Goal: Task Accomplishment & Management: Manage account settings

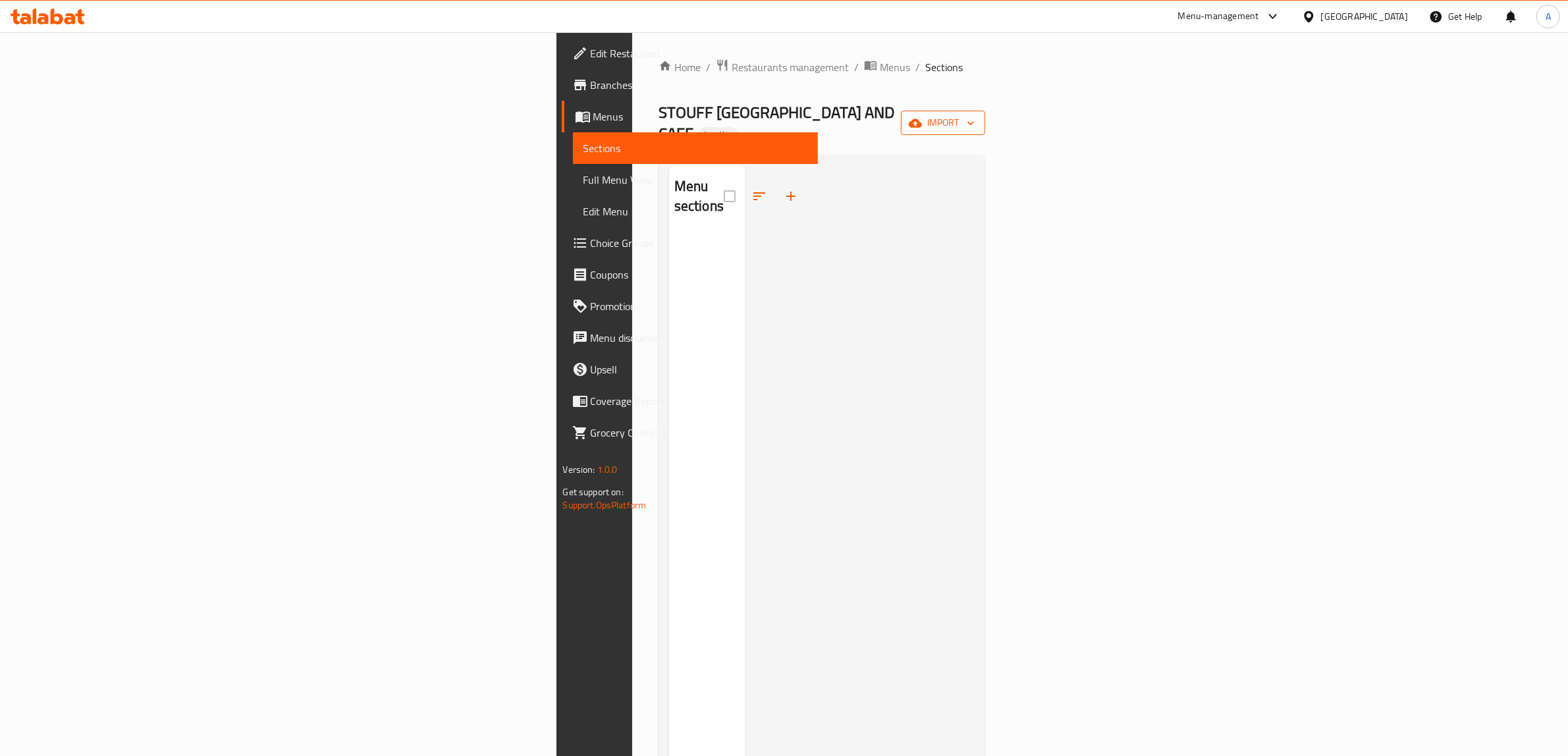
click at [974, 114] on span "import" at bounding box center [943, 123] width 63 height 17
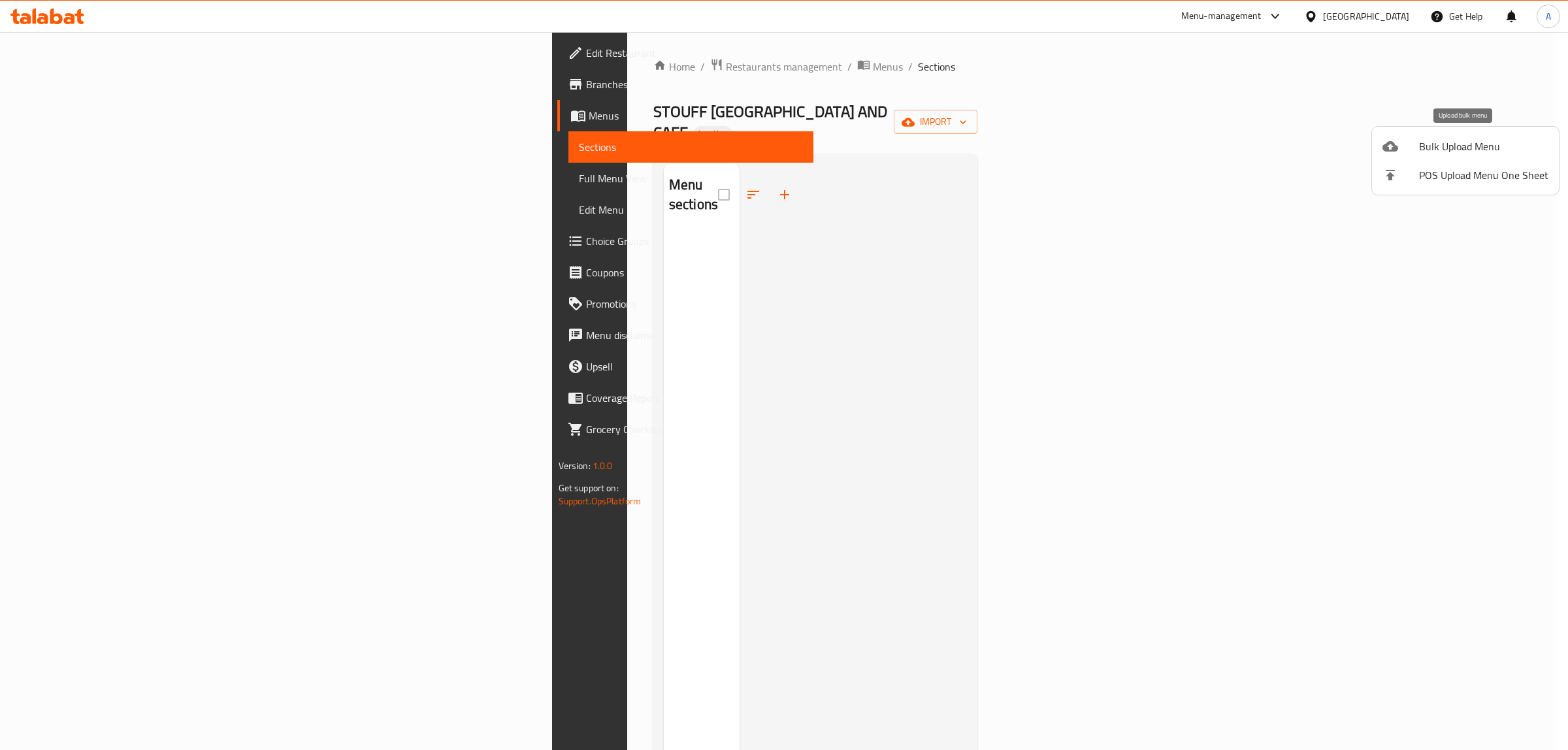
click at [1515, 147] on span "Bulk Upload Menu" at bounding box center [1484, 146] width 129 height 16
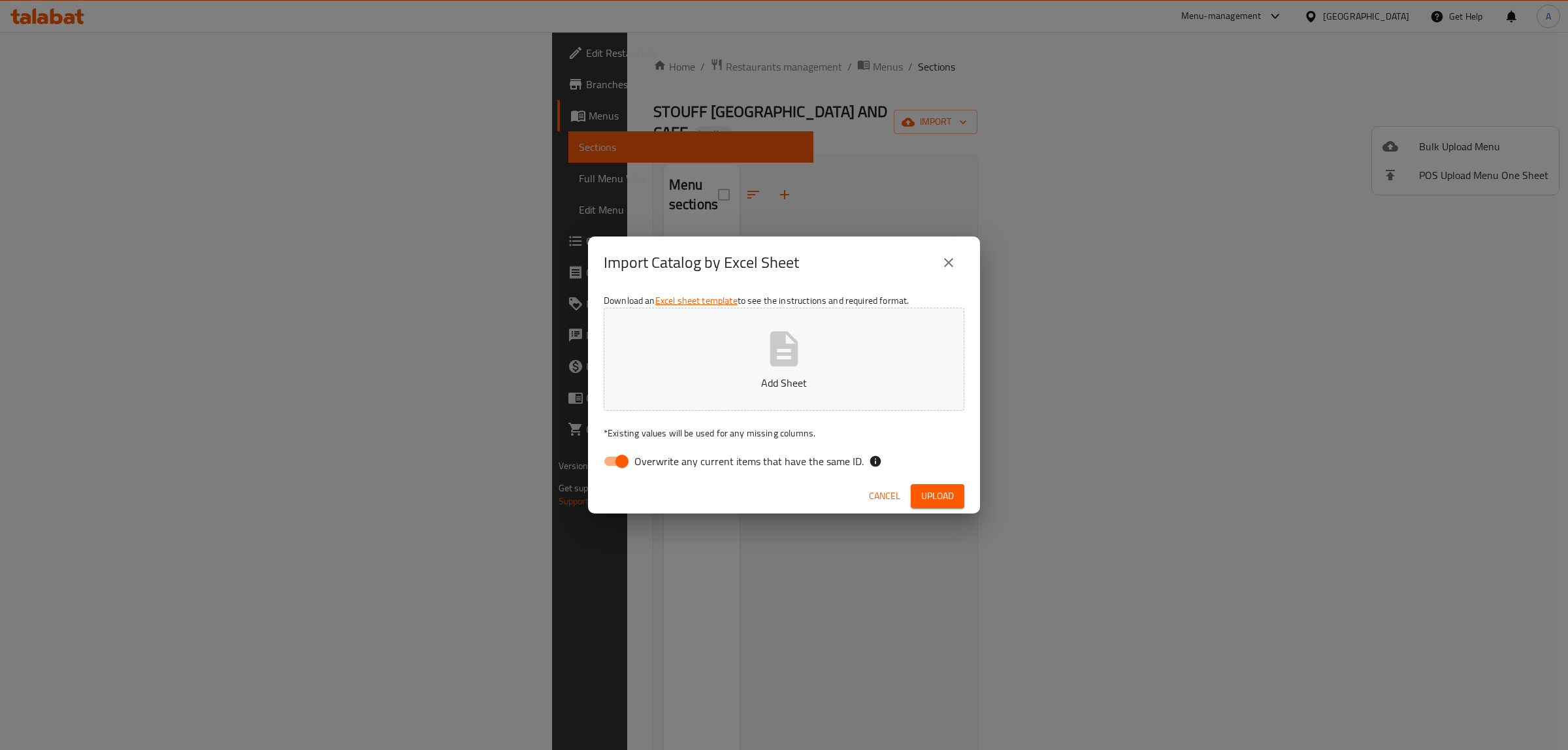
click at [708, 455] on span "Overwrite any current items that have the same ID." at bounding box center [749, 461] width 230 height 16
click at [659, 455] on input "Overwrite any current items that have the same ID." at bounding box center [621, 461] width 75 height 25
checkbox input "false"
click at [733, 386] on p "Add Sheet" at bounding box center [784, 382] width 320 height 16
click at [956, 490] on button "Upload" at bounding box center [937, 496] width 53 height 24
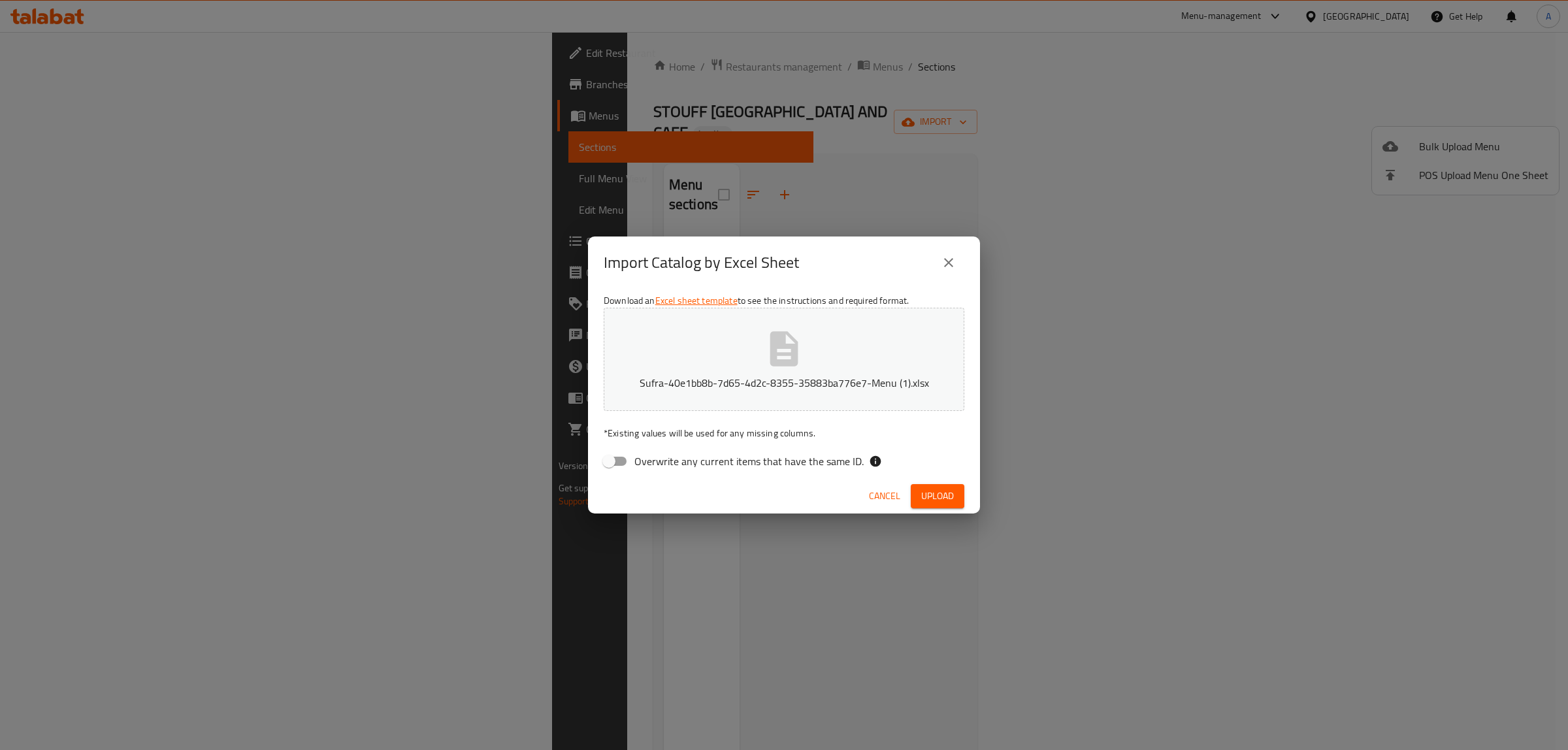
click at [928, 490] on span "Upload" at bounding box center [937, 497] width 32 height 17
click at [961, 505] on button "Upload" at bounding box center [937, 496] width 53 height 24
drag, startPoint x: 955, startPoint y: 212, endPoint x: 954, endPoint y: 243, distance: 31.0
click at [955, 215] on div "Import Catalog by Excel Sheet Download an Excel sheet template to see the instr…" at bounding box center [784, 375] width 1568 height 750
click at [954, 243] on div "Import Catalog by Excel Sheet" at bounding box center [784, 263] width 392 height 53
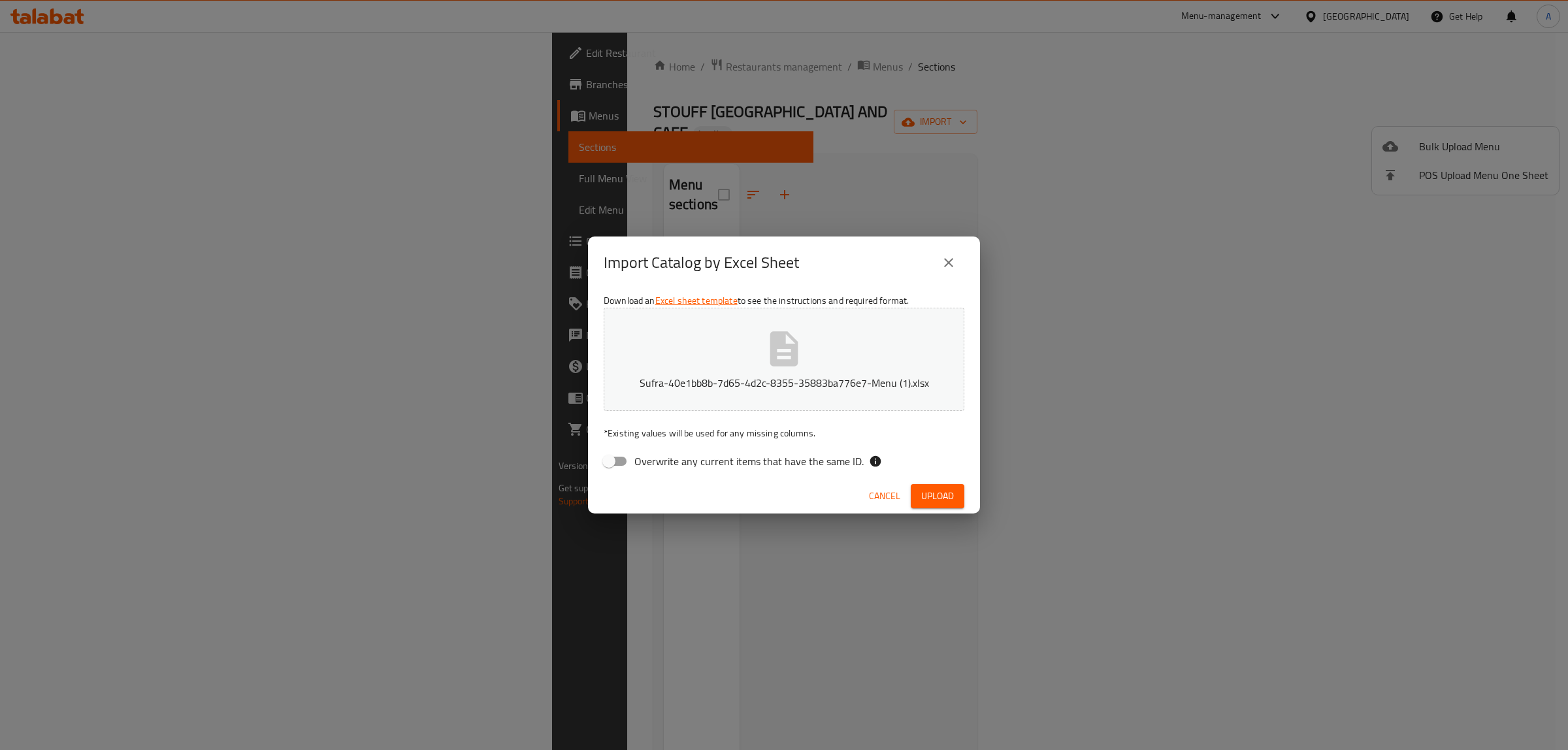
click at [951, 283] on div "Import Catalog by Excel Sheet" at bounding box center [784, 263] width 392 height 53
click at [949, 259] on icon "close" at bounding box center [949, 262] width 16 height 16
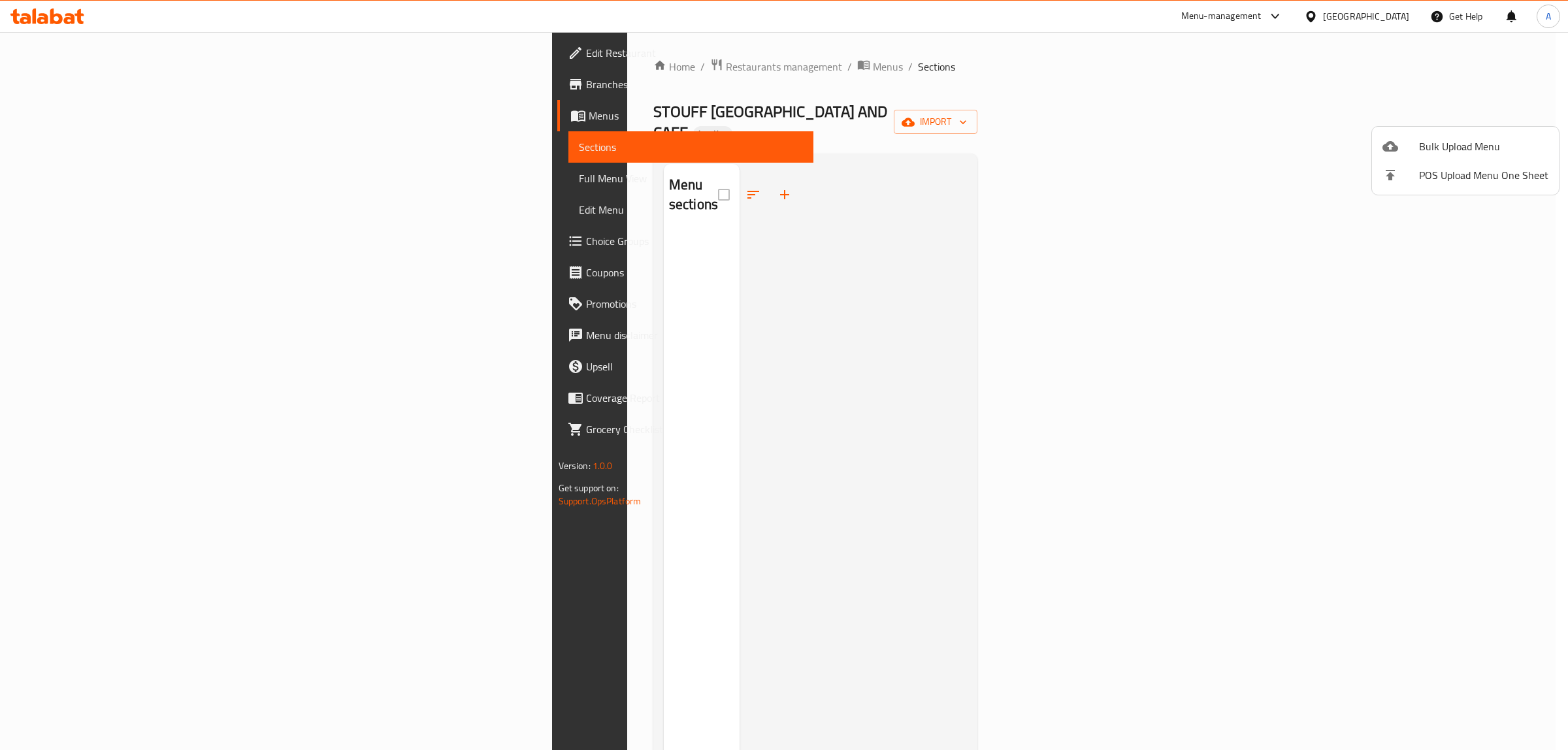
click at [1155, 211] on div at bounding box center [784, 375] width 1568 height 750
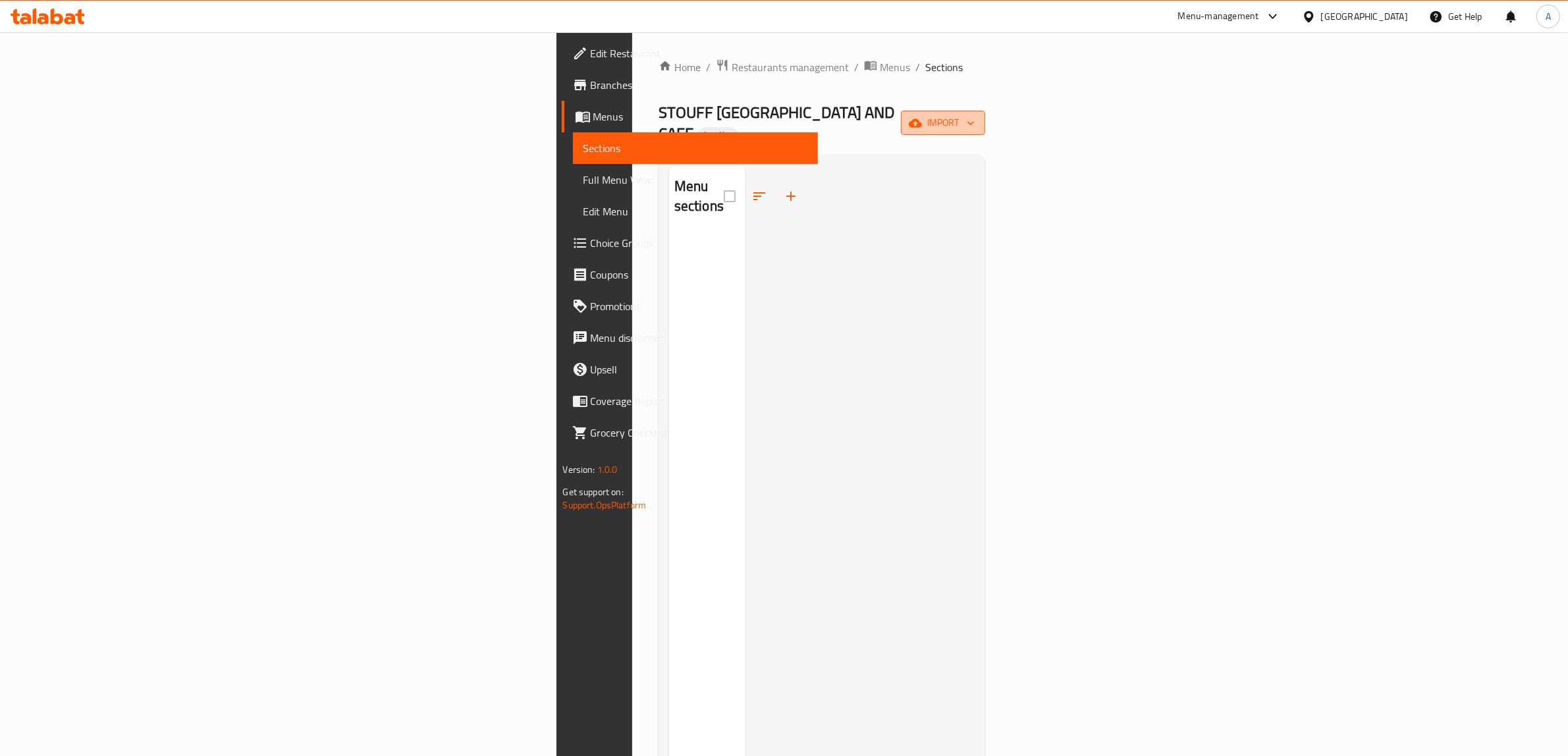
click at [974, 114] on span "import" at bounding box center [943, 123] width 63 height 17
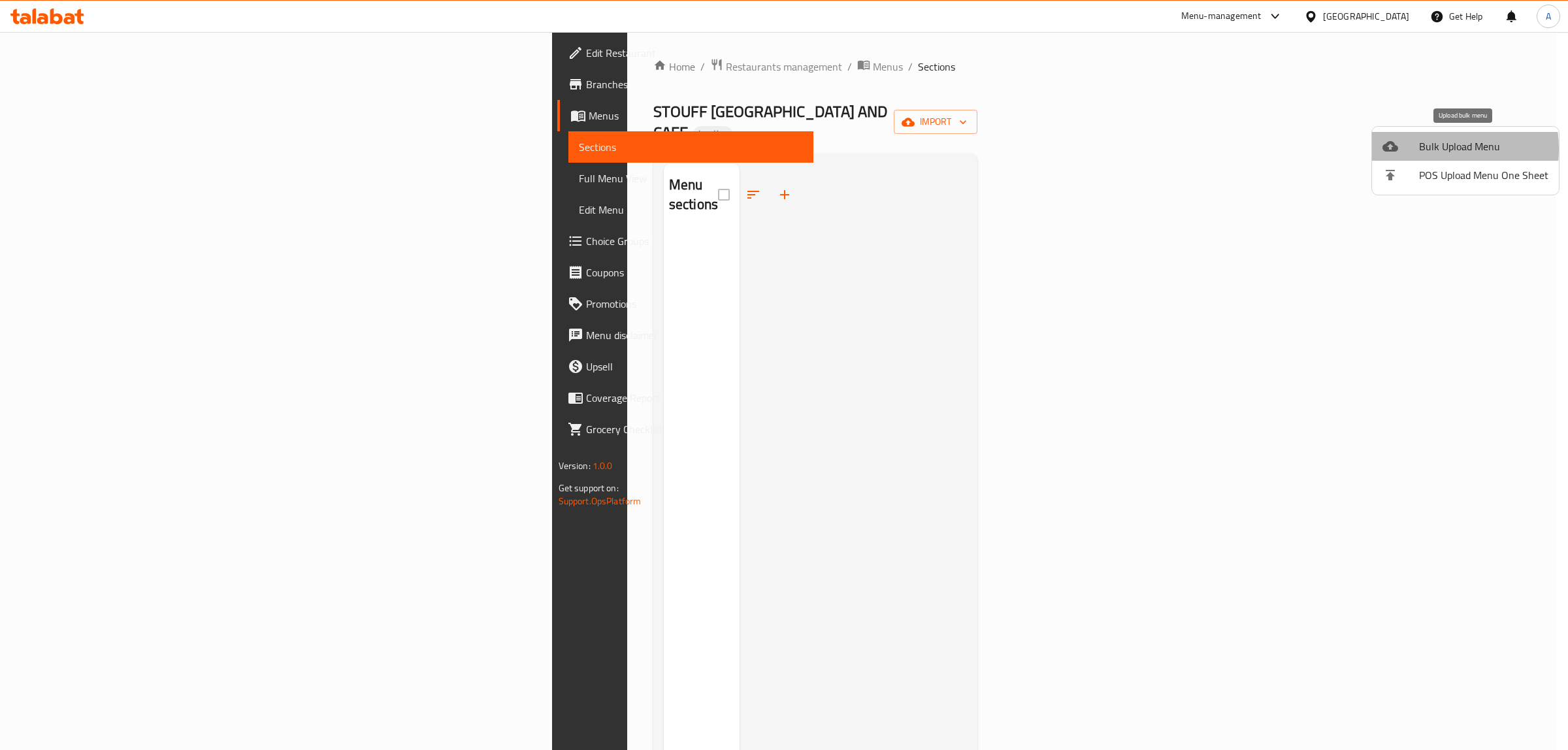
click at [1422, 149] on span "Bulk Upload Menu" at bounding box center [1484, 146] width 129 height 16
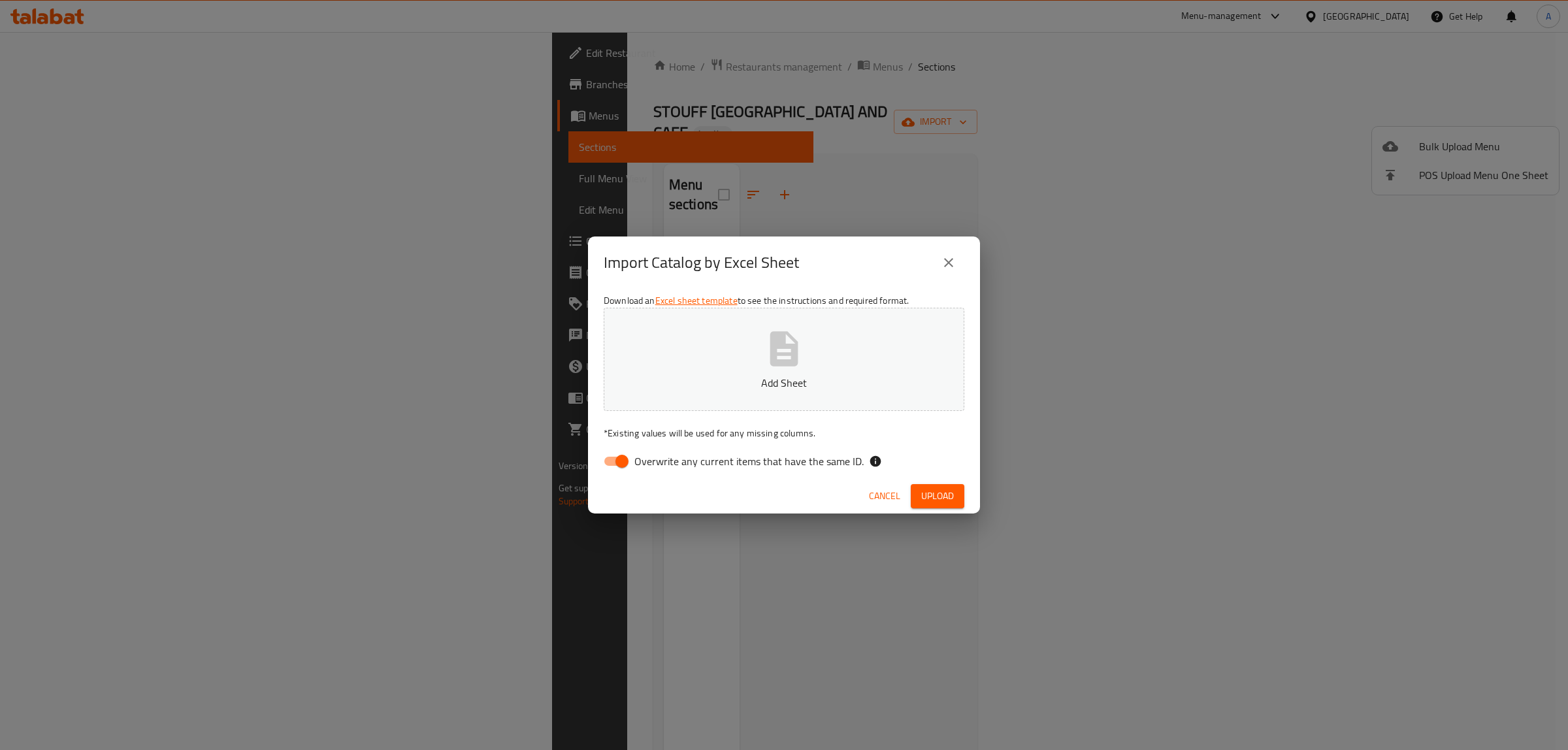
click at [730, 461] on span "Overwrite any current items that have the same ID." at bounding box center [749, 461] width 230 height 16
click at [659, 461] on input "Overwrite any current items that have the same ID." at bounding box center [621, 461] width 75 height 25
checkbox input "false"
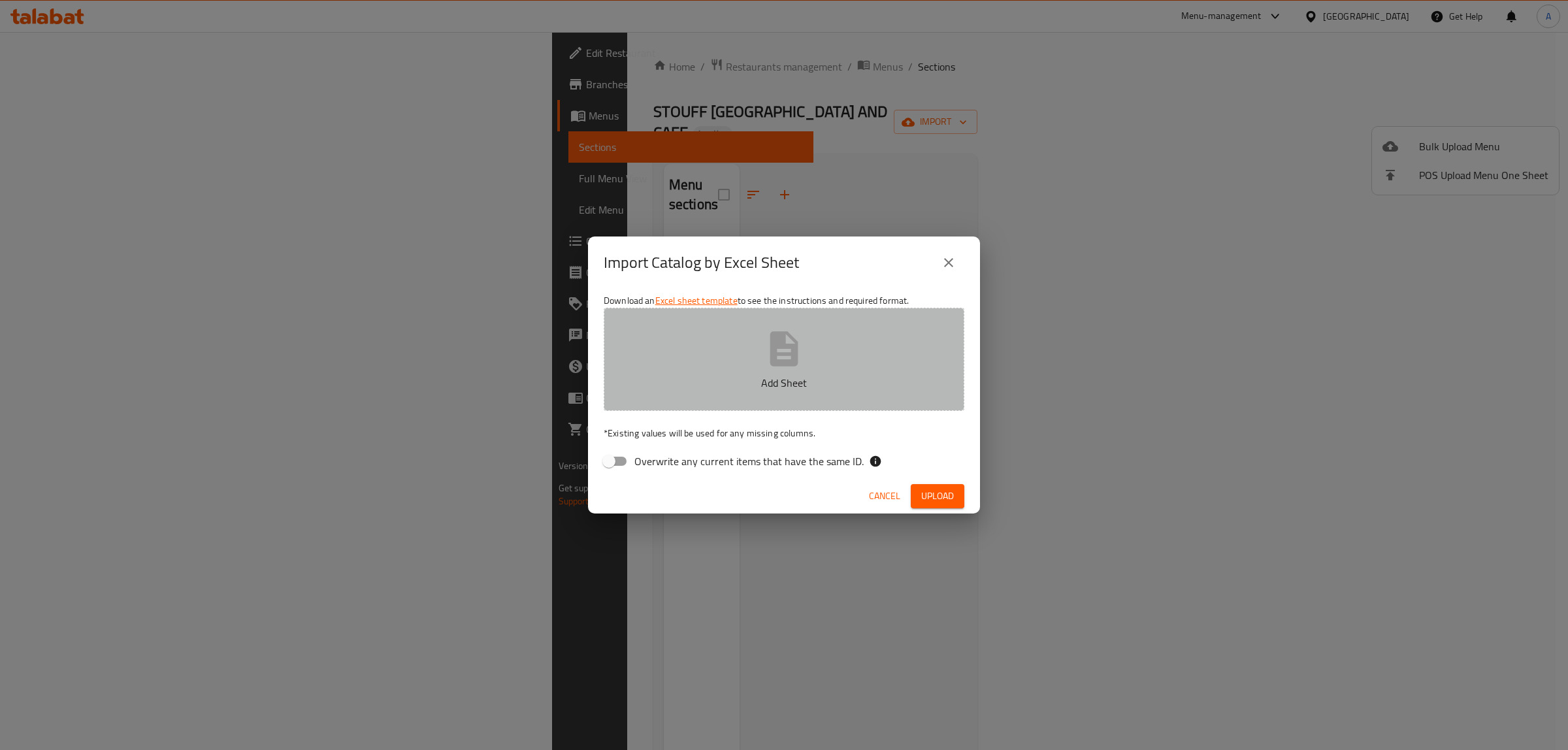
click at [737, 367] on button "Add Sheet" at bounding box center [784, 359] width 360 height 103
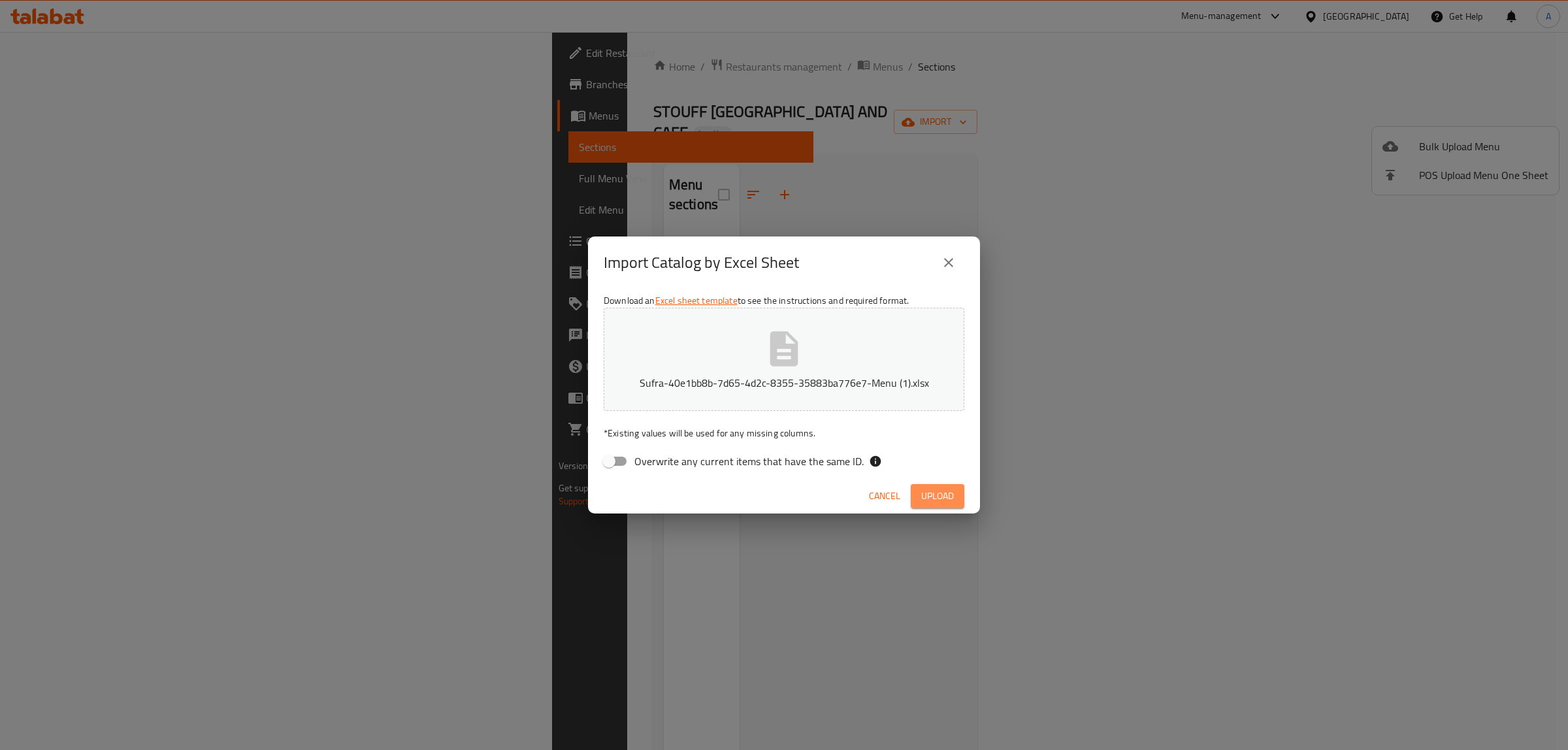
click at [960, 497] on button "Upload" at bounding box center [937, 496] width 53 height 24
click at [1328, 468] on div "Import Catalog by Excel Sheet Download an Excel sheet template to see the instr…" at bounding box center [784, 375] width 1568 height 750
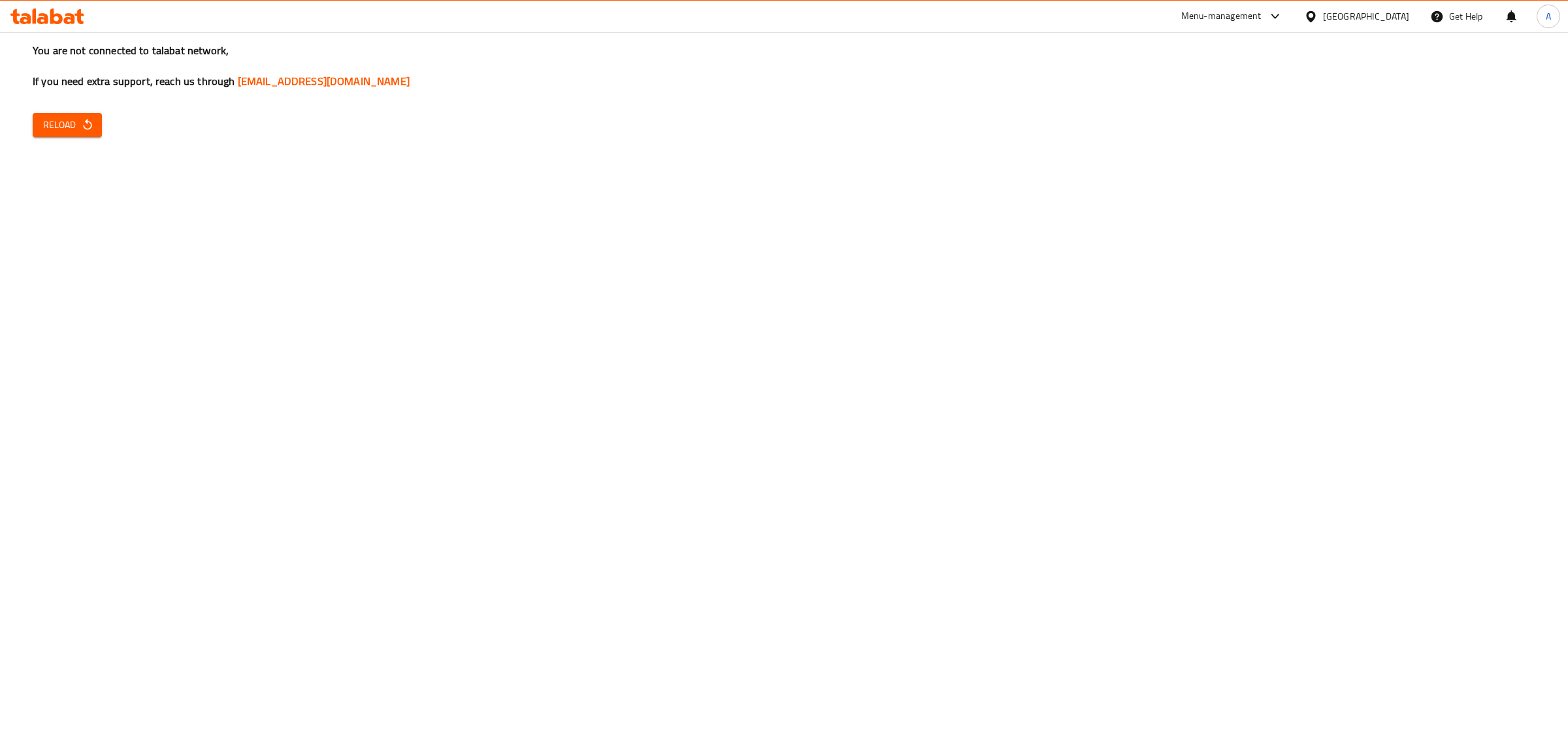
click at [96, 129] on button "Reload" at bounding box center [66, 125] width 69 height 24
click at [95, 123] on button "Reload" at bounding box center [66, 125] width 69 height 24
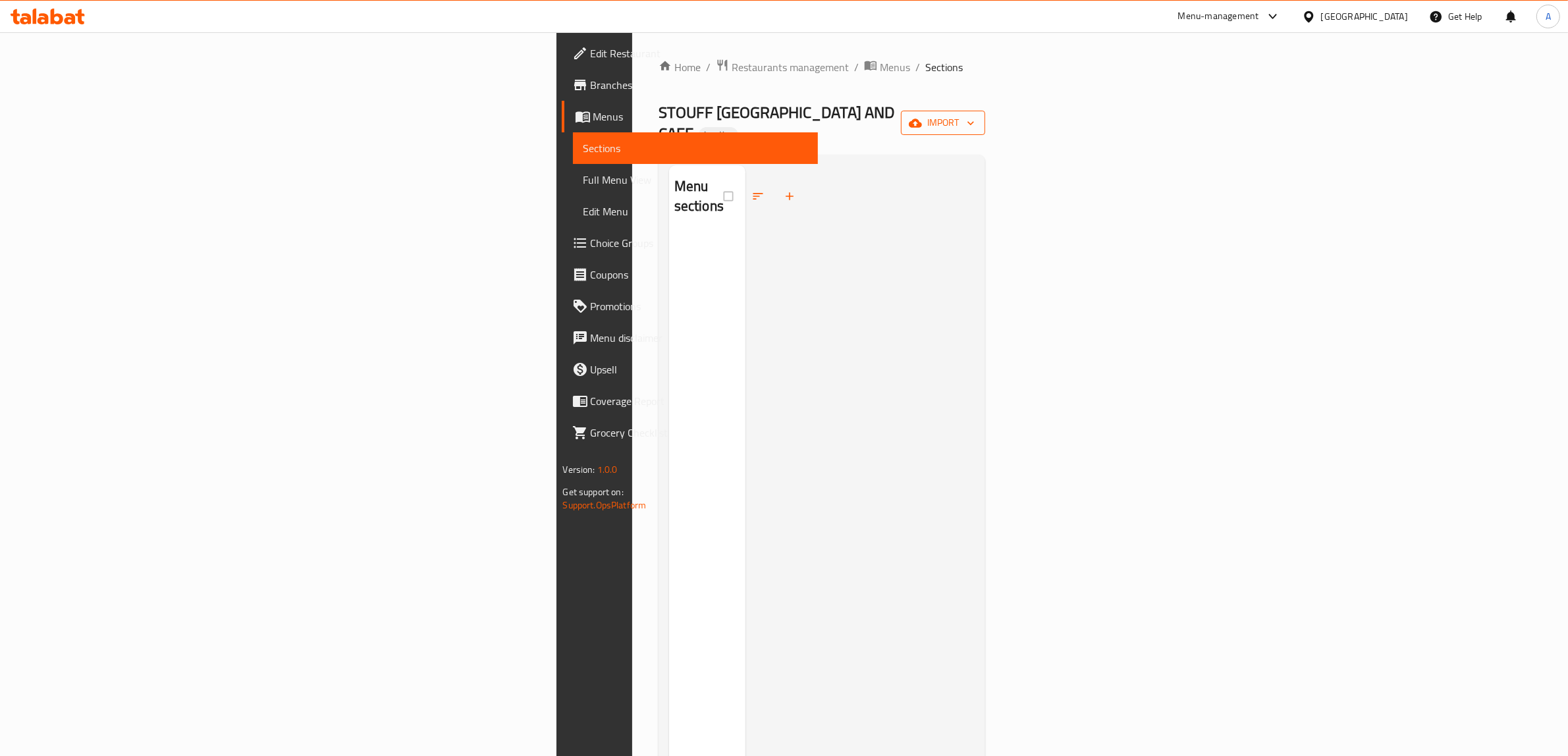
click at [986, 111] on button "import" at bounding box center [943, 123] width 85 height 24
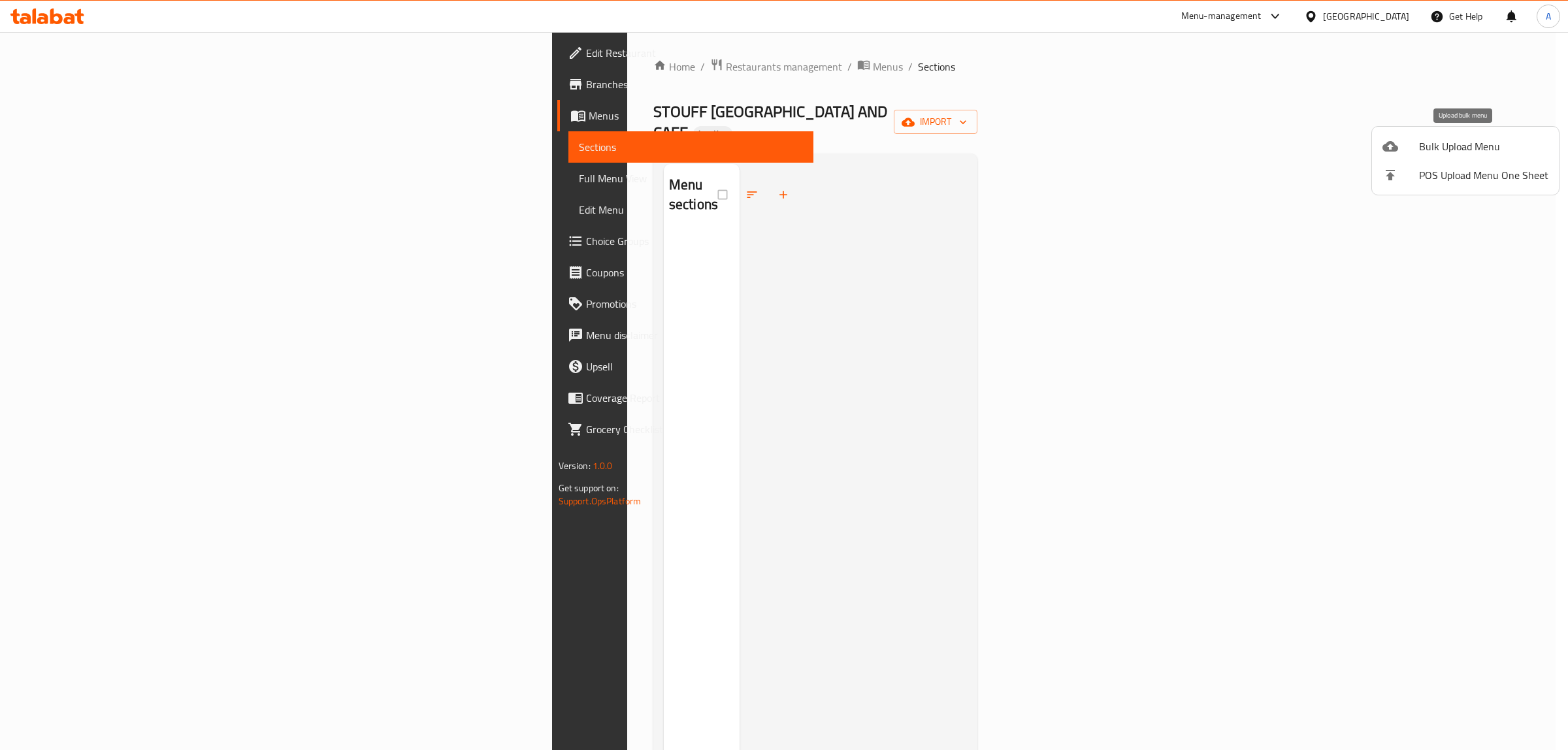
click at [1418, 143] on div at bounding box center [1401, 146] width 37 height 16
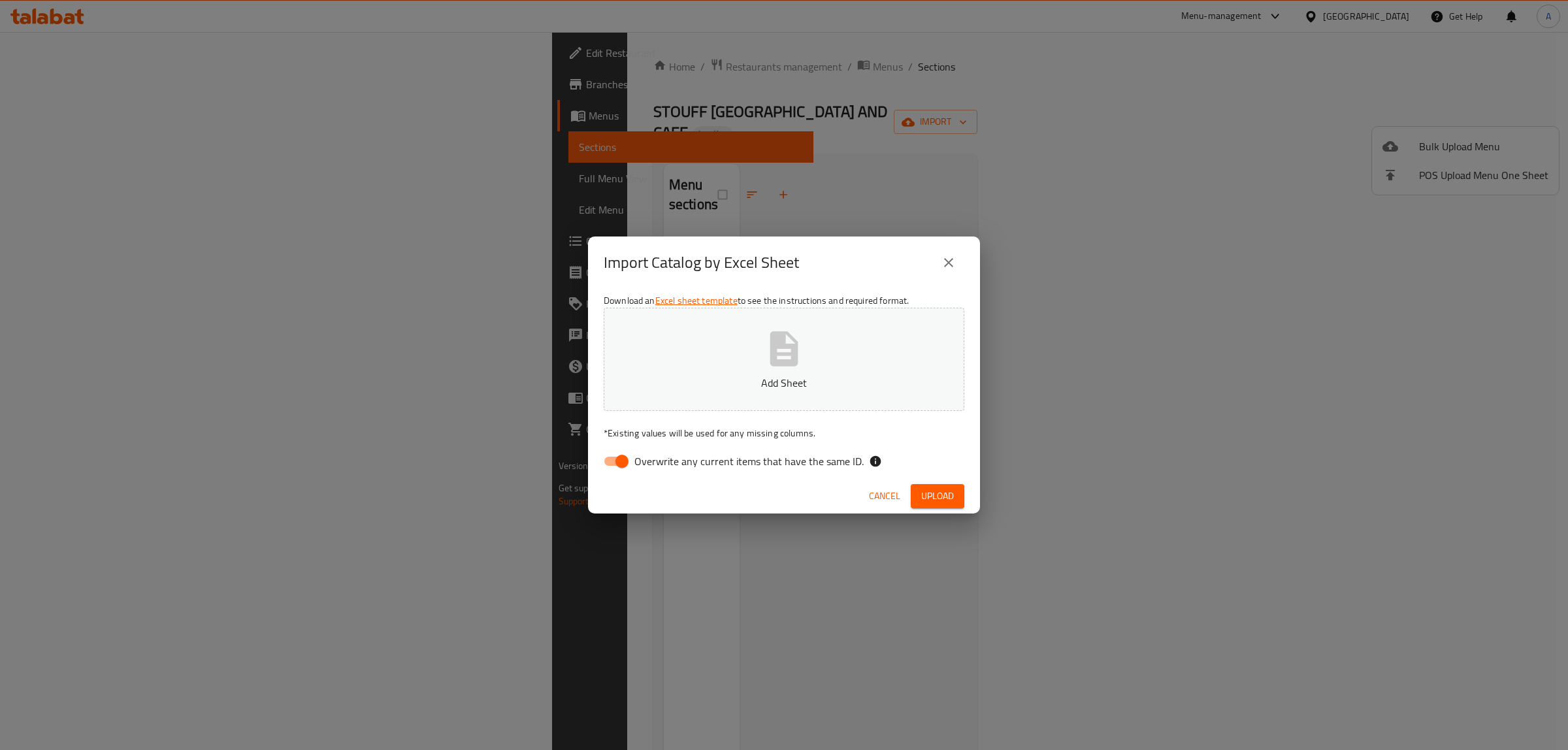
click at [643, 464] on span "Overwrite any current items that have the same ID." at bounding box center [749, 461] width 230 height 16
click at [643, 464] on input "Overwrite any current items that have the same ID." at bounding box center [621, 461] width 75 height 25
checkbox input "false"
click at [684, 391] on button "Add Sheet" at bounding box center [784, 359] width 360 height 103
click at [946, 495] on span "Upload" at bounding box center [937, 497] width 32 height 17
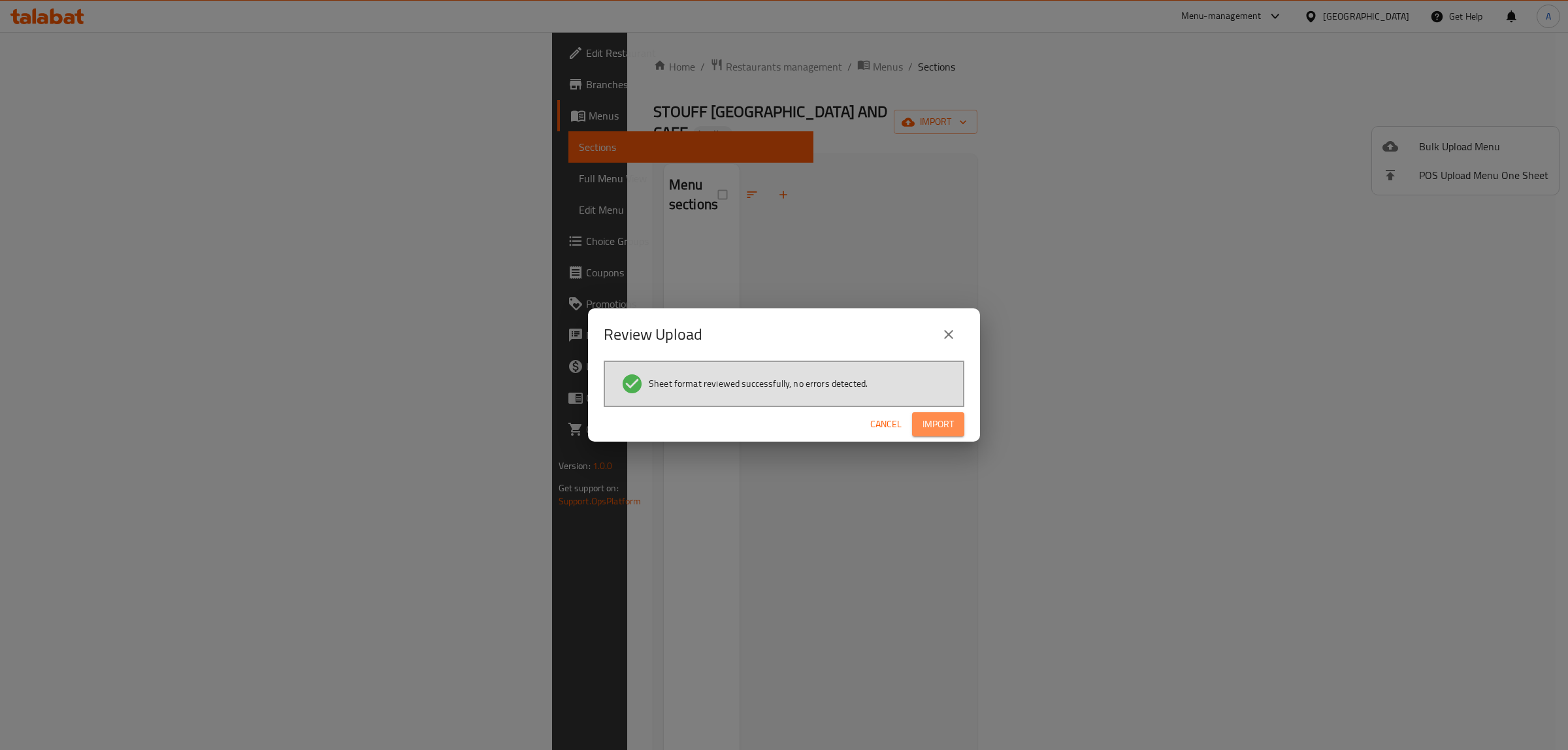
click at [936, 426] on span "Import" at bounding box center [938, 425] width 31 height 17
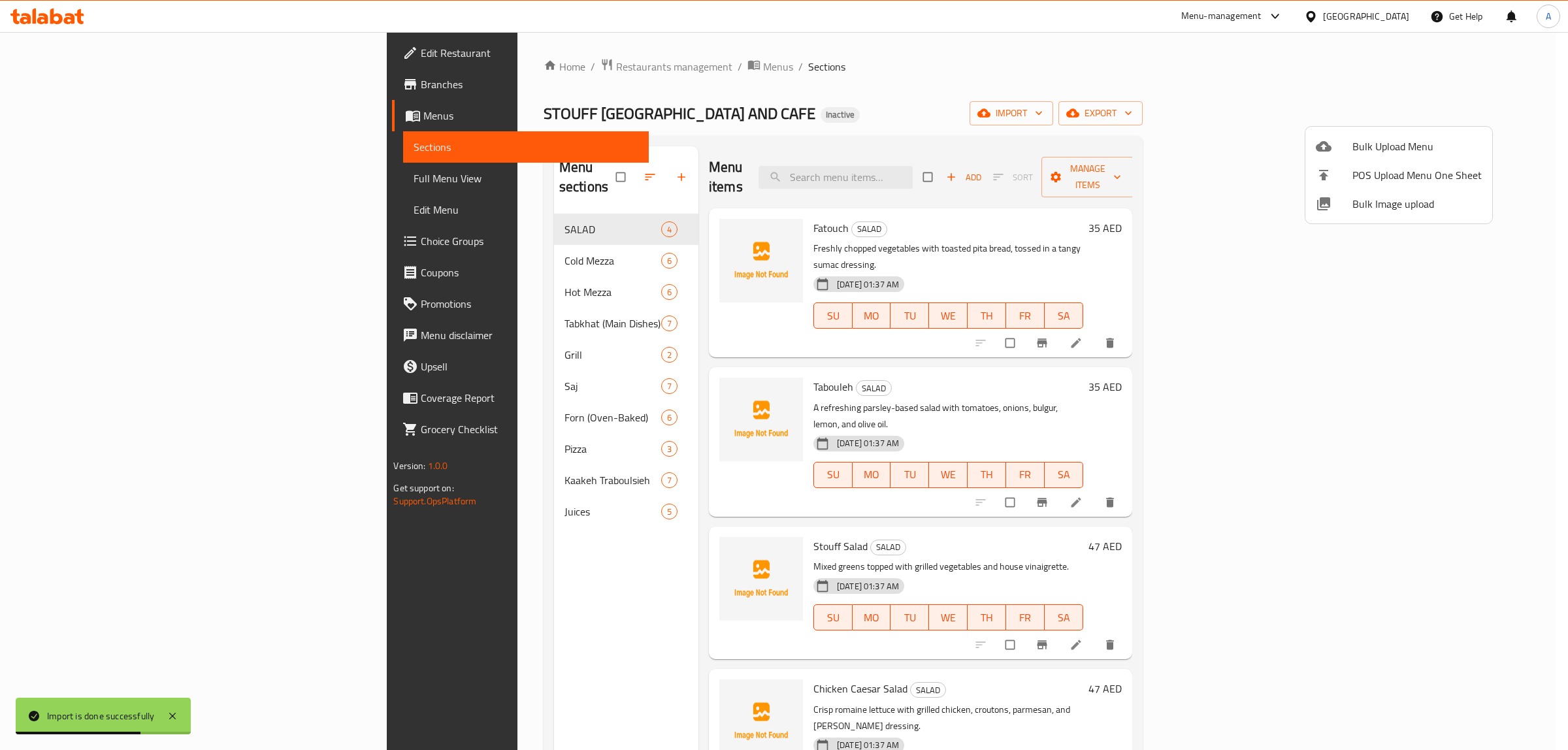
drag, startPoint x: 977, startPoint y: 111, endPoint x: 975, endPoint y: 125, distance: 14.1
click at [977, 111] on div at bounding box center [784, 375] width 1568 height 750
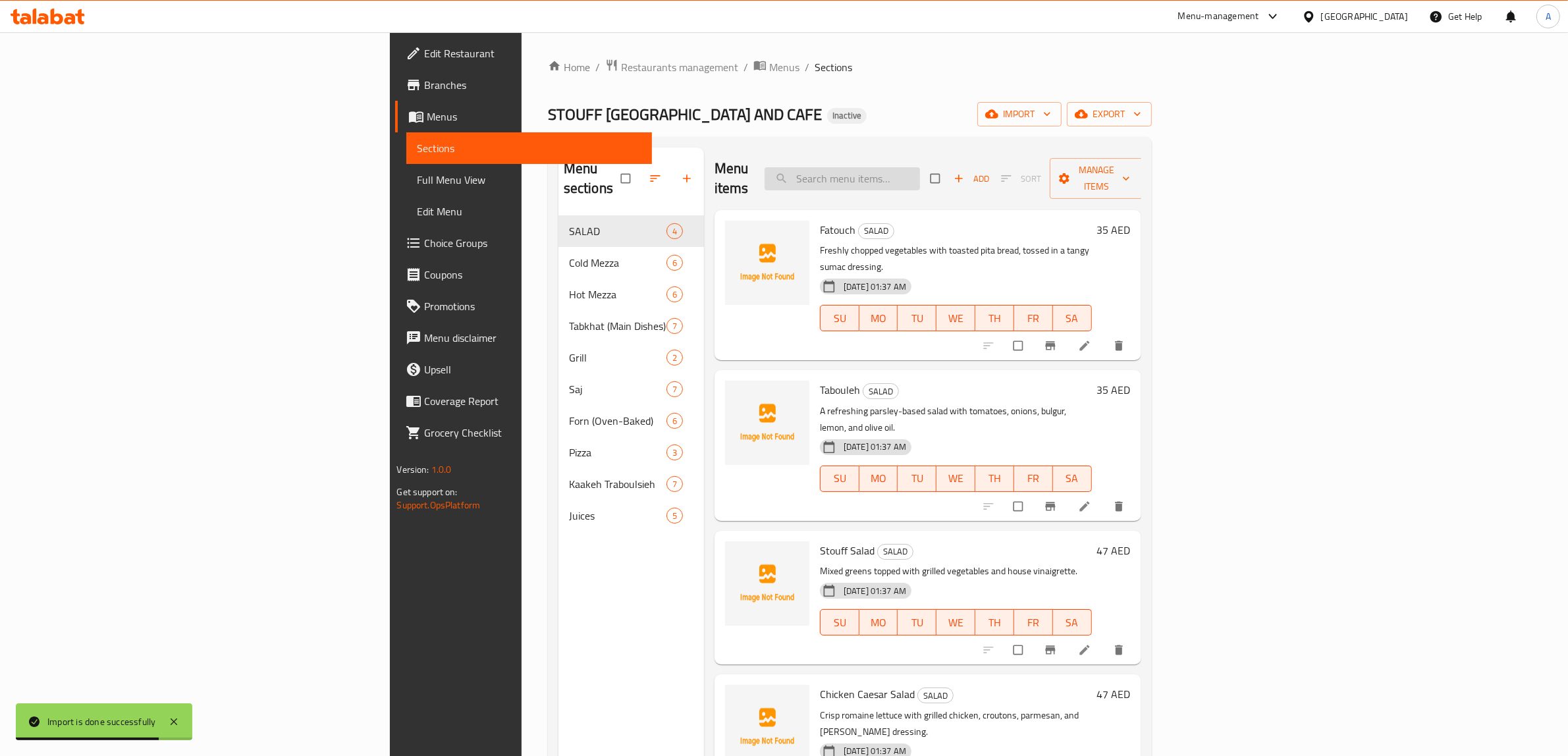
click at [920, 167] on input "search" at bounding box center [842, 178] width 155 height 23
paste input "Sambousk"
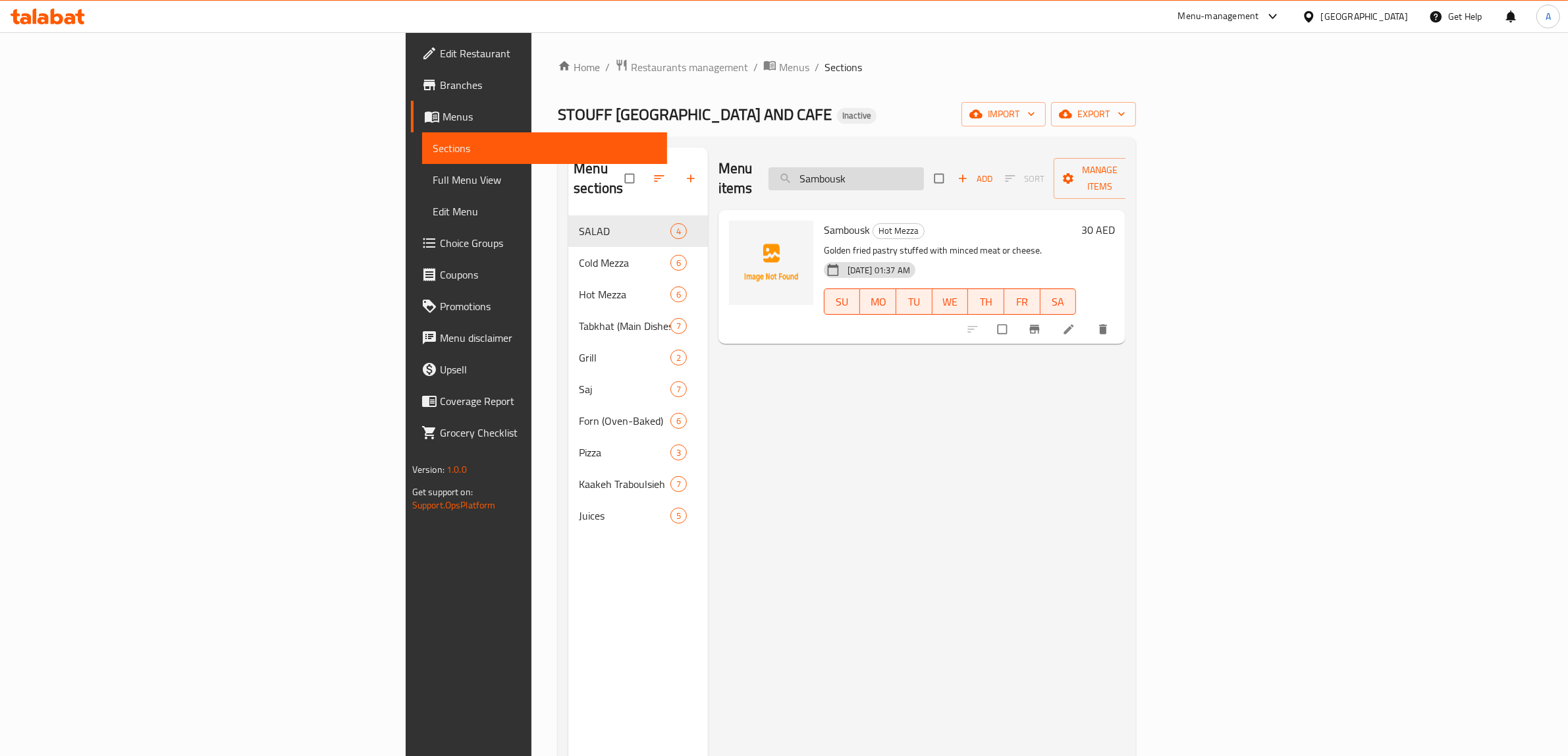
click at [924, 173] on input "Sambousk" at bounding box center [845, 178] width 155 height 23
paste input "Hommos Shawerma"
type input "Hommos Shawerma"
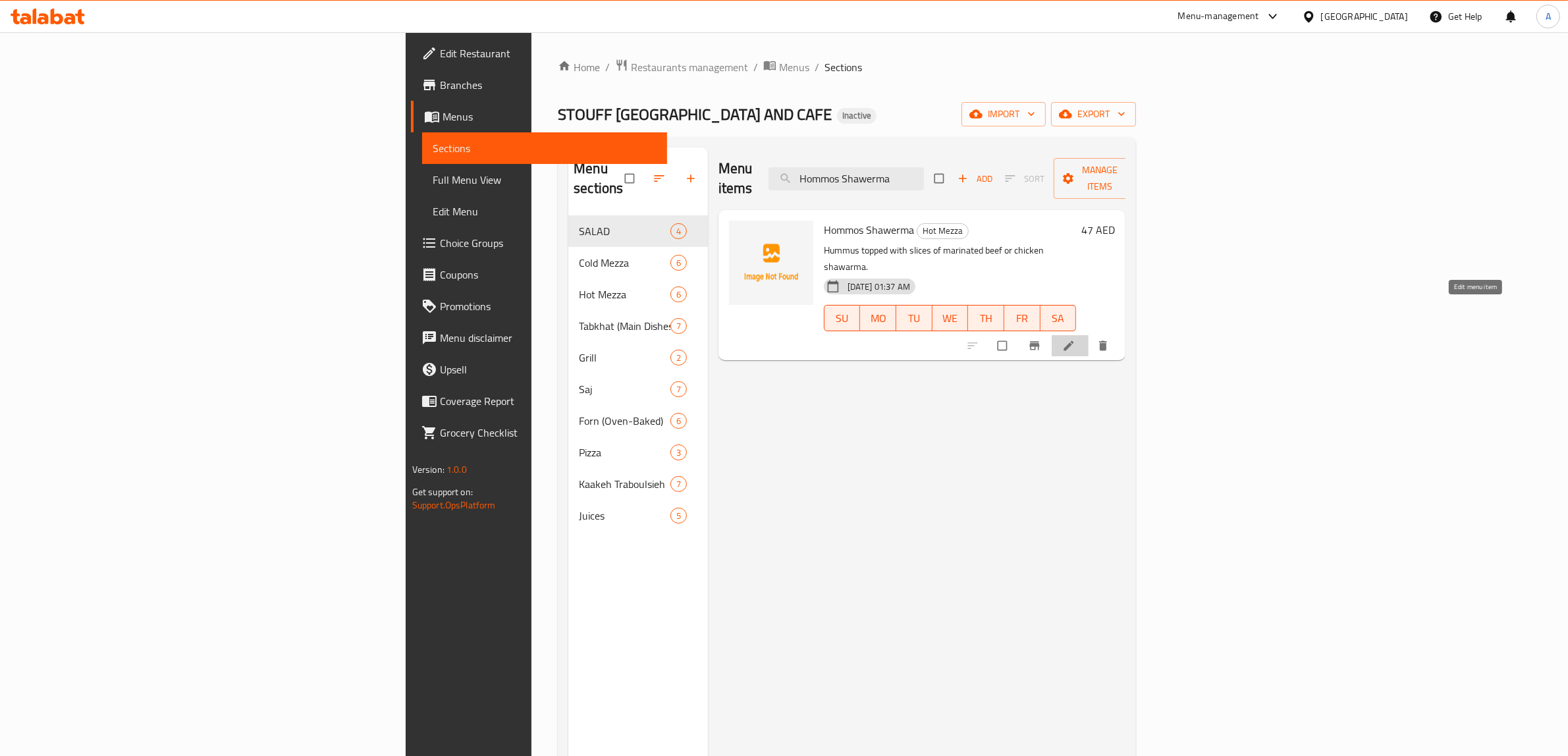
click at [1074, 341] on icon at bounding box center [1069, 345] width 10 height 10
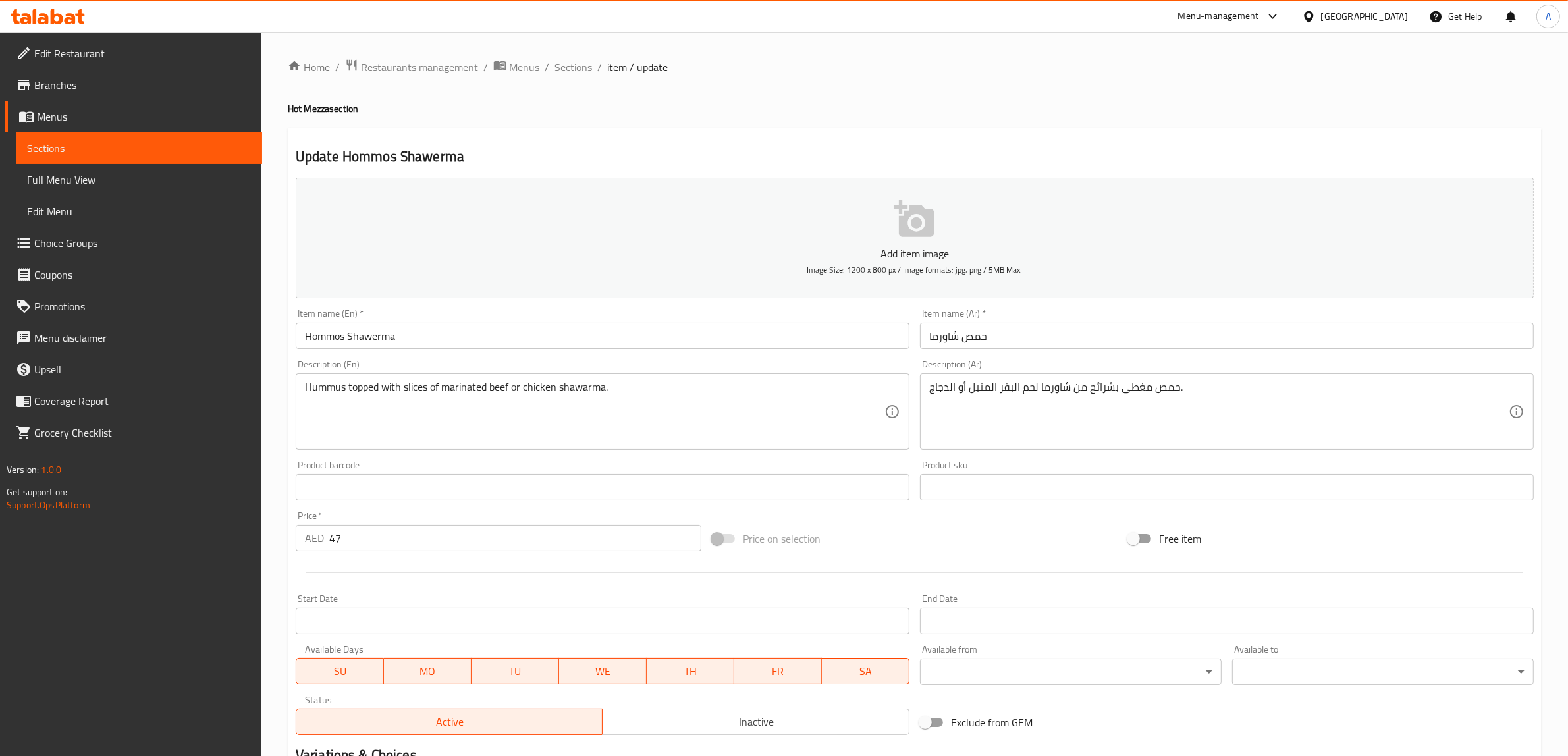
click at [571, 67] on span "Sections" at bounding box center [573, 67] width 37 height 16
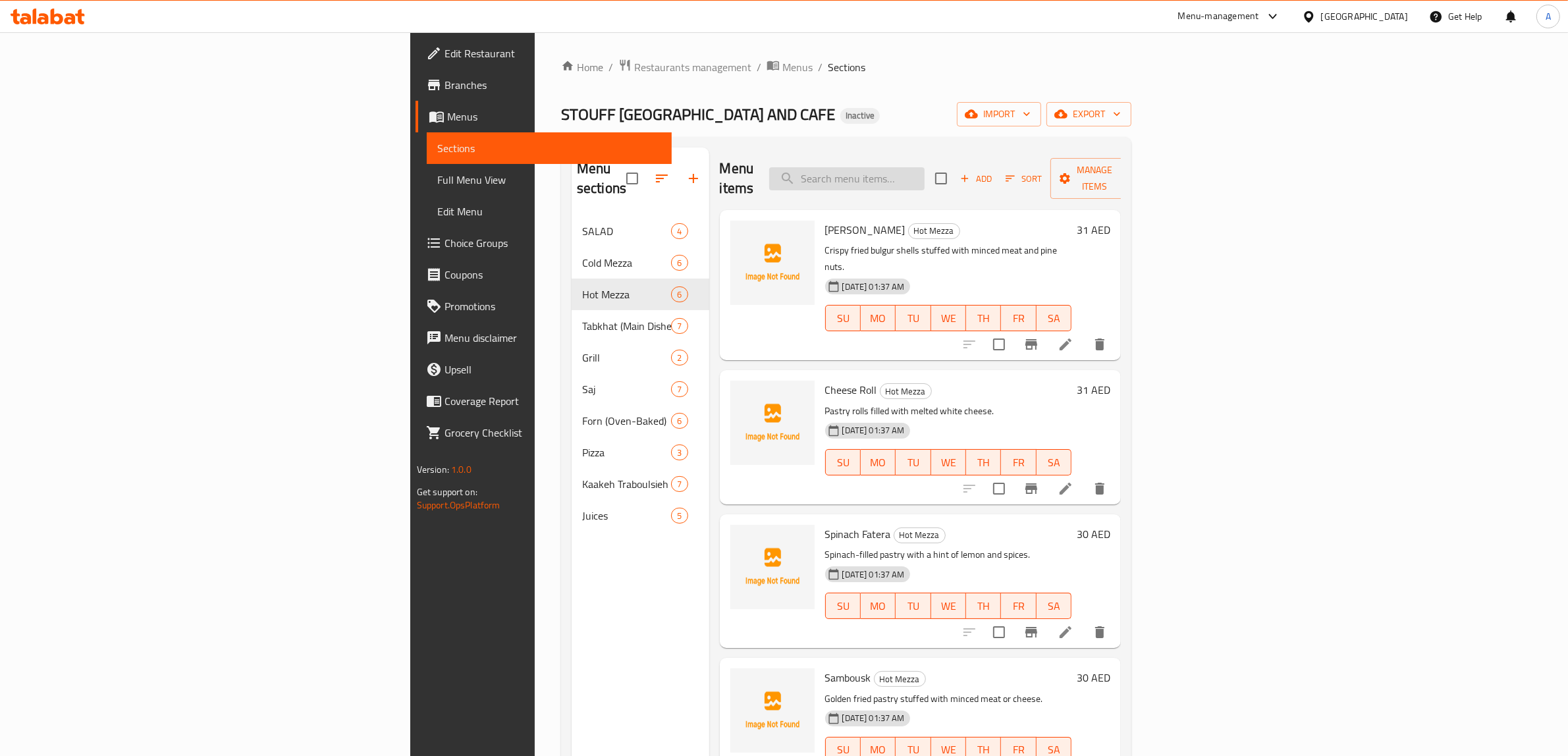
click at [924, 168] on input "search" at bounding box center [846, 178] width 155 height 23
paste input "Moulokhiya"
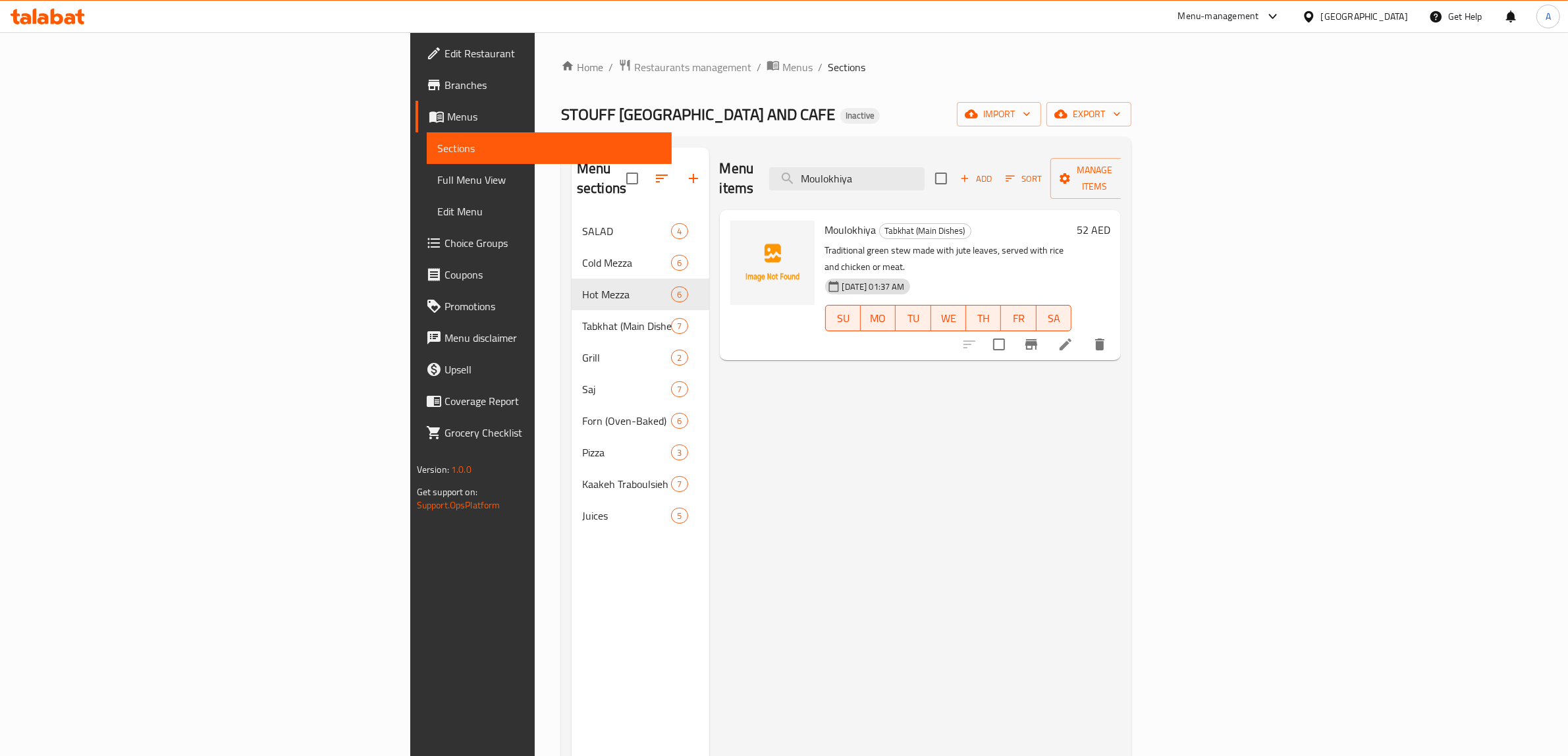
type input "Moulokhiya"
click at [987, 242] on p "Traditional green stew made with jute leaves, served with rice and chicken or m…" at bounding box center [948, 258] width 247 height 33
copy p "chicken"
click at [1045, 221] on div "Moulokhiya Tabkhat (Main Dishes) Traditional green stew made with jute leaves, …" at bounding box center [948, 285] width 257 height 139
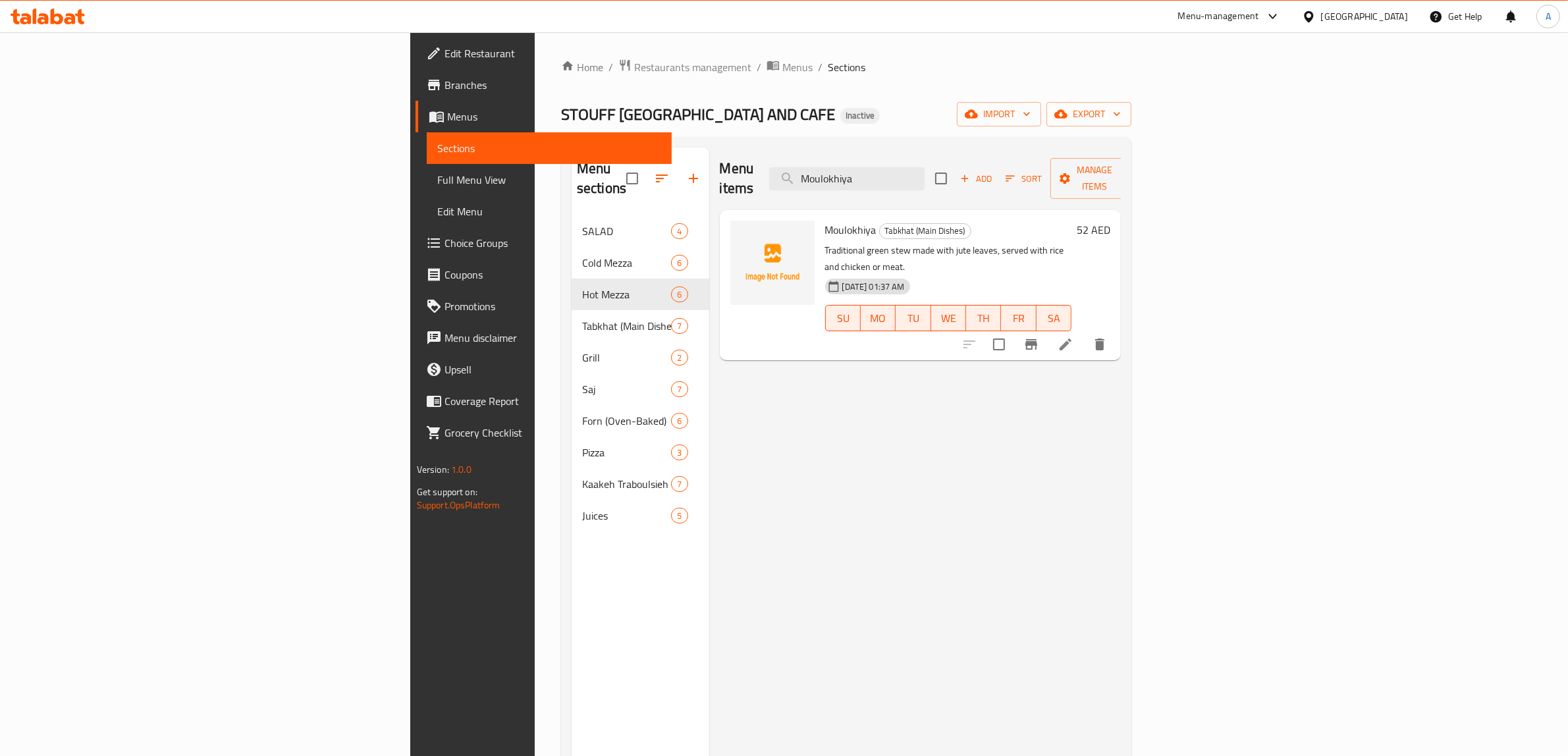
click at [1035, 242] on p "Traditional green stew made with jute leaves, served with rice and chicken or m…" at bounding box center [948, 258] width 247 height 33
copy p "meat"
click at [438, 179] on span "Full Menu View" at bounding box center [550, 179] width 225 height 16
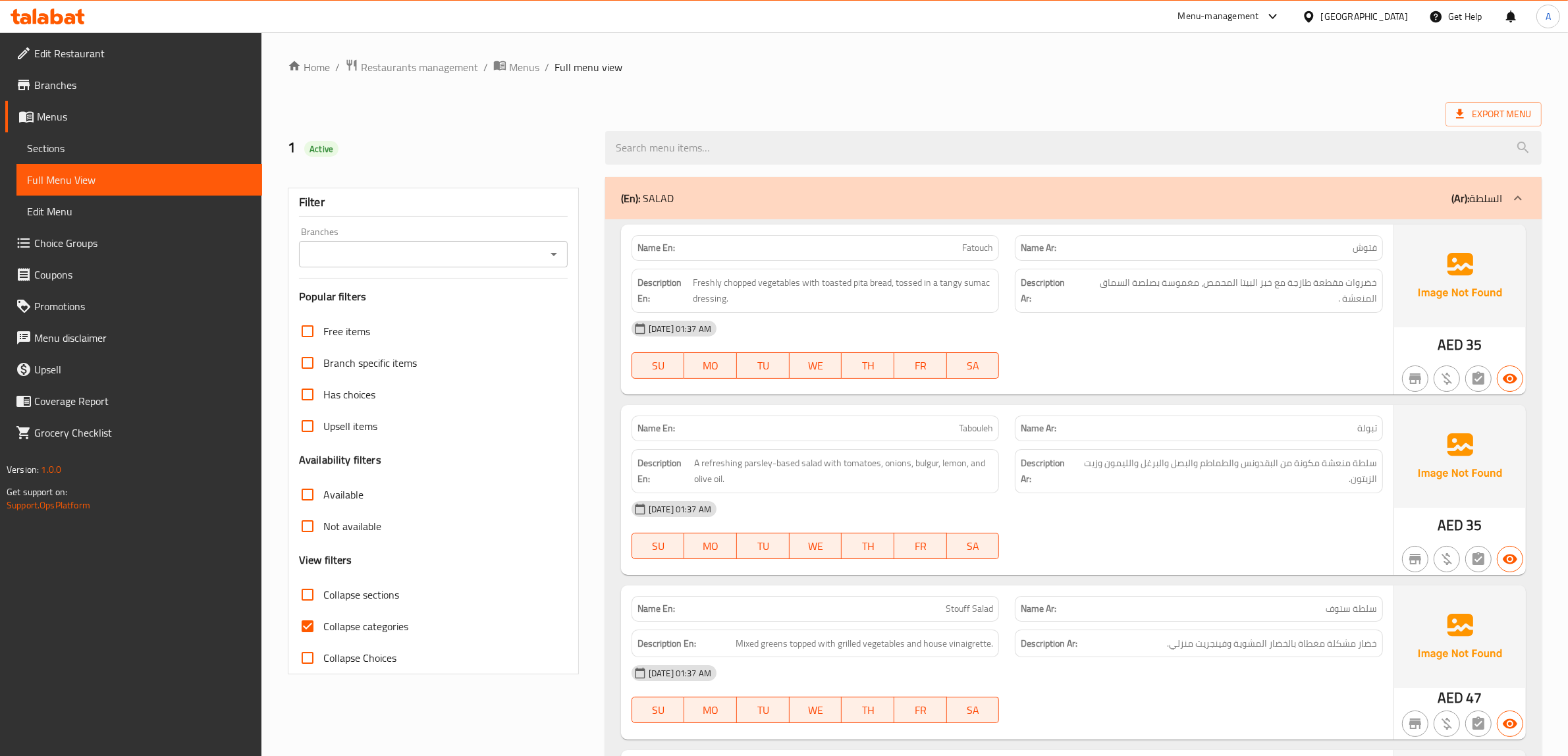
click at [343, 630] on span "Collapse categories" at bounding box center [365, 626] width 85 height 16
click at [323, 630] on input "Collapse categories" at bounding box center [307, 626] width 32 height 32
checkbox input "false"
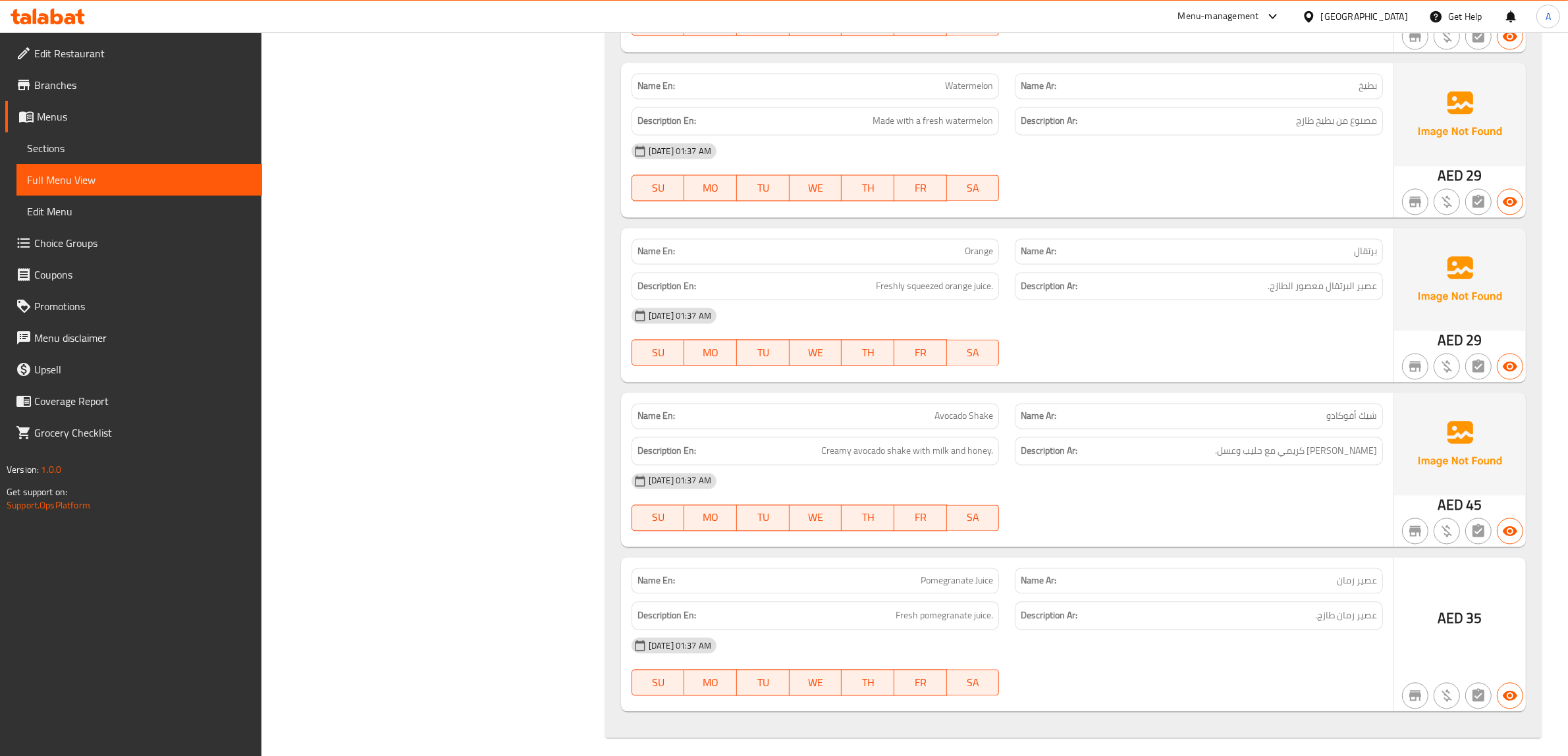
scroll to position [9630, 0]
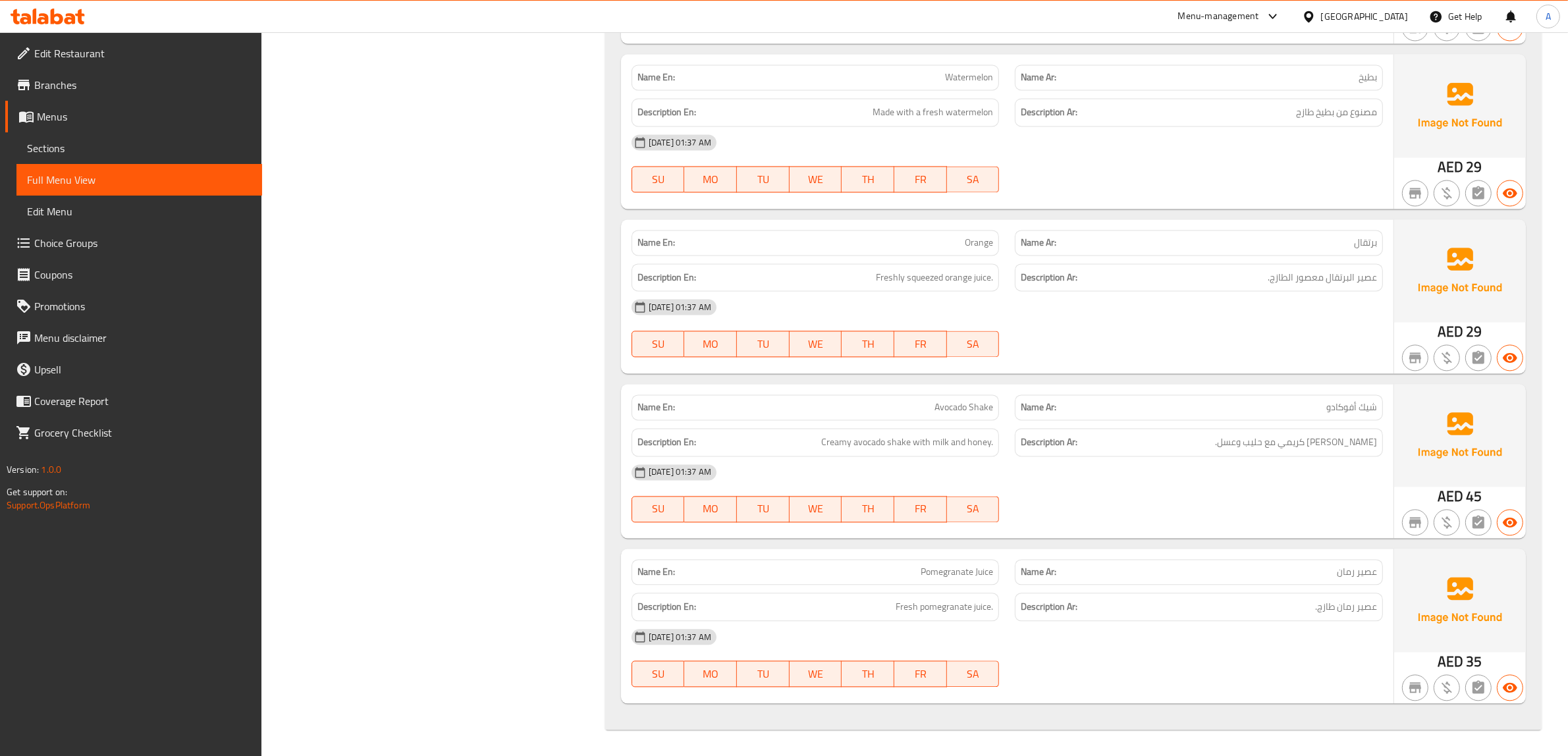
click at [73, 83] on span "Branches" at bounding box center [143, 85] width 217 height 16
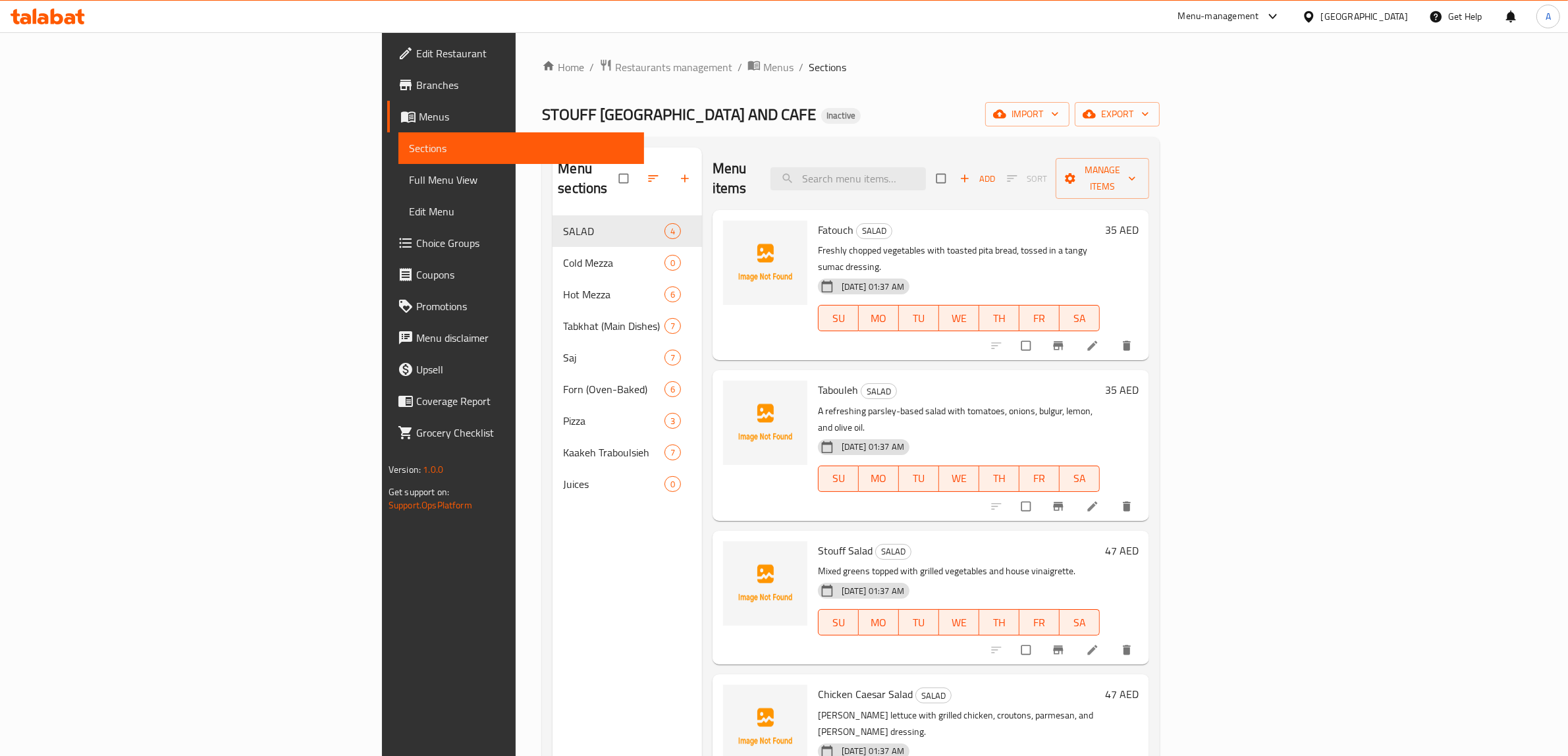
click at [387, 252] on link "Choice Groups" at bounding box center [516, 243] width 256 height 32
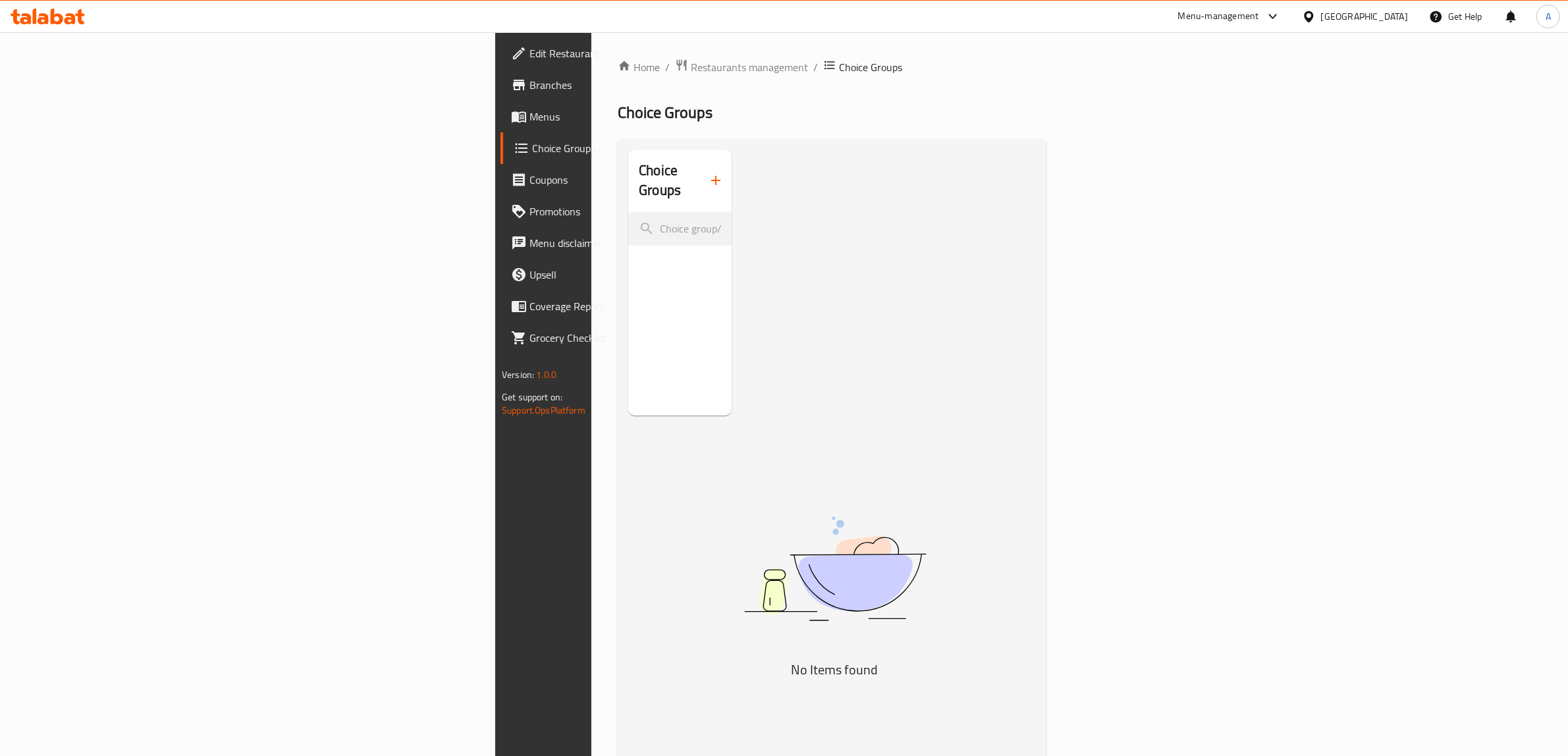
click at [708, 178] on icon "button" at bounding box center [715, 180] width 16 height 16
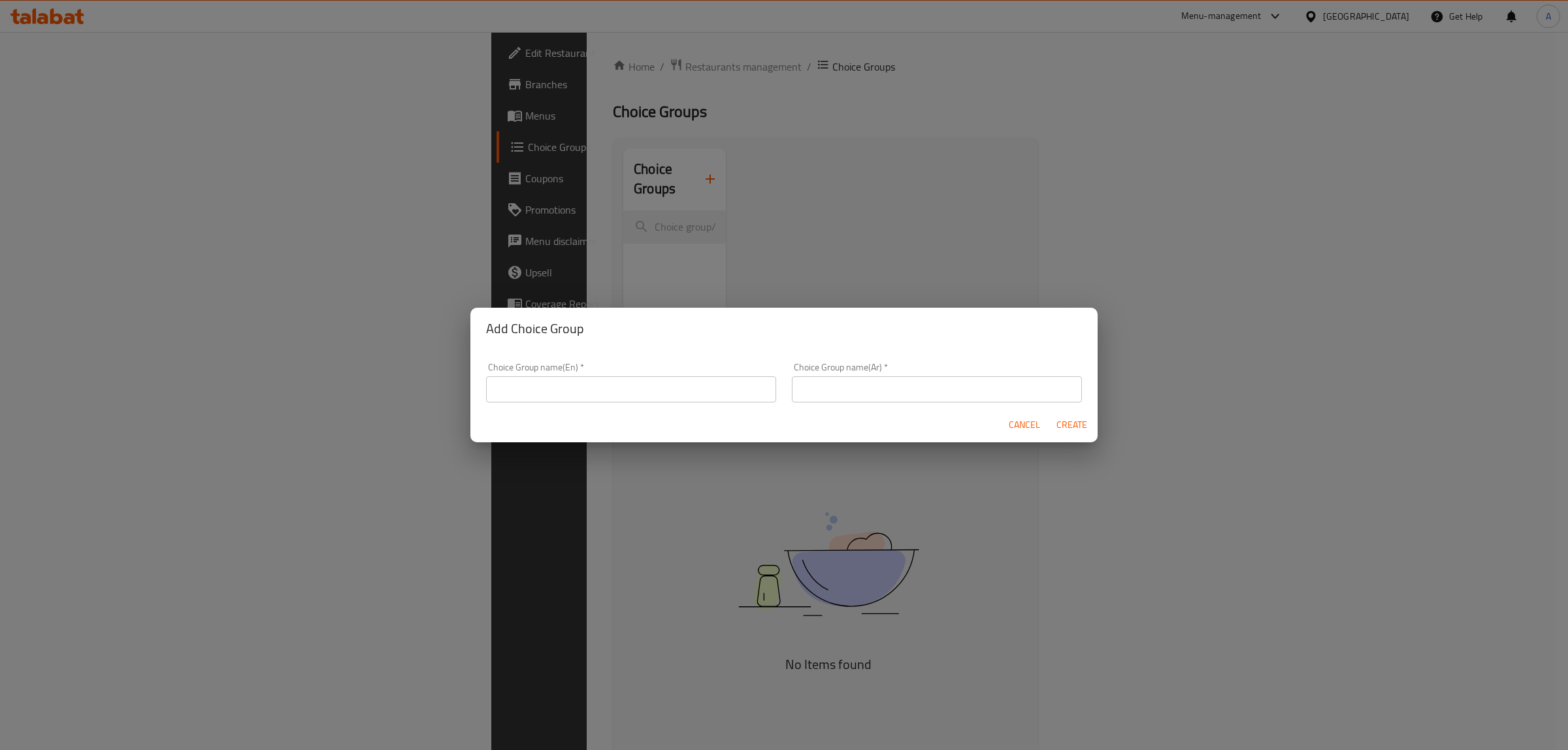
drag, startPoint x: 529, startPoint y: 393, endPoint x: 556, endPoint y: 407, distance: 30.4
click at [529, 393] on input "text" at bounding box center [631, 389] width 290 height 26
type input "Your Choice Of:"
click at [816, 395] on input "text" at bounding box center [937, 389] width 290 height 26
type input "اختيارك من:"
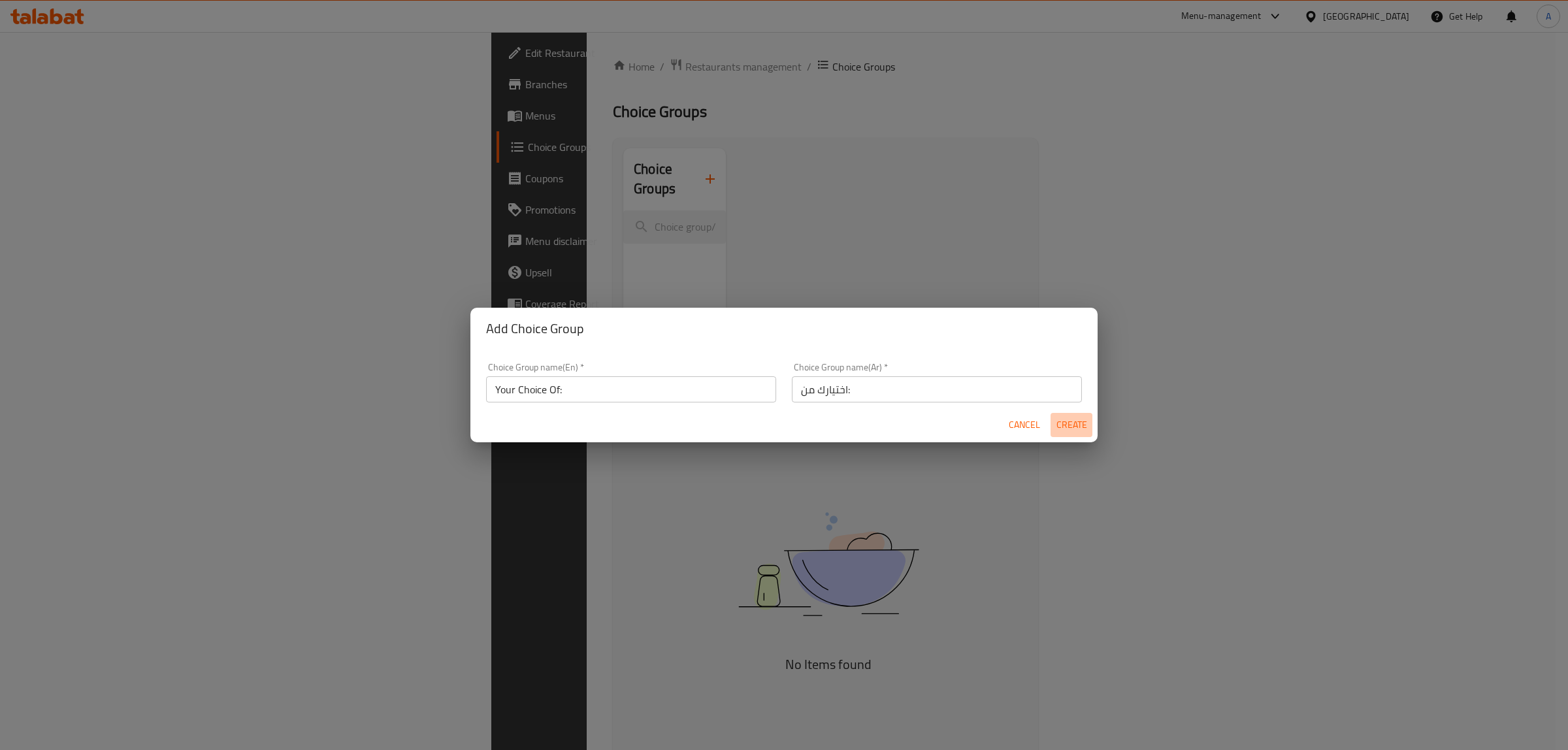
click at [1077, 421] on span "Create" at bounding box center [1072, 425] width 31 height 17
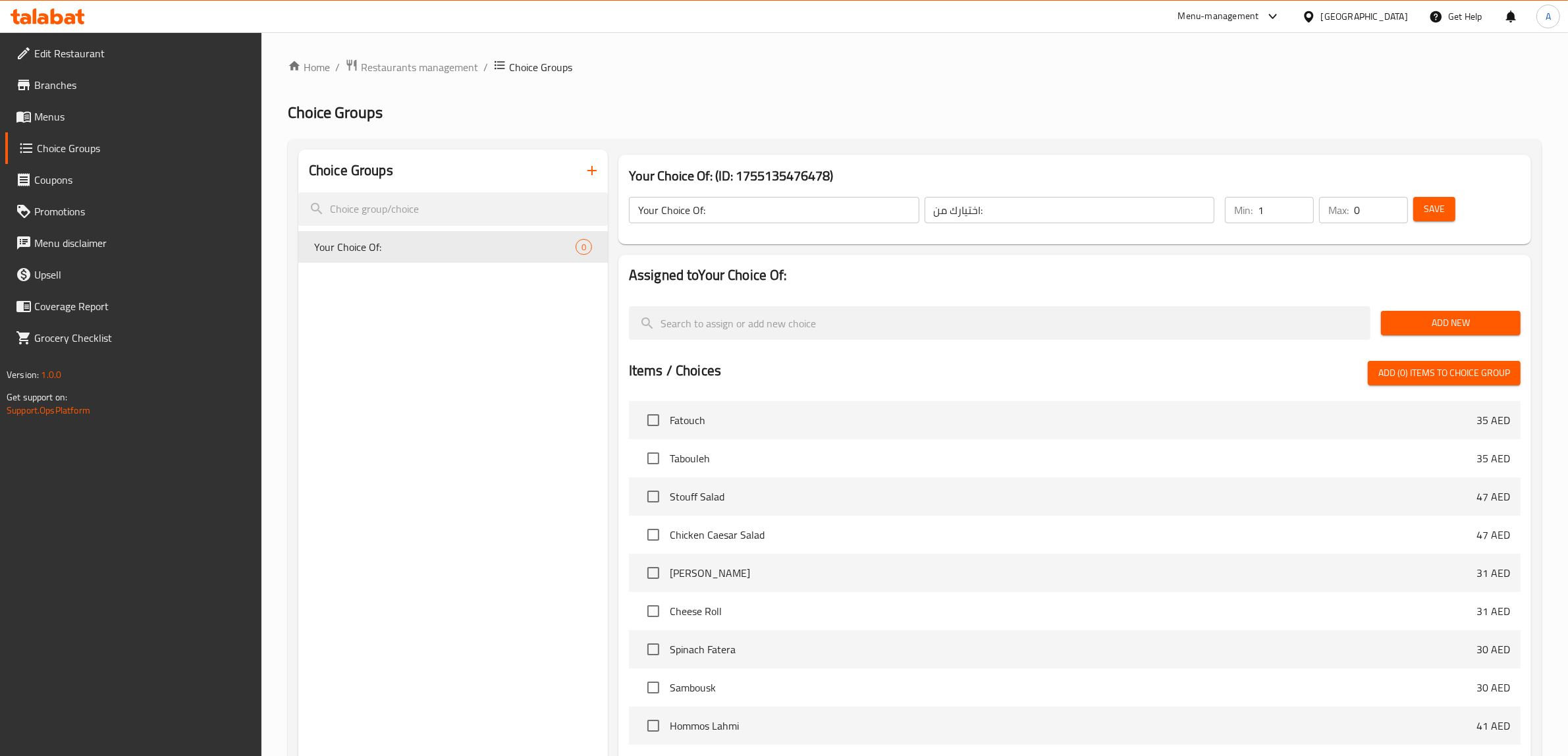
type input "1"
click at [1300, 202] on input "1" at bounding box center [1286, 210] width 56 height 26
click at [1401, 201] on input "0" at bounding box center [1381, 210] width 54 height 26
click at [1403, 206] on input "0" at bounding box center [1381, 210] width 54 height 26
type input "1"
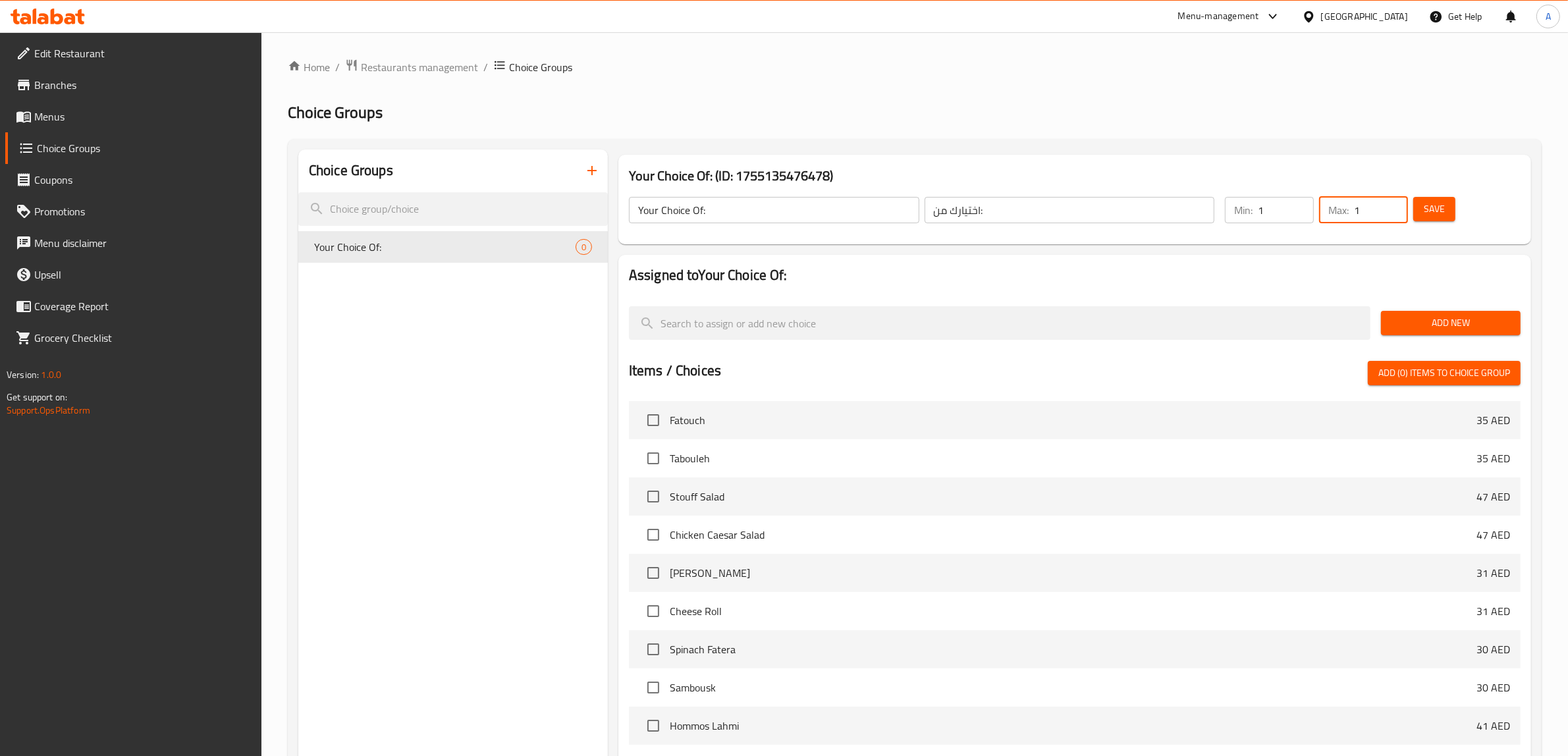
click at [1392, 204] on input "1" at bounding box center [1381, 210] width 54 height 26
click at [1449, 206] on button "Save" at bounding box center [1433, 209] width 42 height 24
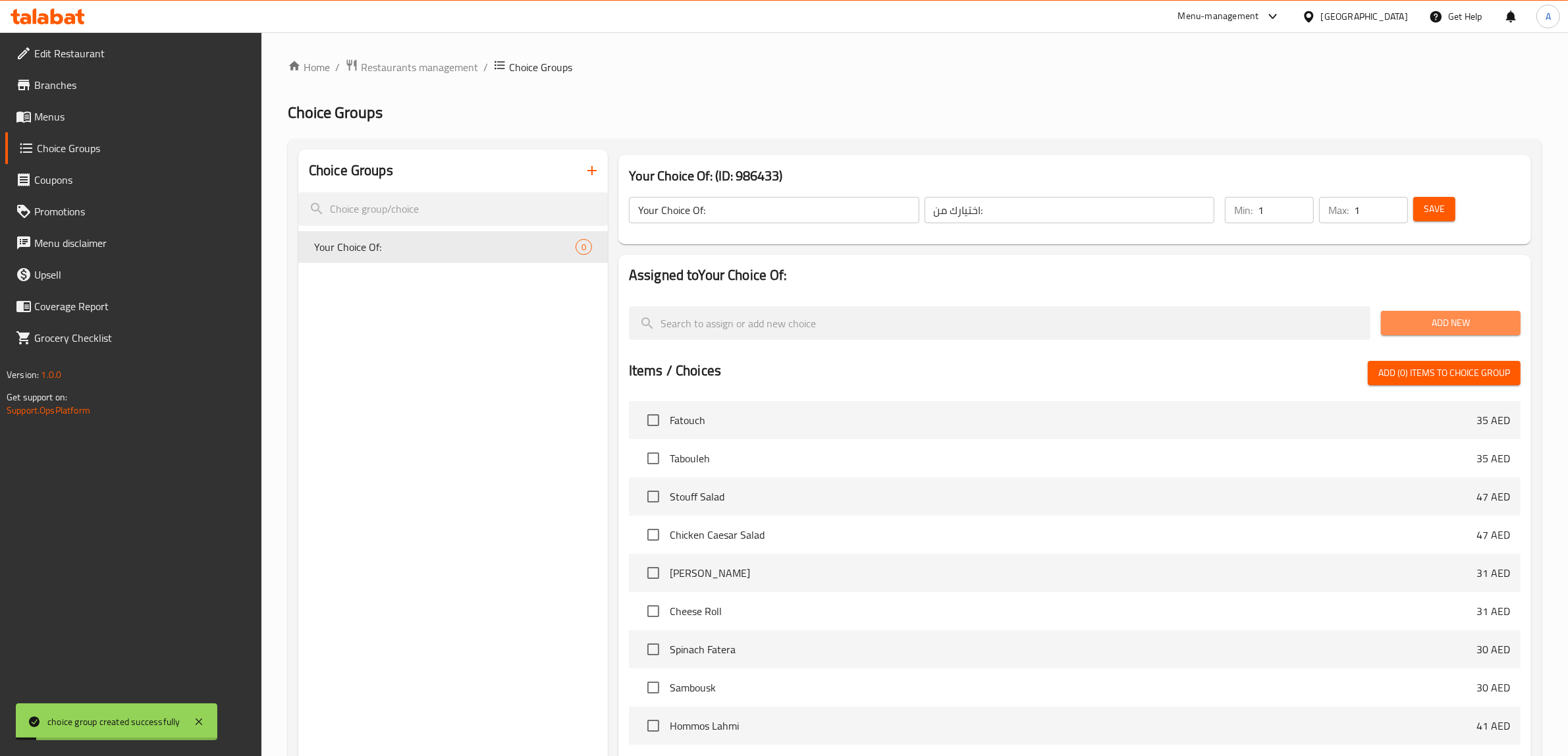
click at [1420, 319] on span "Add New" at bounding box center [1451, 323] width 119 height 17
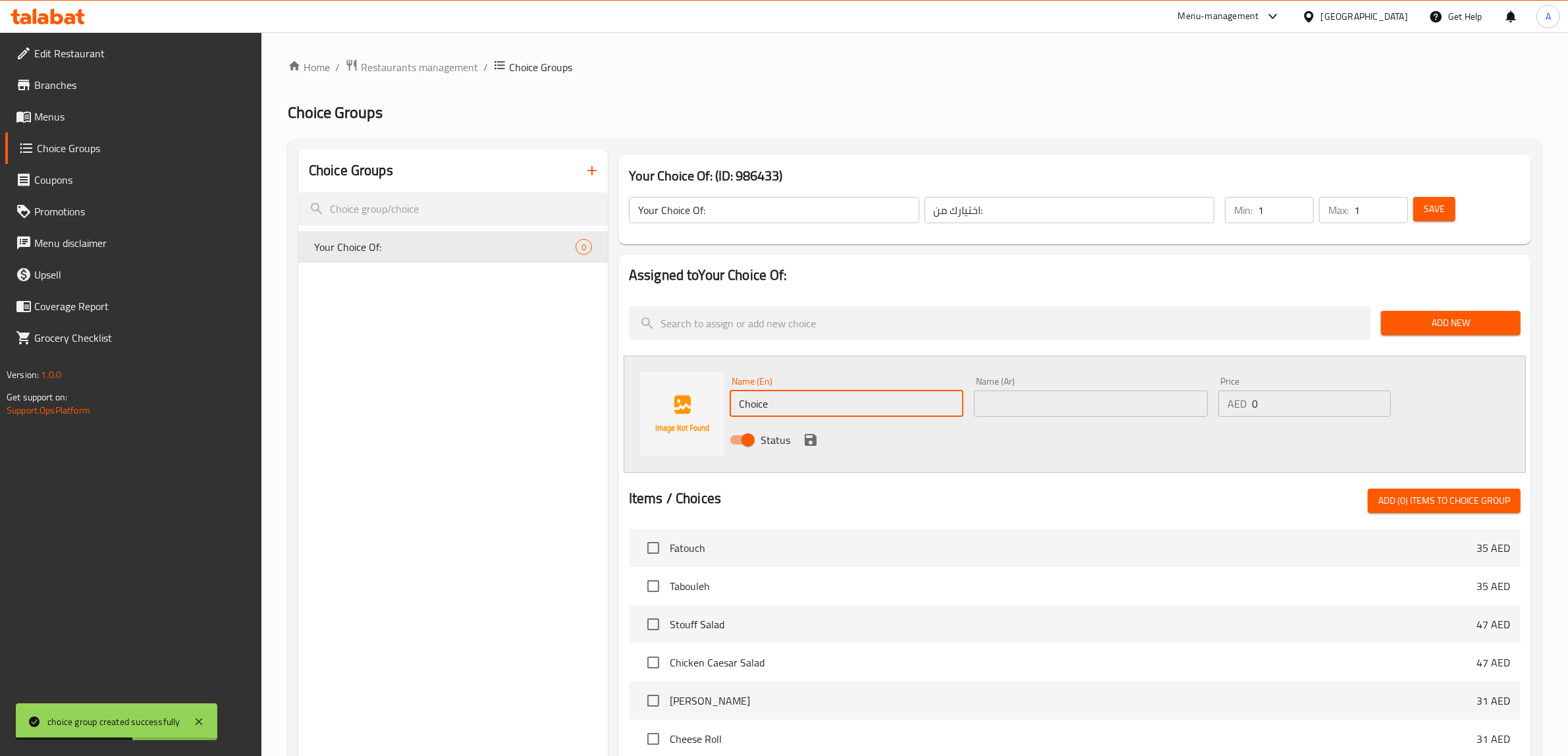
click at [828, 390] on input "Choice" at bounding box center [846, 403] width 234 height 26
type input "Minced Meat"
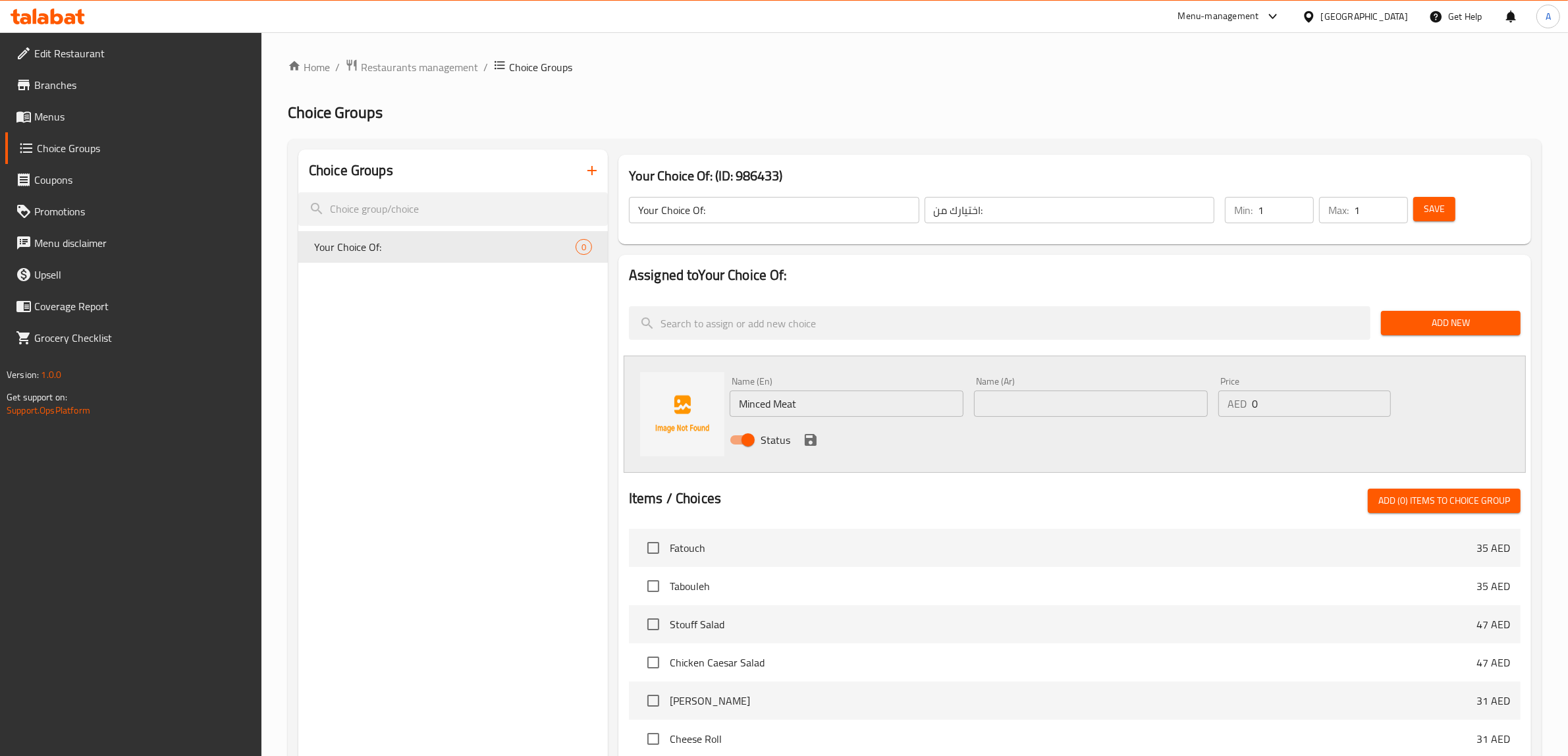
click at [1054, 407] on input "text" at bounding box center [1091, 403] width 234 height 26
paste input "لحم مفروم"
type input "لحم مفروم"
click at [805, 442] on icon "save" at bounding box center [810, 439] width 12 height 12
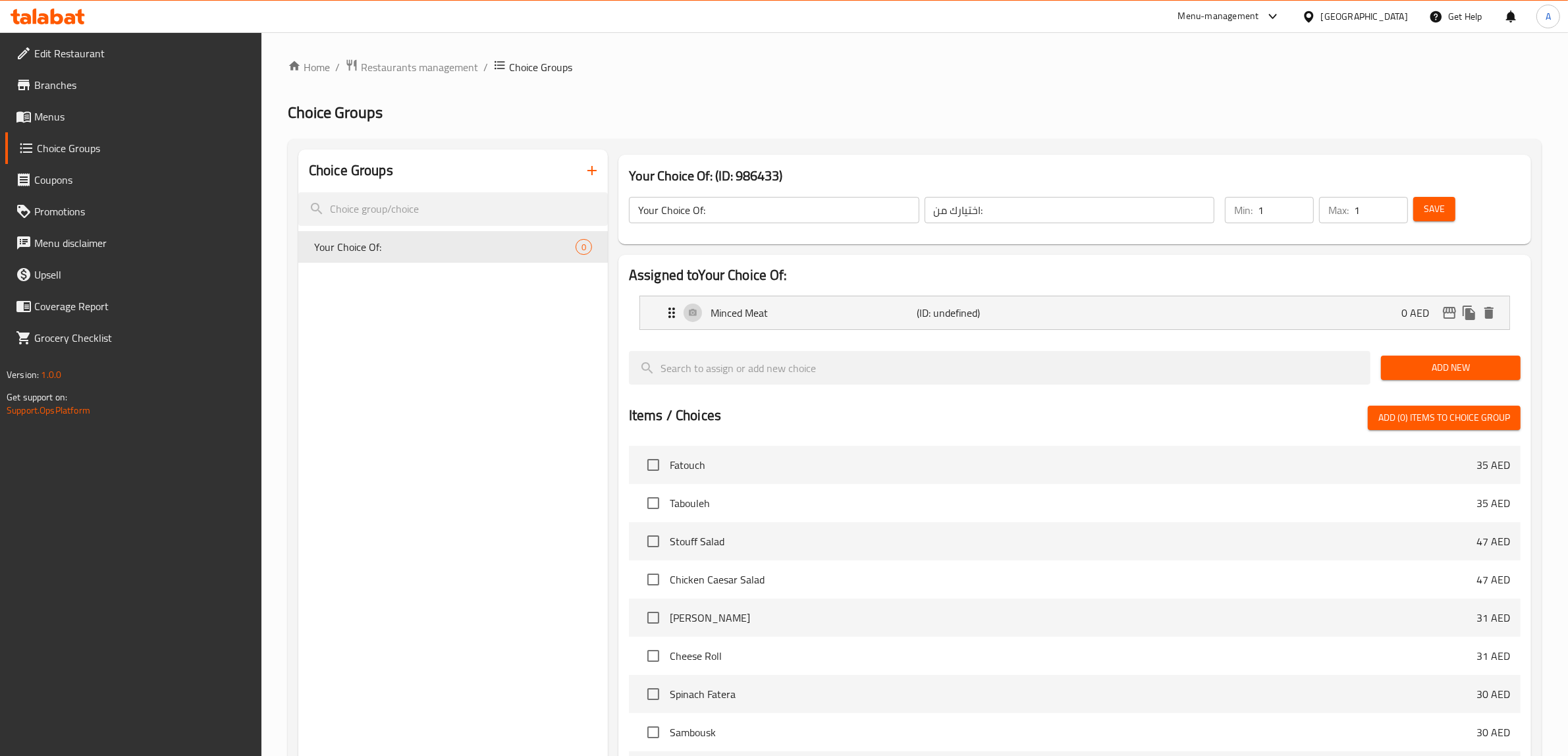
click at [1416, 368] on span "Add New" at bounding box center [1451, 368] width 119 height 17
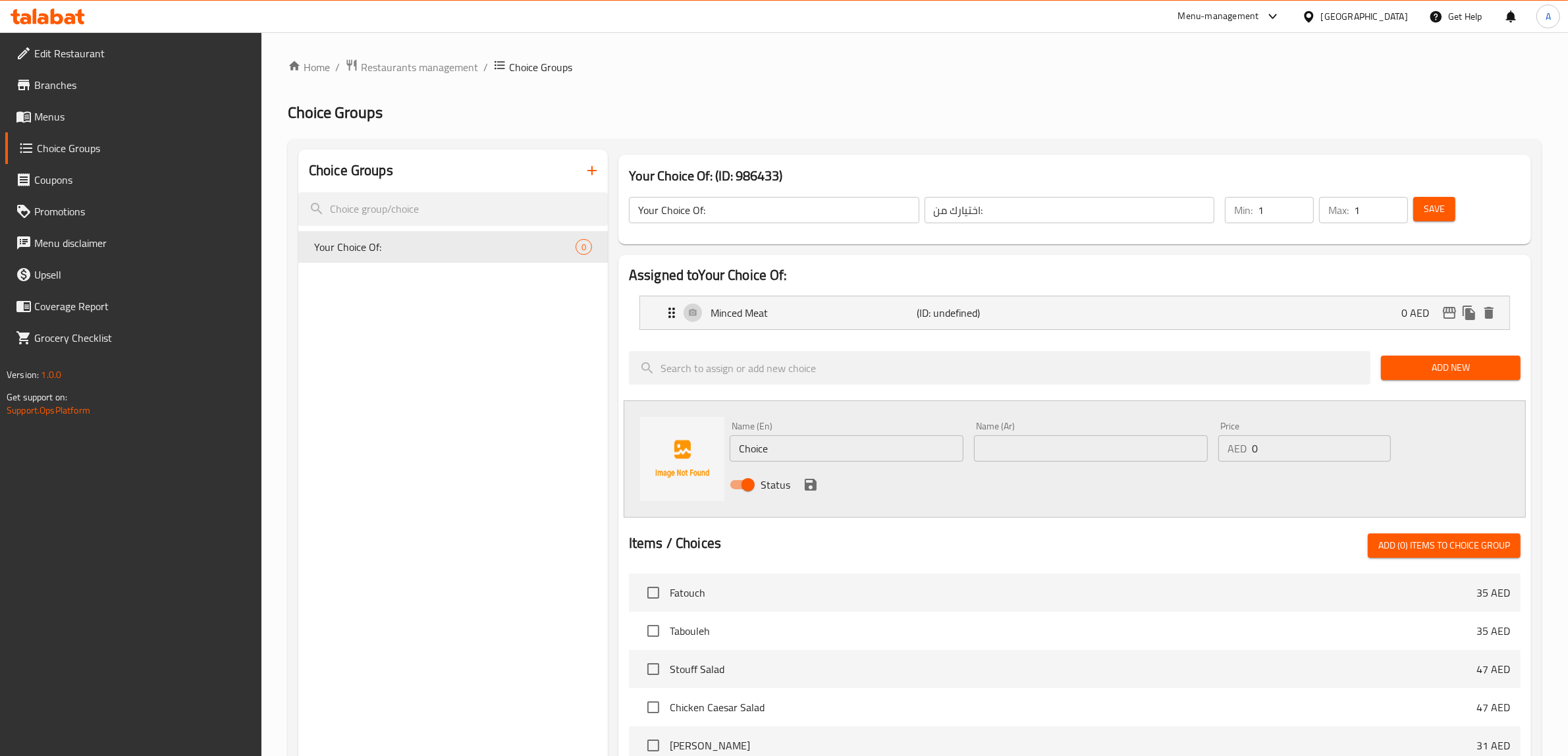
click at [870, 458] on input "Choice" at bounding box center [846, 449] width 234 height 26
click at [1042, 438] on input "text" at bounding box center [1091, 449] width 234 height 26
paste input "الجبن"
type input "Choice"
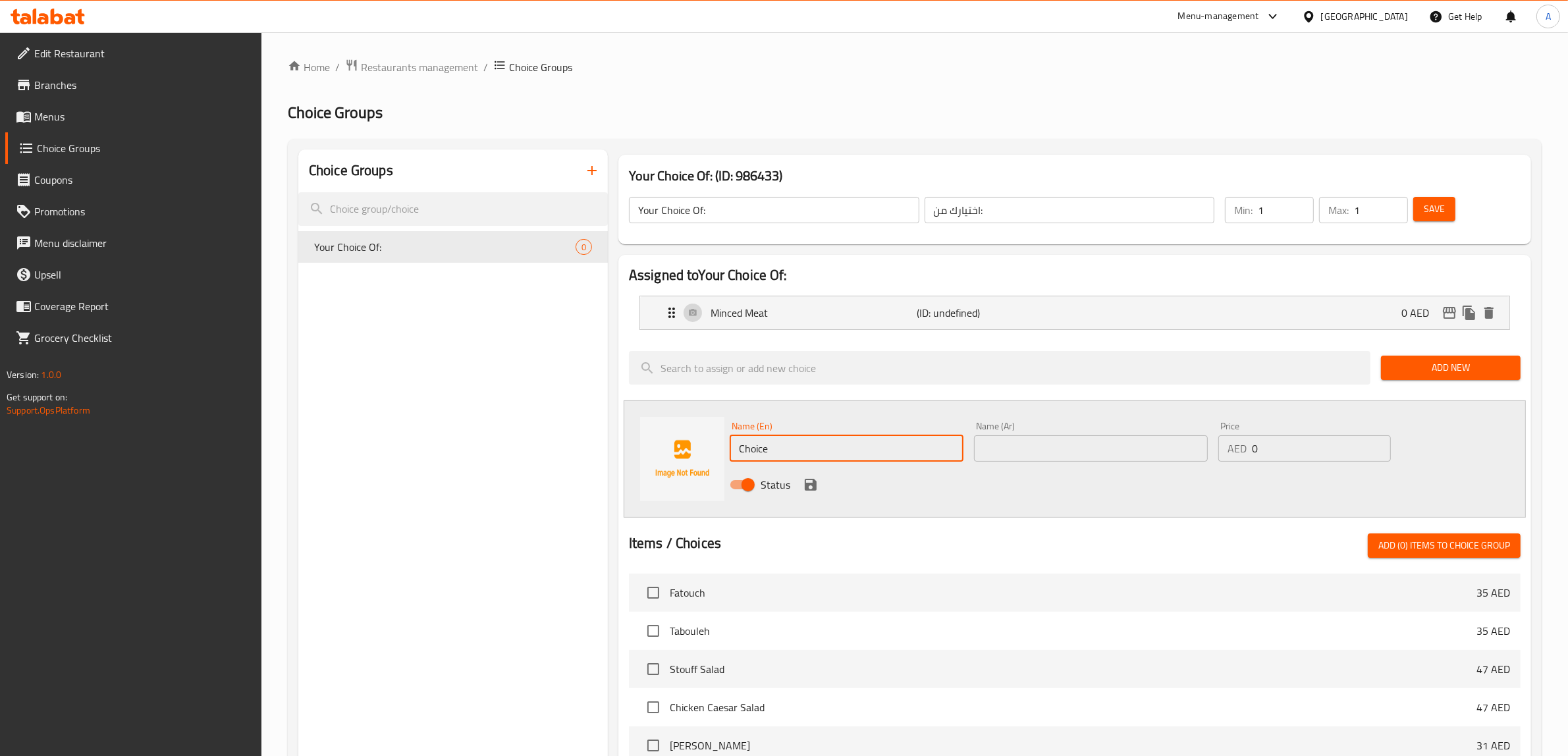
click at [1022, 437] on input "text" at bounding box center [1091, 449] width 234 height 26
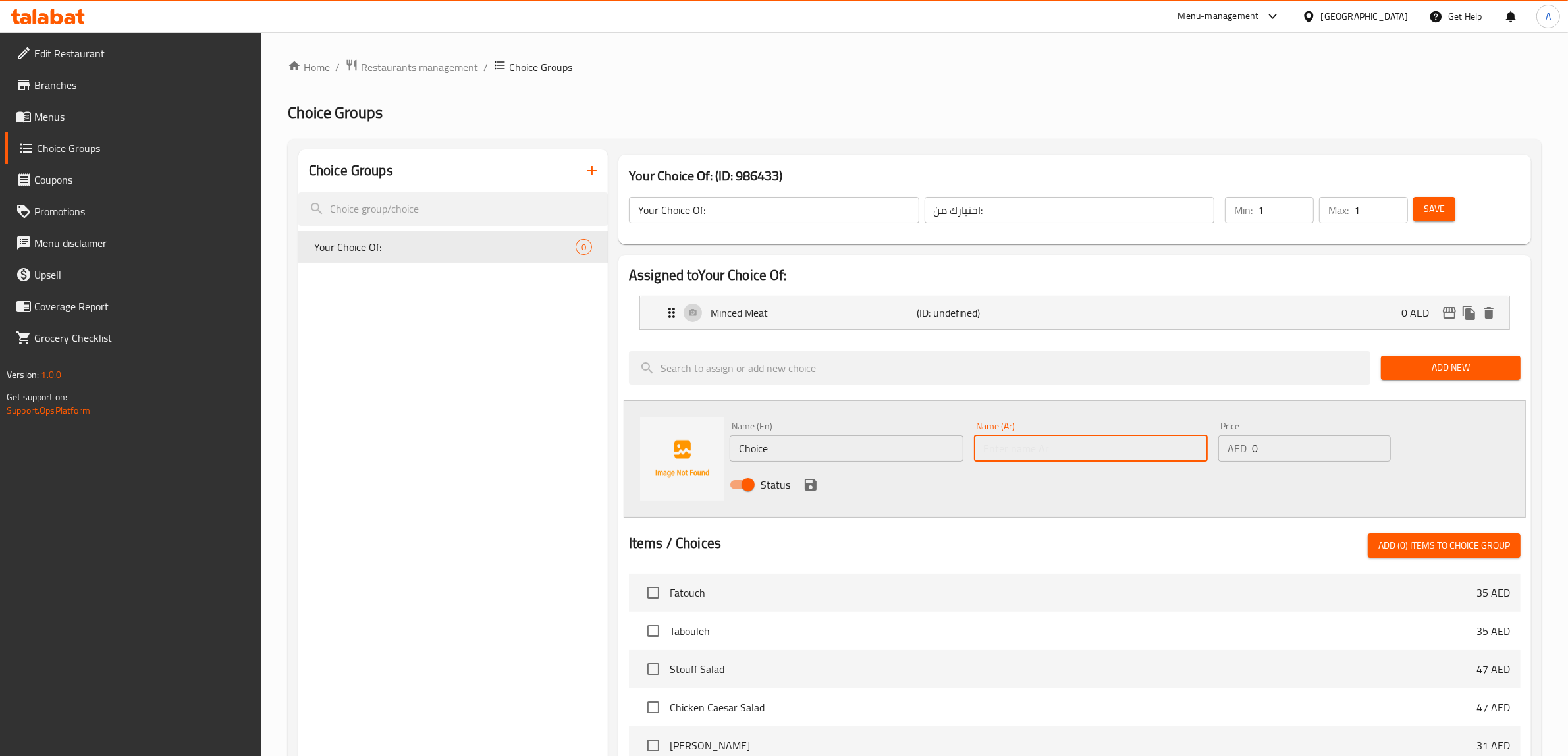
paste input "الجبن"
type input "الجبن"
click at [847, 451] on input "Choice" at bounding box center [846, 449] width 234 height 26
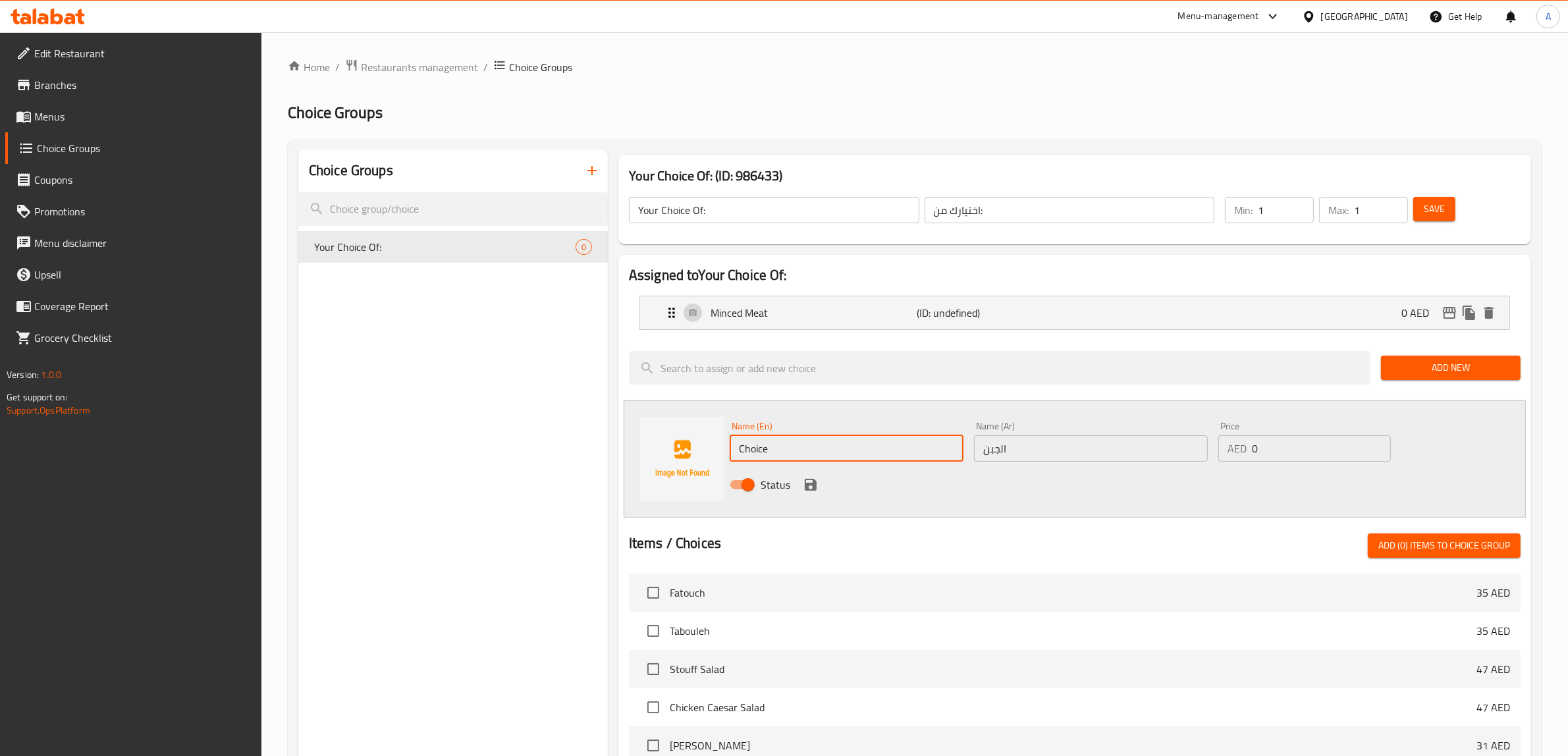
click at [847, 451] on input "Choice" at bounding box center [846, 449] width 234 height 26
type input "Cheese"
click at [804, 485] on icon "save" at bounding box center [810, 484] width 12 height 12
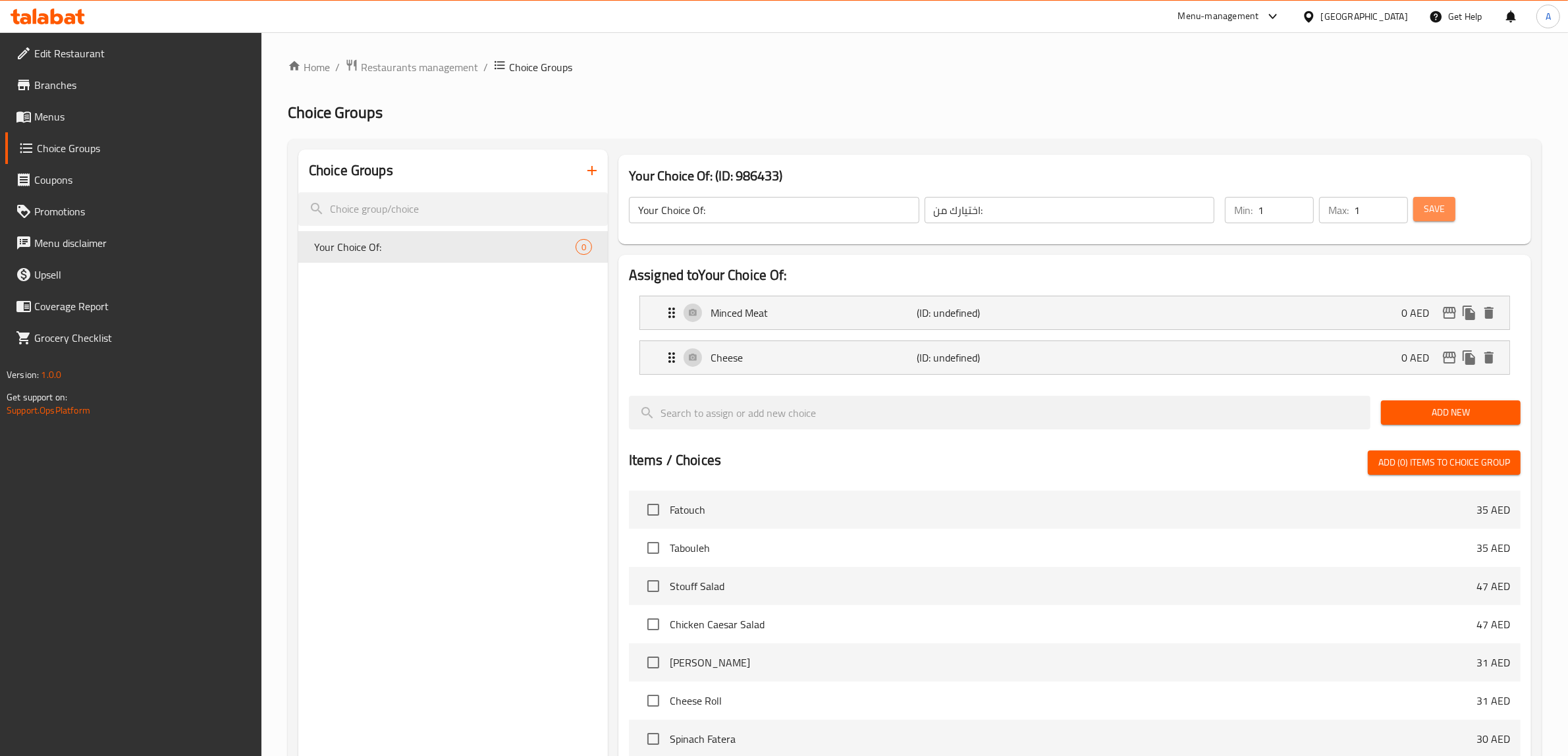
click at [1443, 204] on span "Save" at bounding box center [1434, 209] width 21 height 17
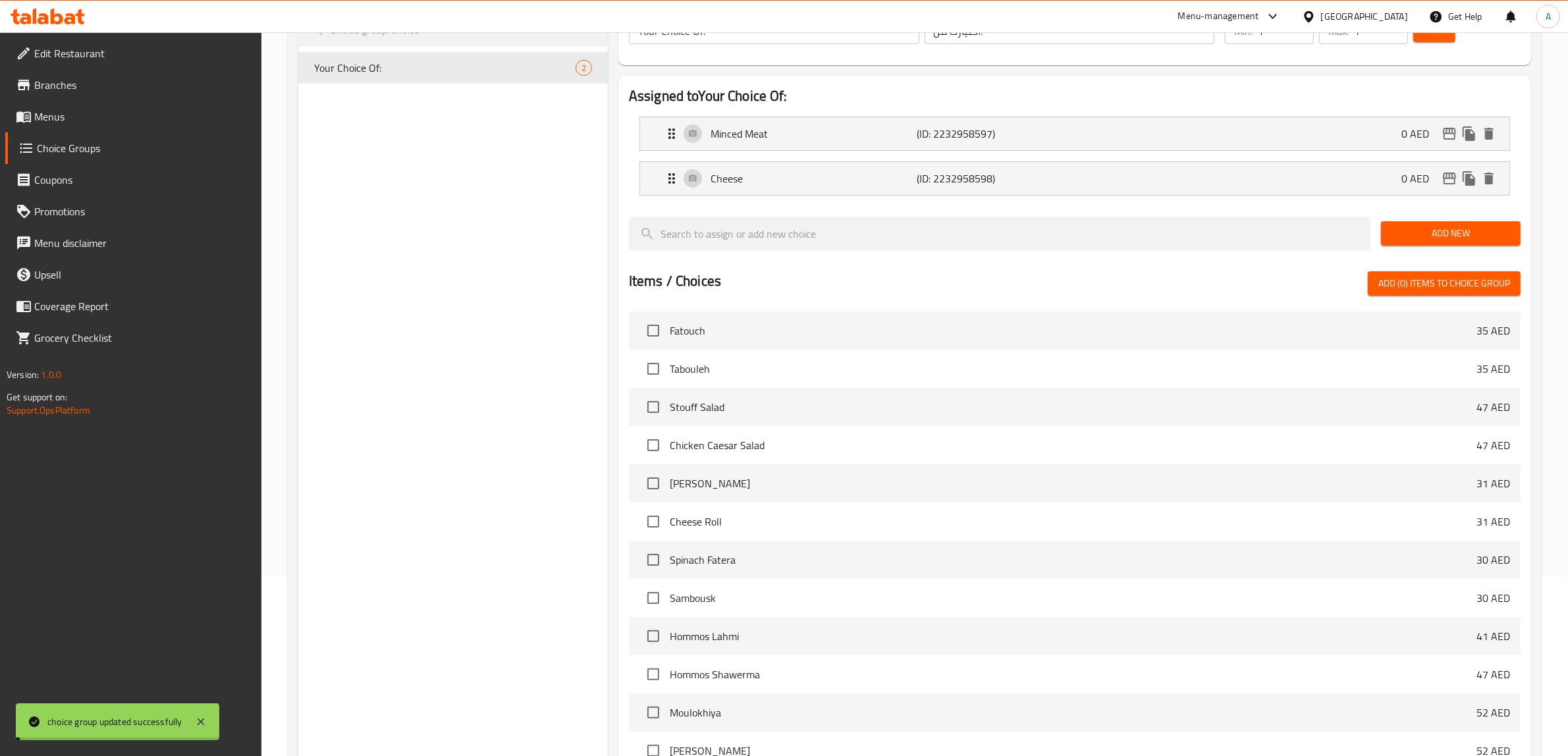
scroll to position [328, 0]
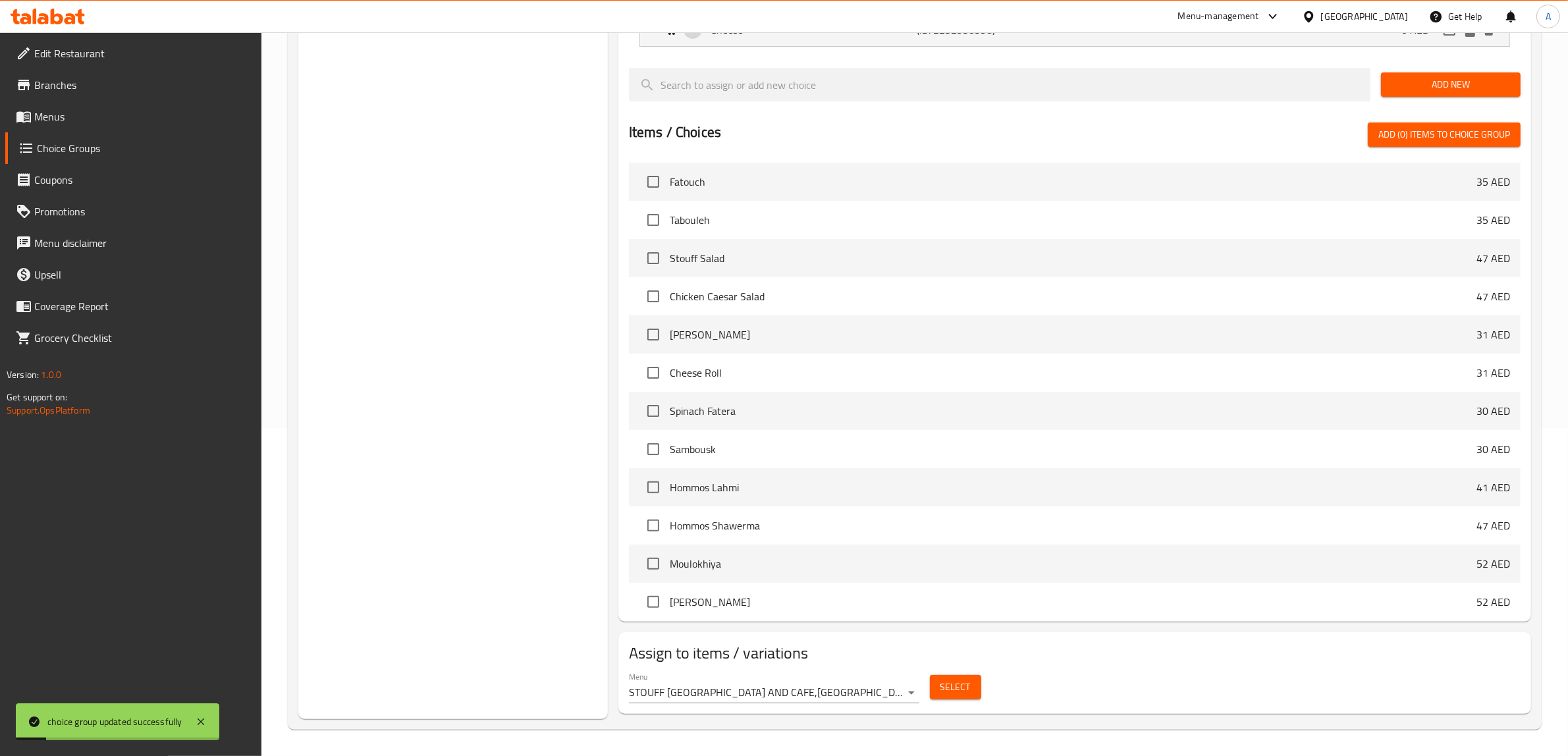
click at [847, 428] on body "choice group updated successfully ​ Menu-management [GEOGRAPHIC_DATA] Get Help …" at bounding box center [784, 66] width 1568 height 723
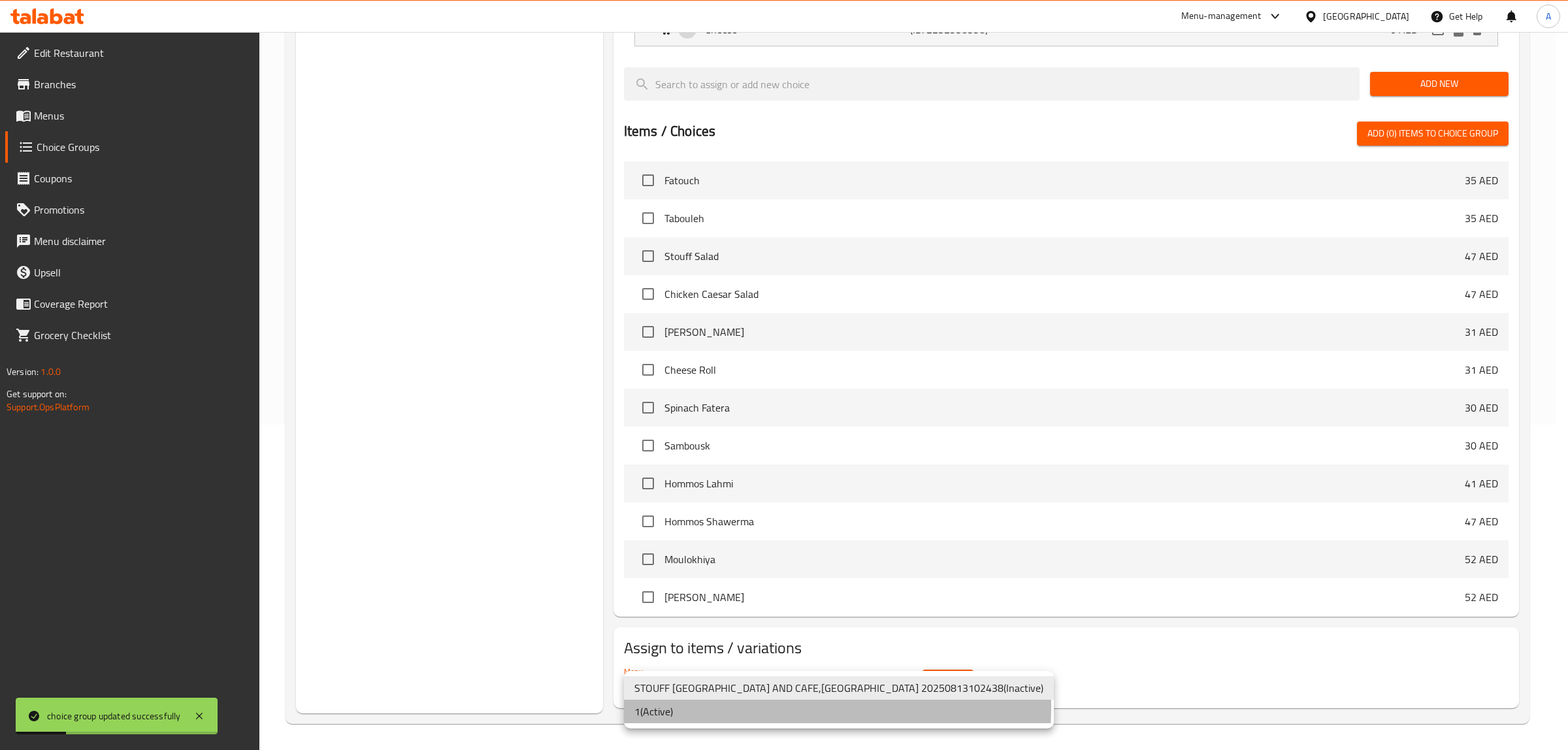
click at [697, 706] on li "1 ( Active )" at bounding box center [839, 711] width 430 height 24
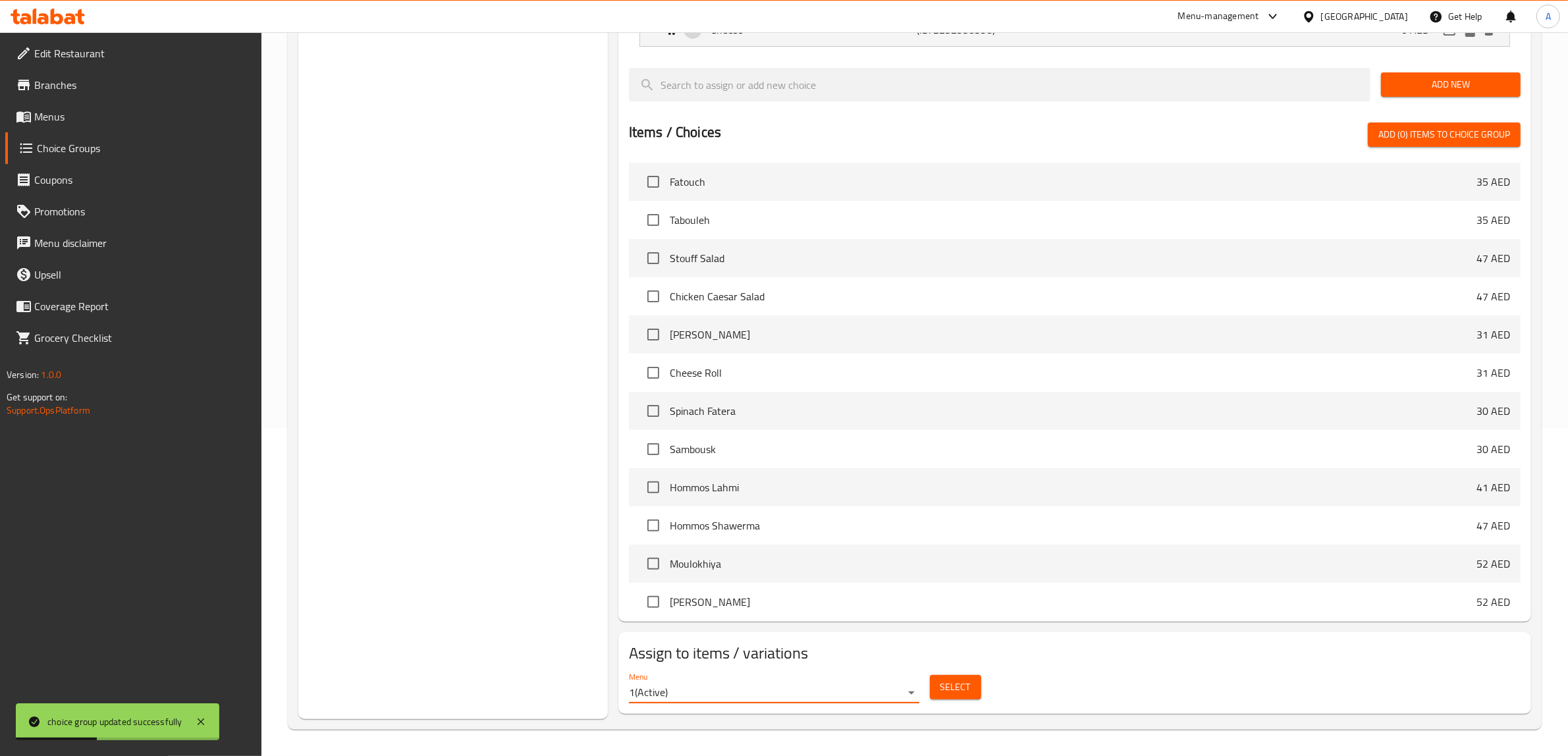
click at [948, 692] on span "Select" at bounding box center [955, 687] width 31 height 17
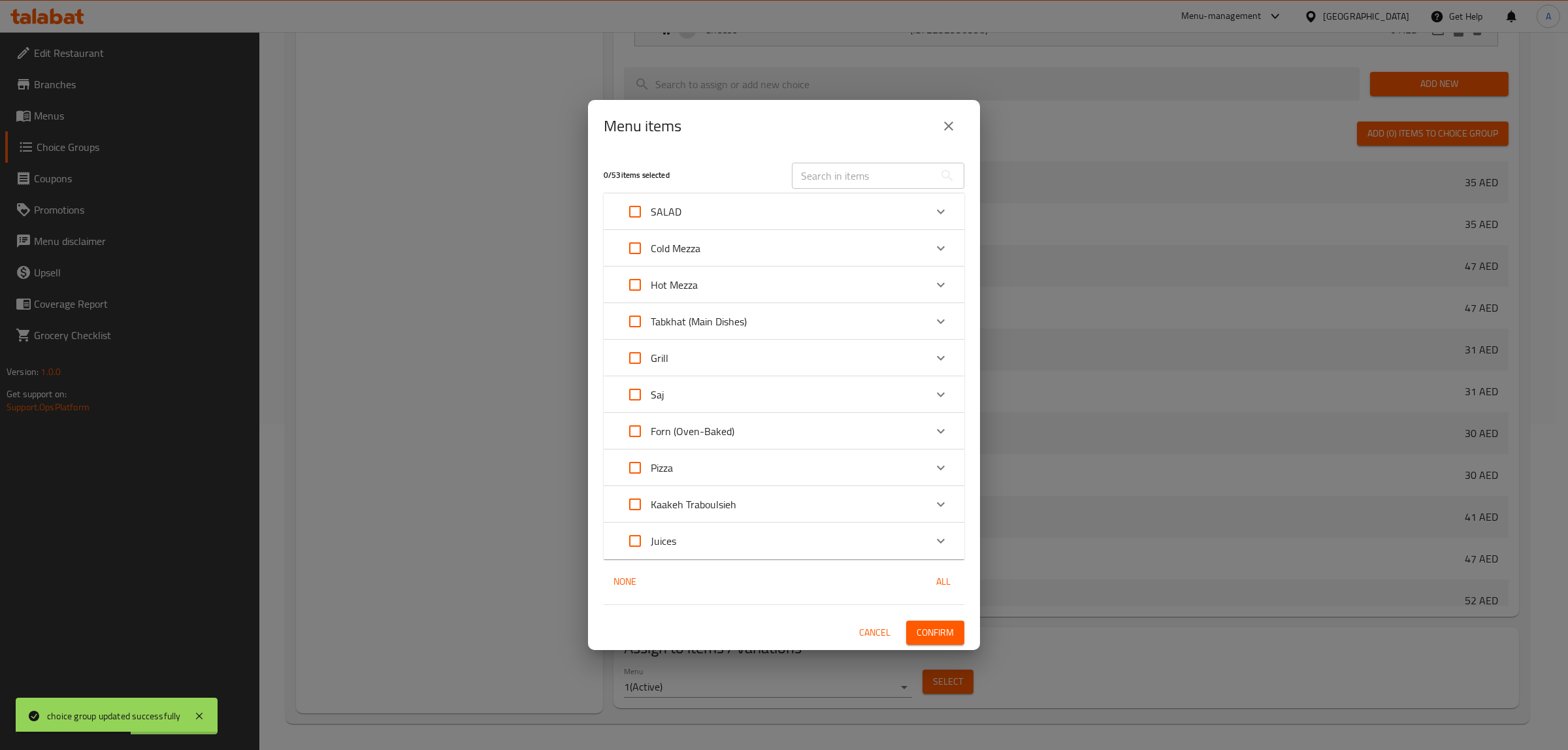
click at [911, 128] on div "Menu items" at bounding box center [784, 126] width 360 height 31
click at [855, 170] on input "text" at bounding box center [863, 176] width 143 height 26
paste input "Sambousk"
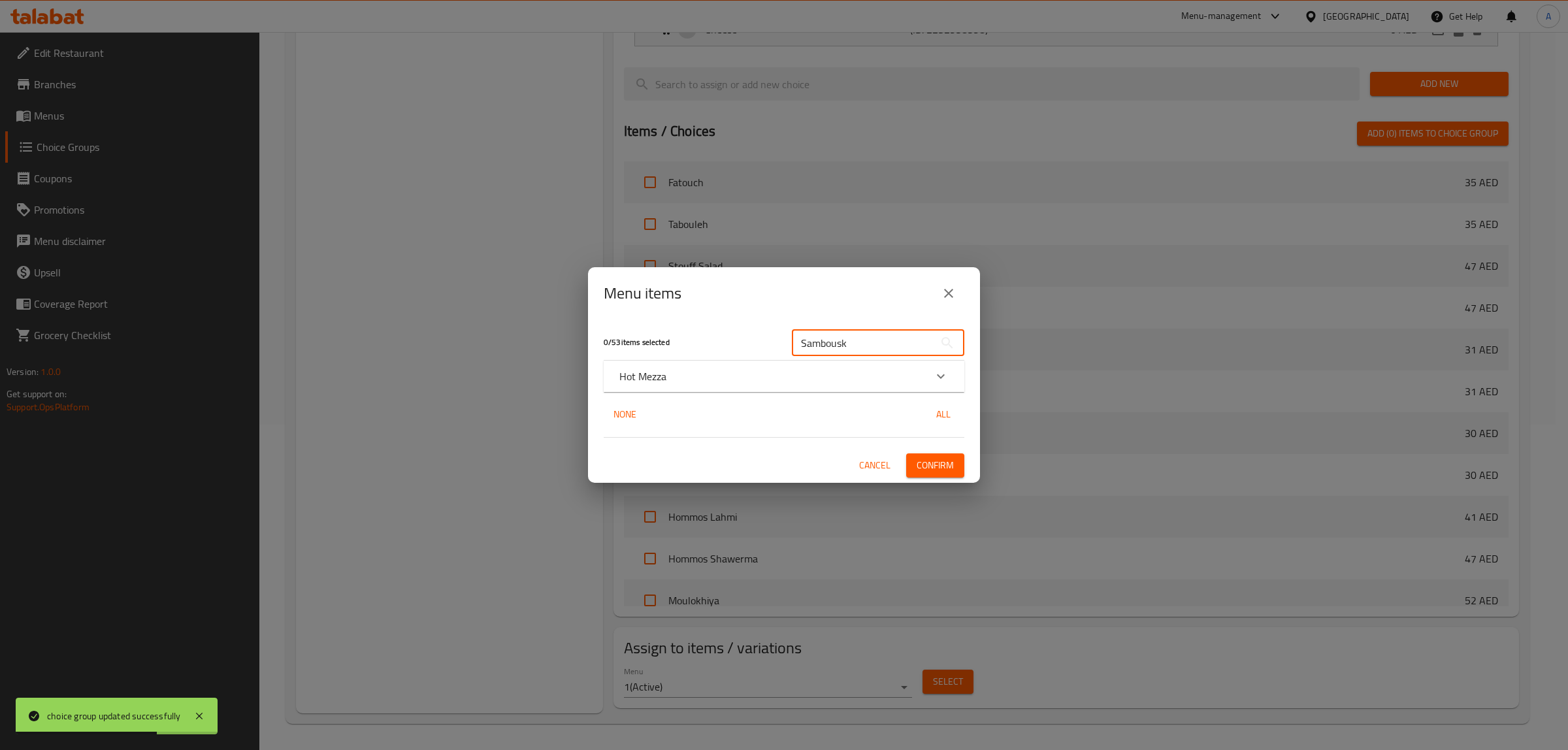
type input "Sambousk"
click at [661, 376] on p "Hot Mezza" at bounding box center [643, 376] width 47 height 16
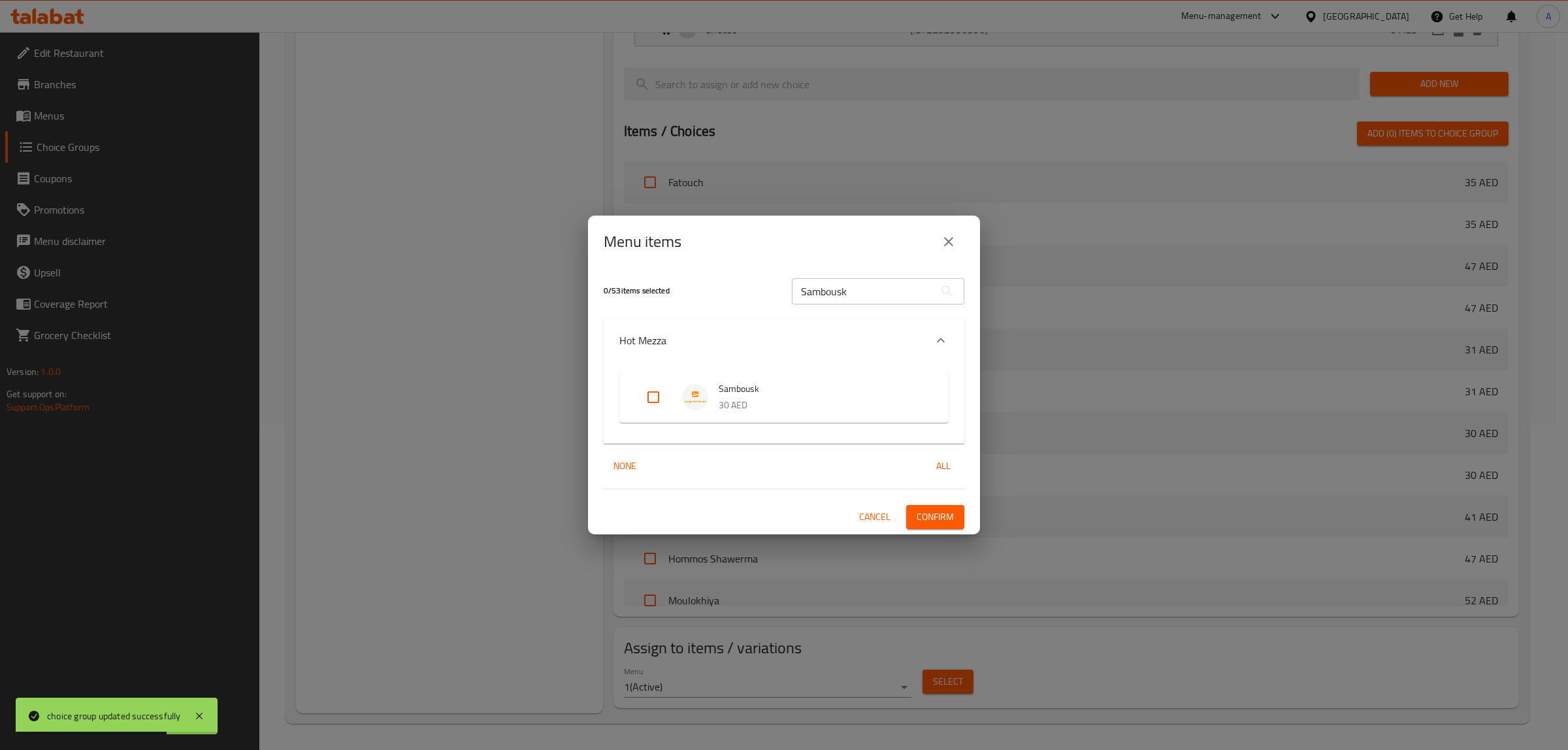
click at [654, 396] on input "Expand" at bounding box center [654, 397] width 31 height 31
checkbox input "true"
click at [944, 517] on span "Confirm" at bounding box center [936, 517] width 37 height 17
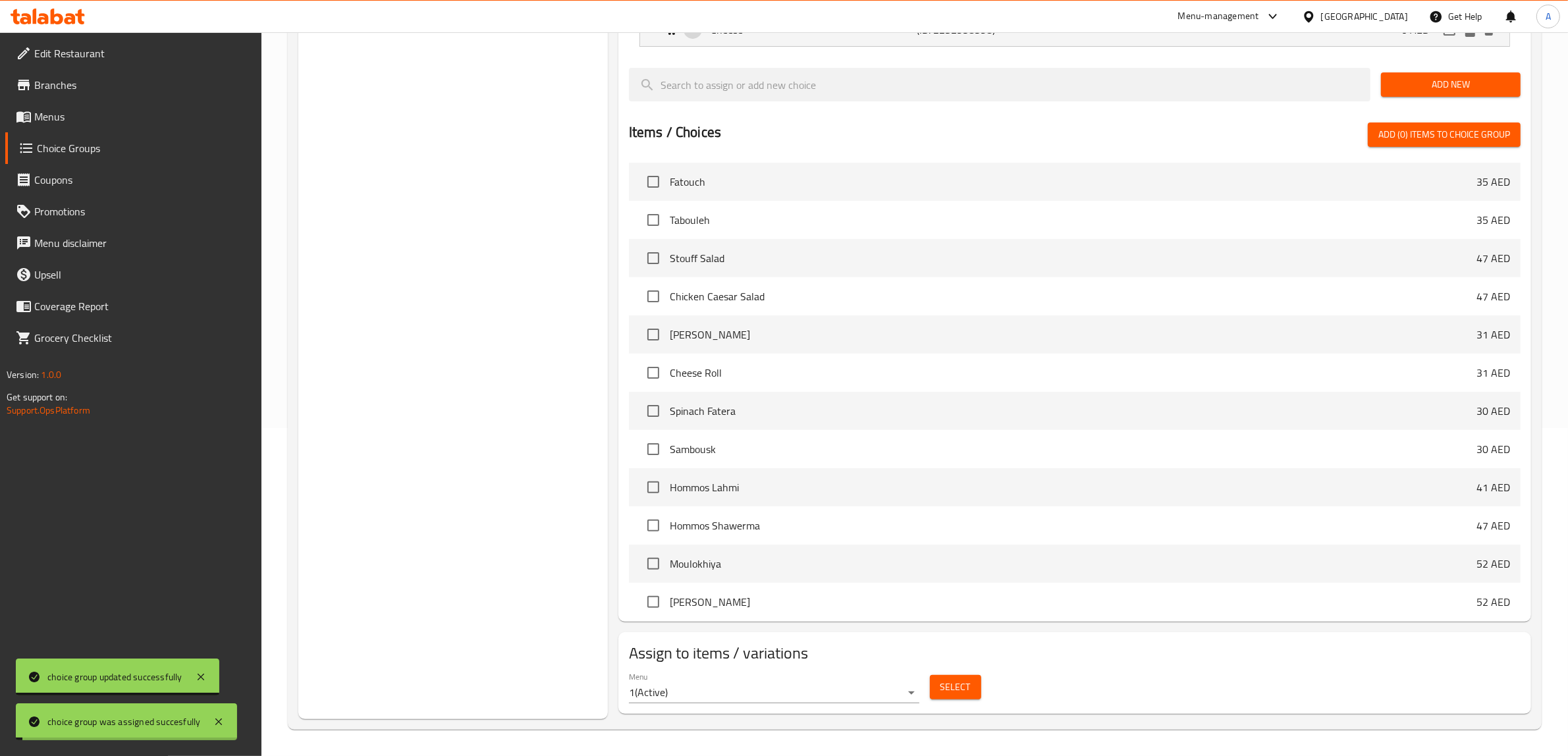
click at [478, 379] on div "Choice Groups Your Choice Of: 2" at bounding box center [452, 270] width 309 height 897
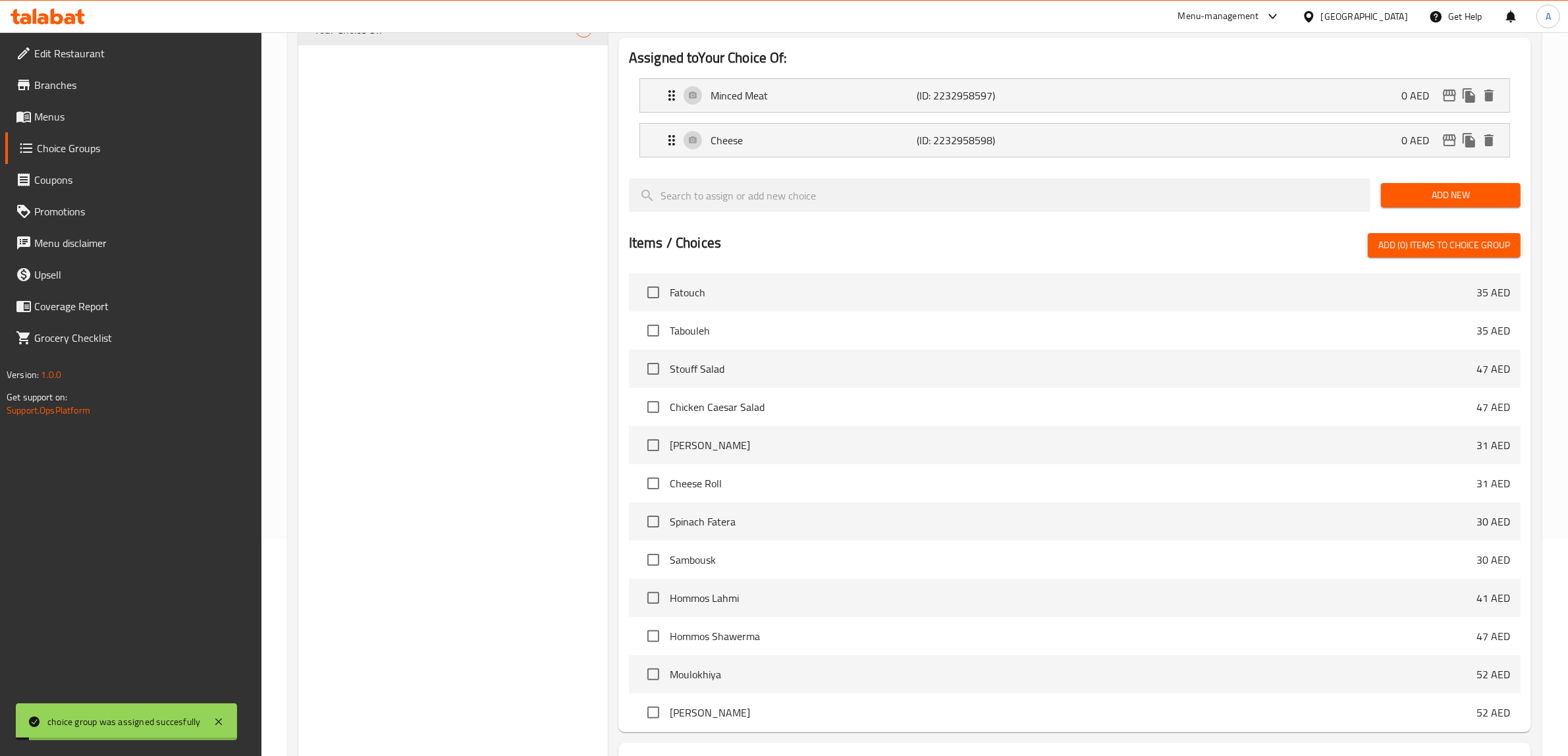
scroll to position [0, 0]
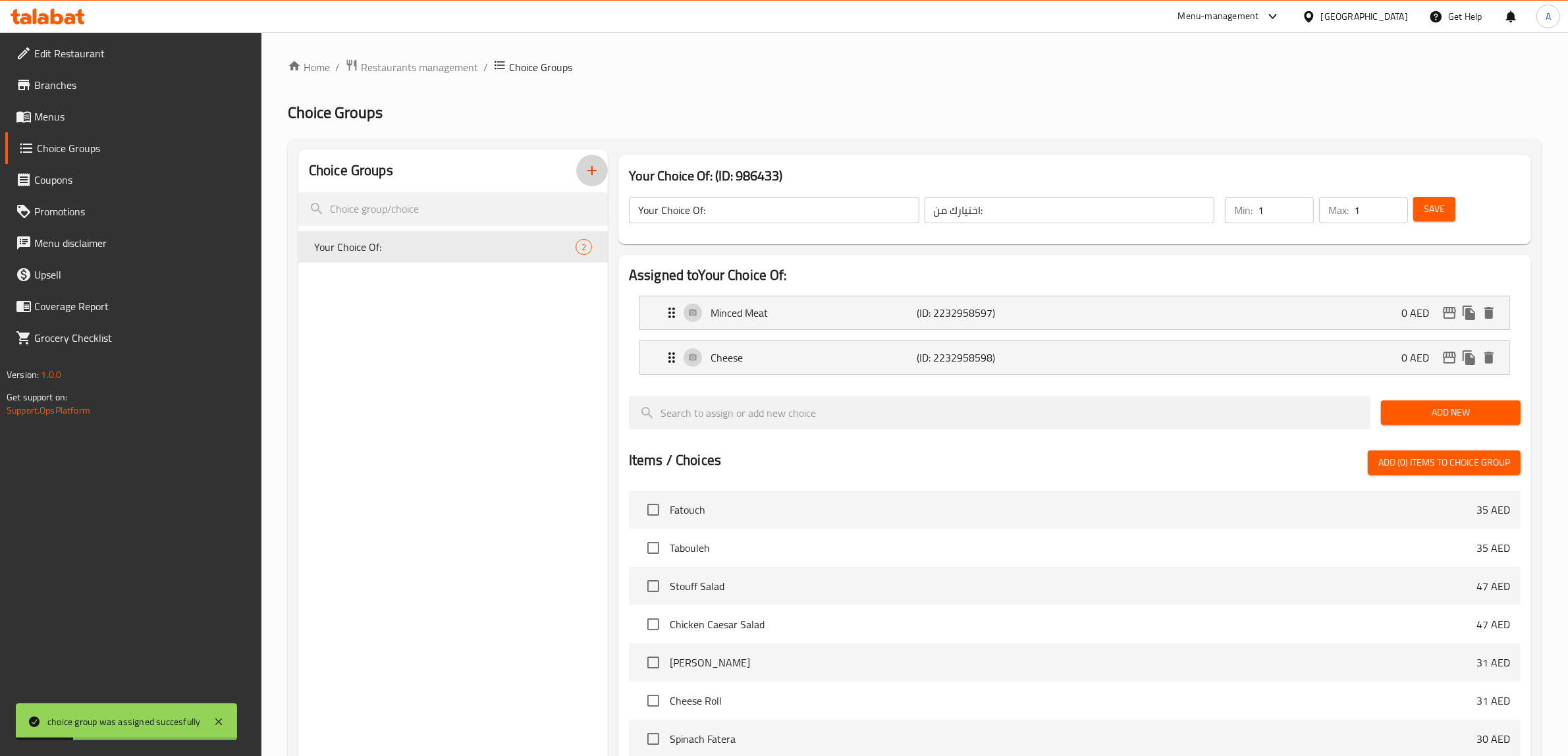
click at [594, 166] on icon "button" at bounding box center [592, 170] width 16 height 16
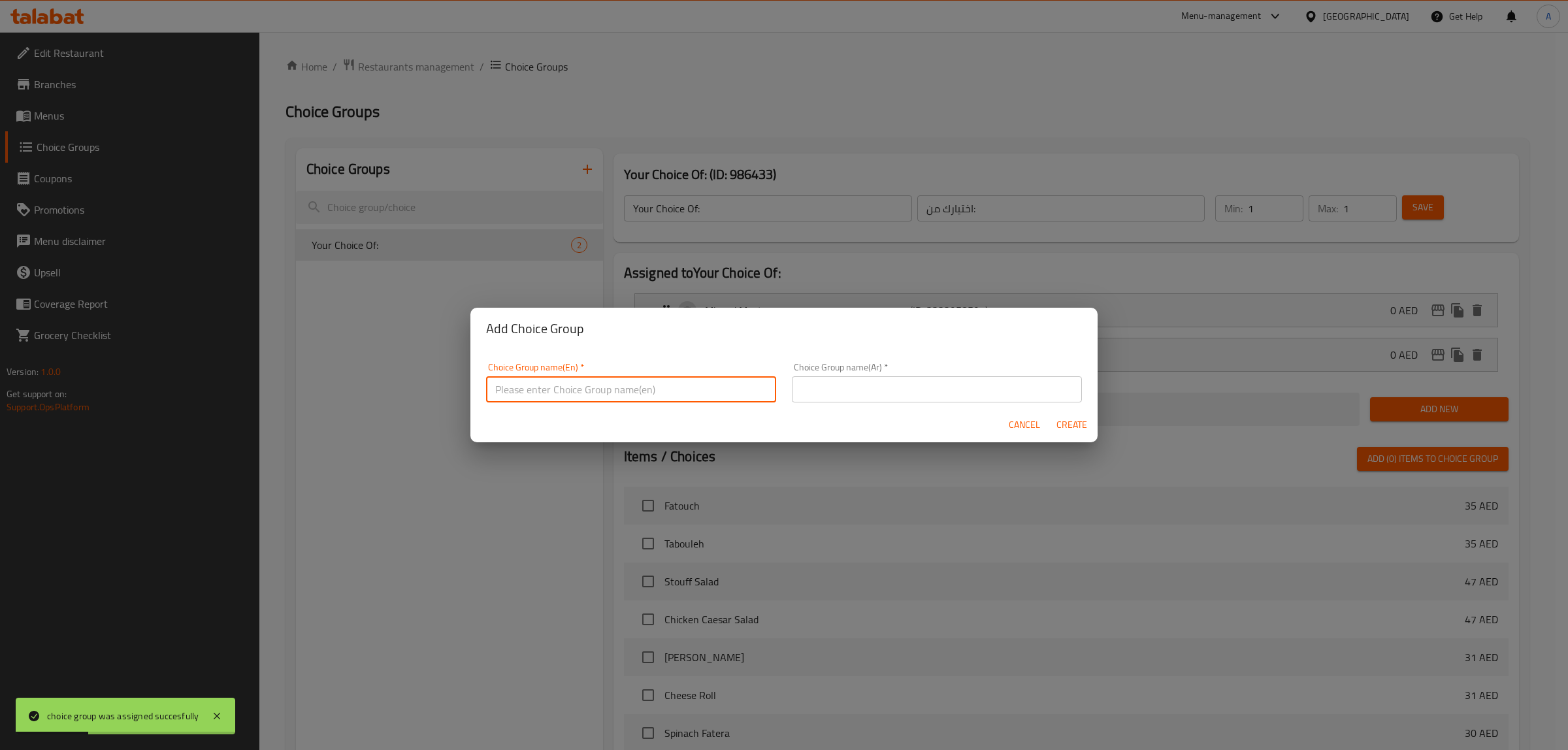
click at [639, 398] on input "text" at bounding box center [631, 389] width 290 height 26
type input "Your Choice Of:"
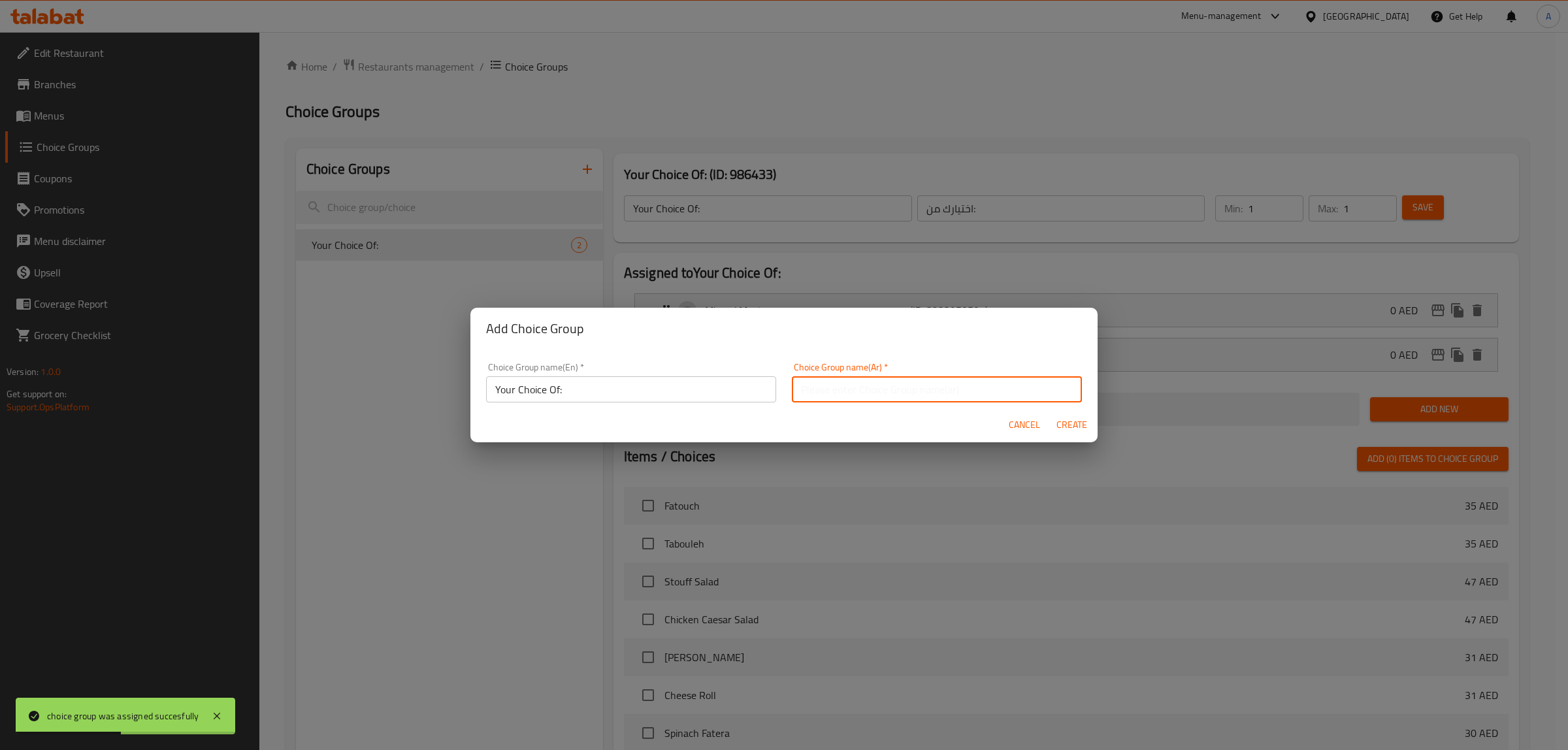
click at [894, 391] on input "text" at bounding box center [937, 389] width 290 height 26
type input "اختيارك من:"
click at [1087, 420] on span "Create" at bounding box center [1072, 425] width 31 height 17
type input "Your Choice Of:"
type input "اختيارك من:"
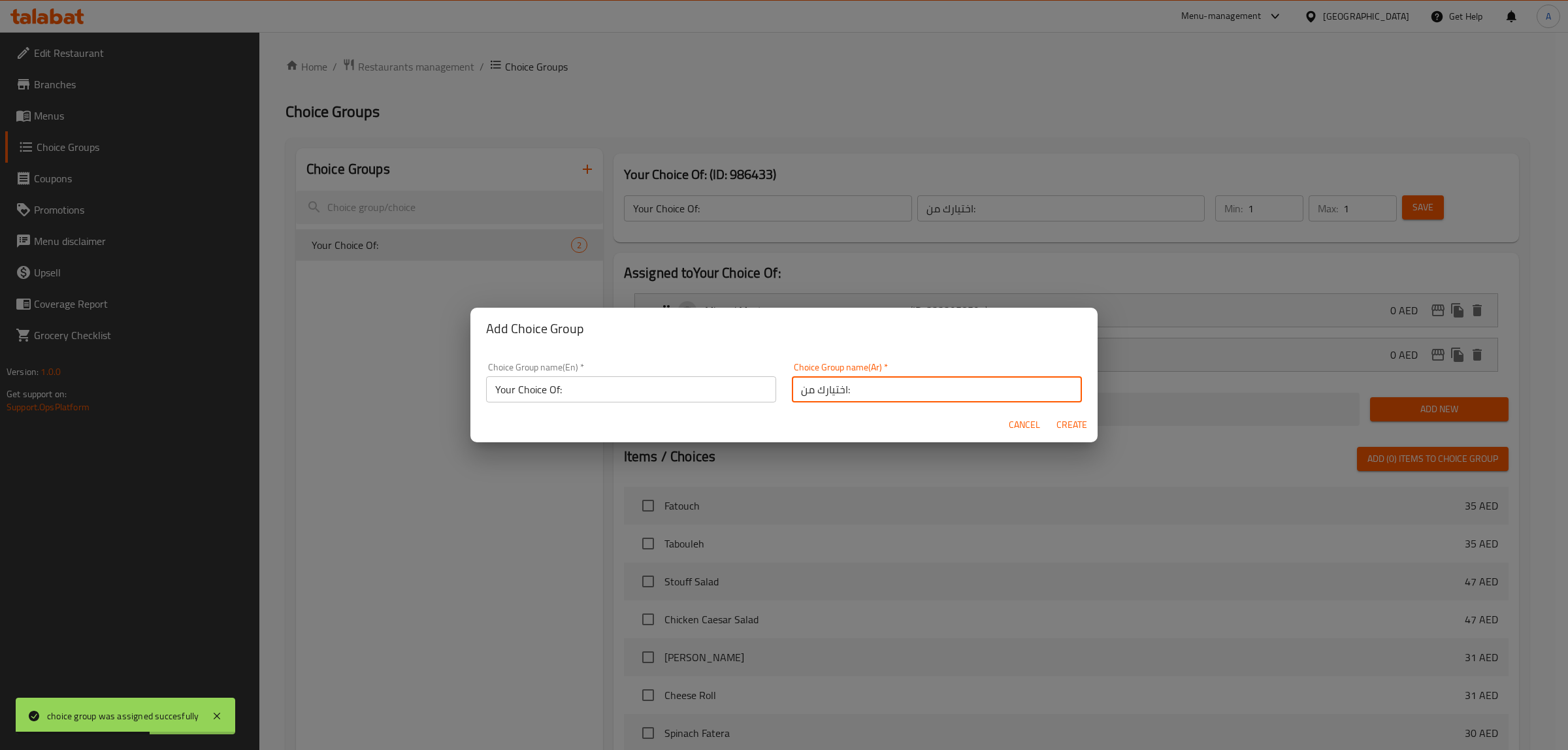
type input "0"
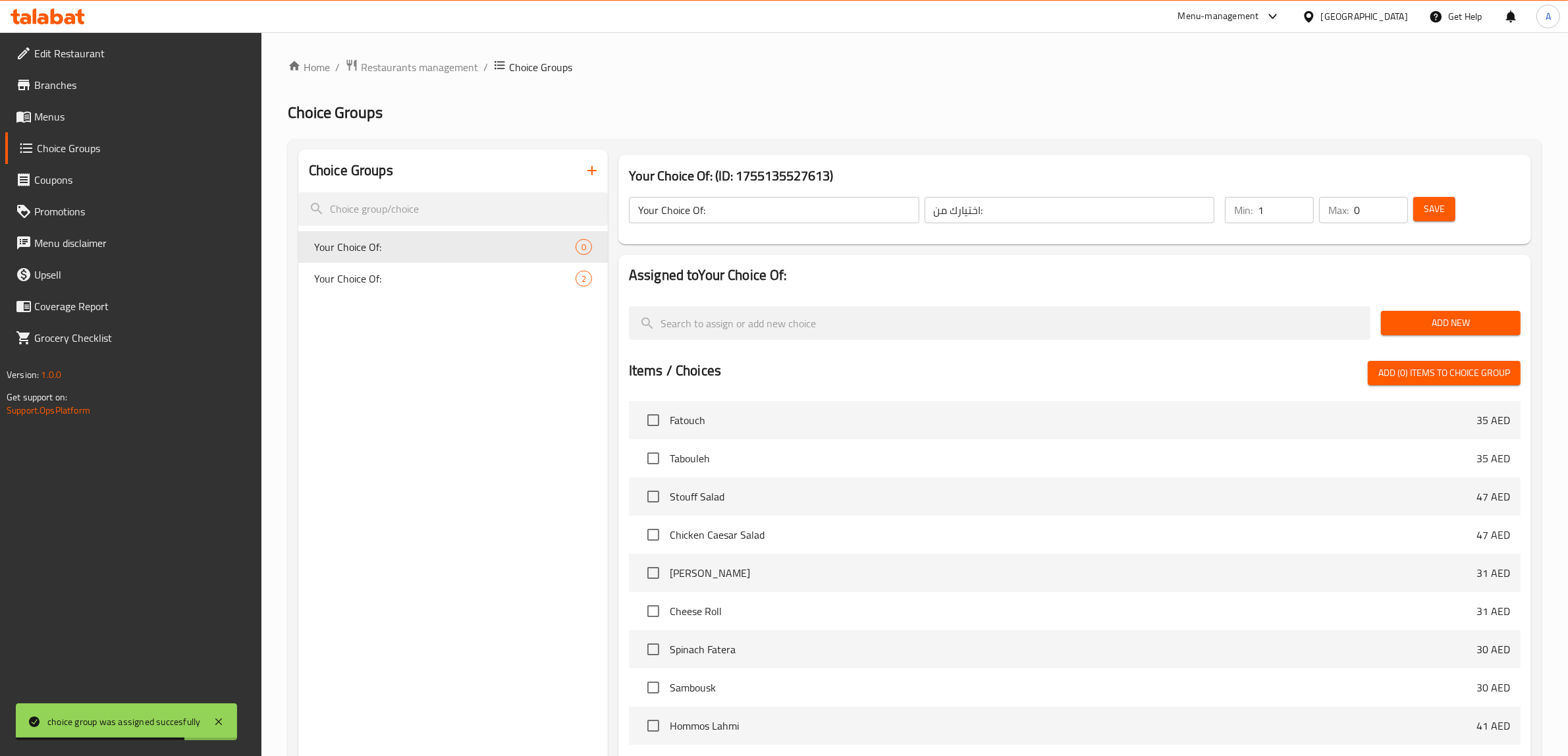
type input "1"
click at [1301, 202] on input "1" at bounding box center [1286, 210] width 56 height 26
type input "1"
click at [1397, 202] on input "1" at bounding box center [1381, 210] width 54 height 26
click at [1435, 321] on span "Add New" at bounding box center [1451, 323] width 119 height 17
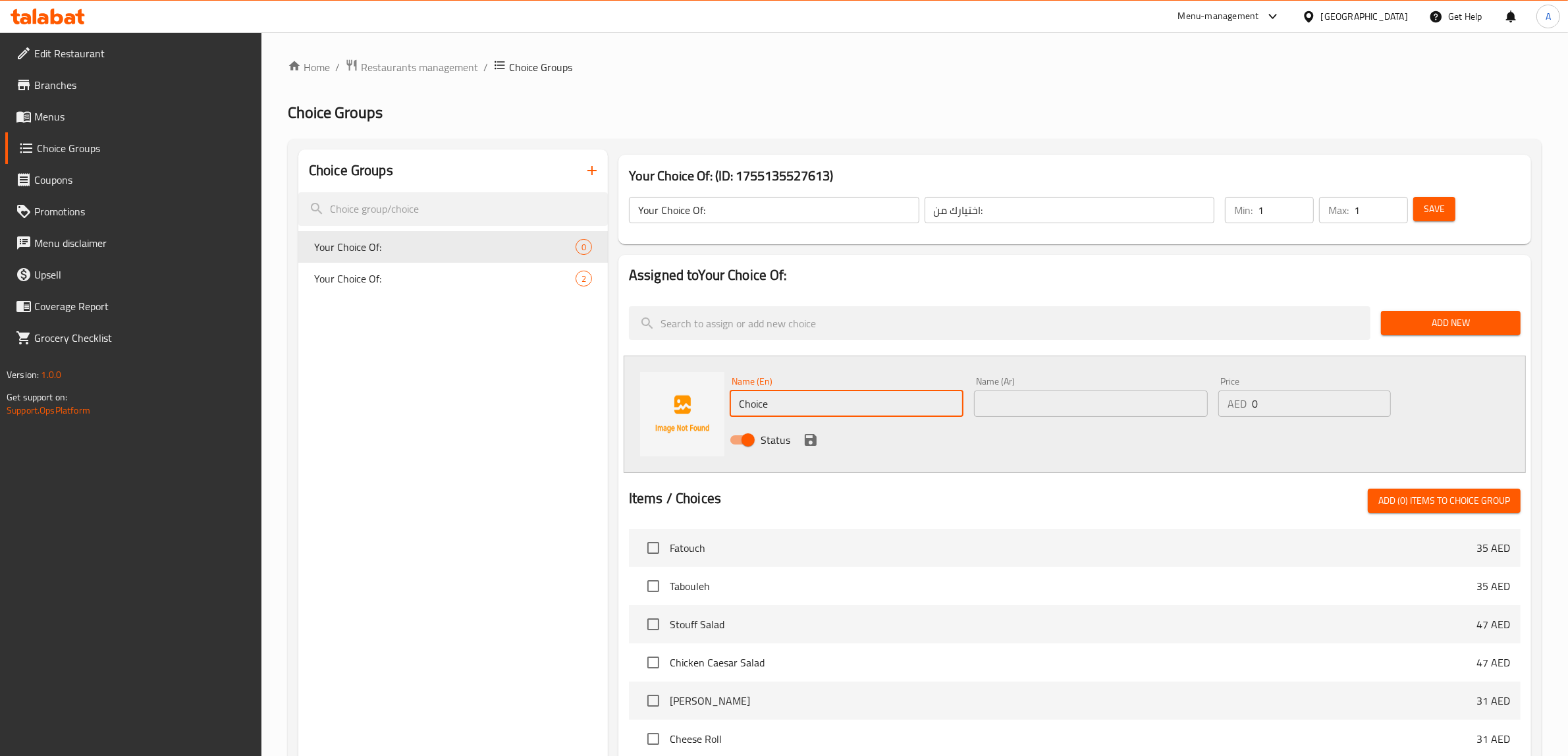
click at [818, 411] on input "Choice" at bounding box center [846, 403] width 234 height 26
type input "Beef"
click at [1044, 405] on input "text" at bounding box center [1091, 403] width 234 height 26
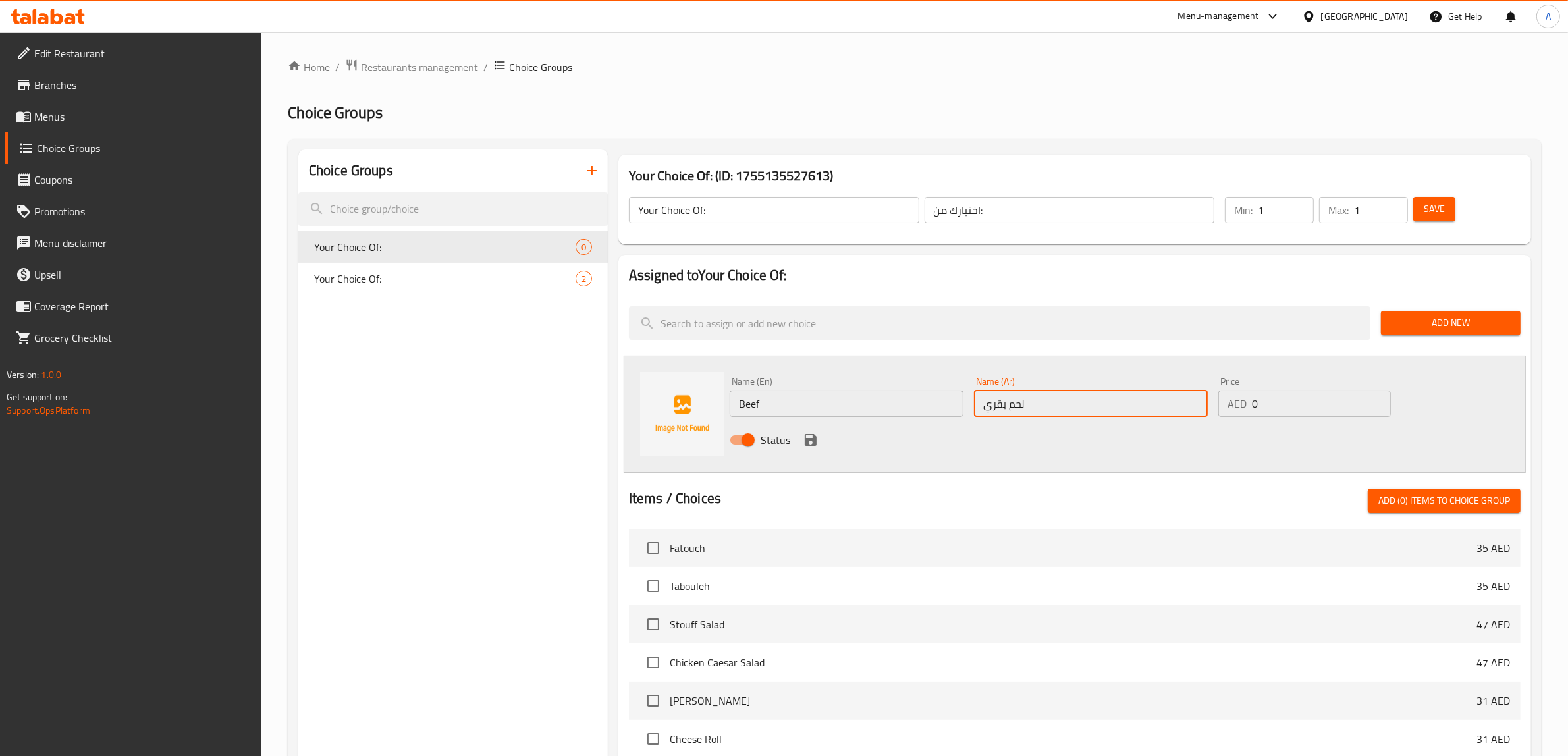
type input "لحم بقري"
click at [812, 437] on icon "save" at bounding box center [810, 439] width 12 height 12
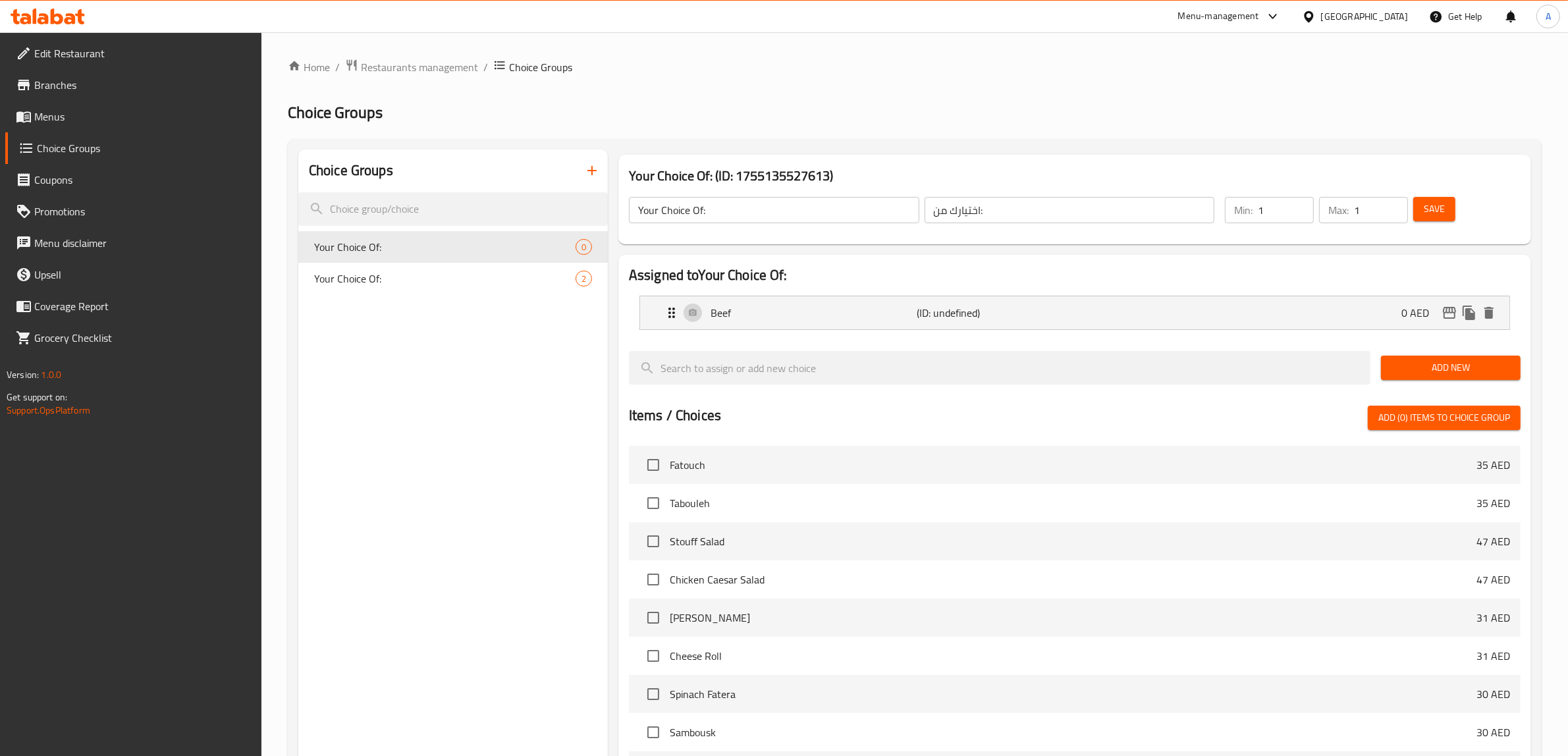
click at [1415, 359] on span "Add New" at bounding box center [1451, 368] width 119 height 17
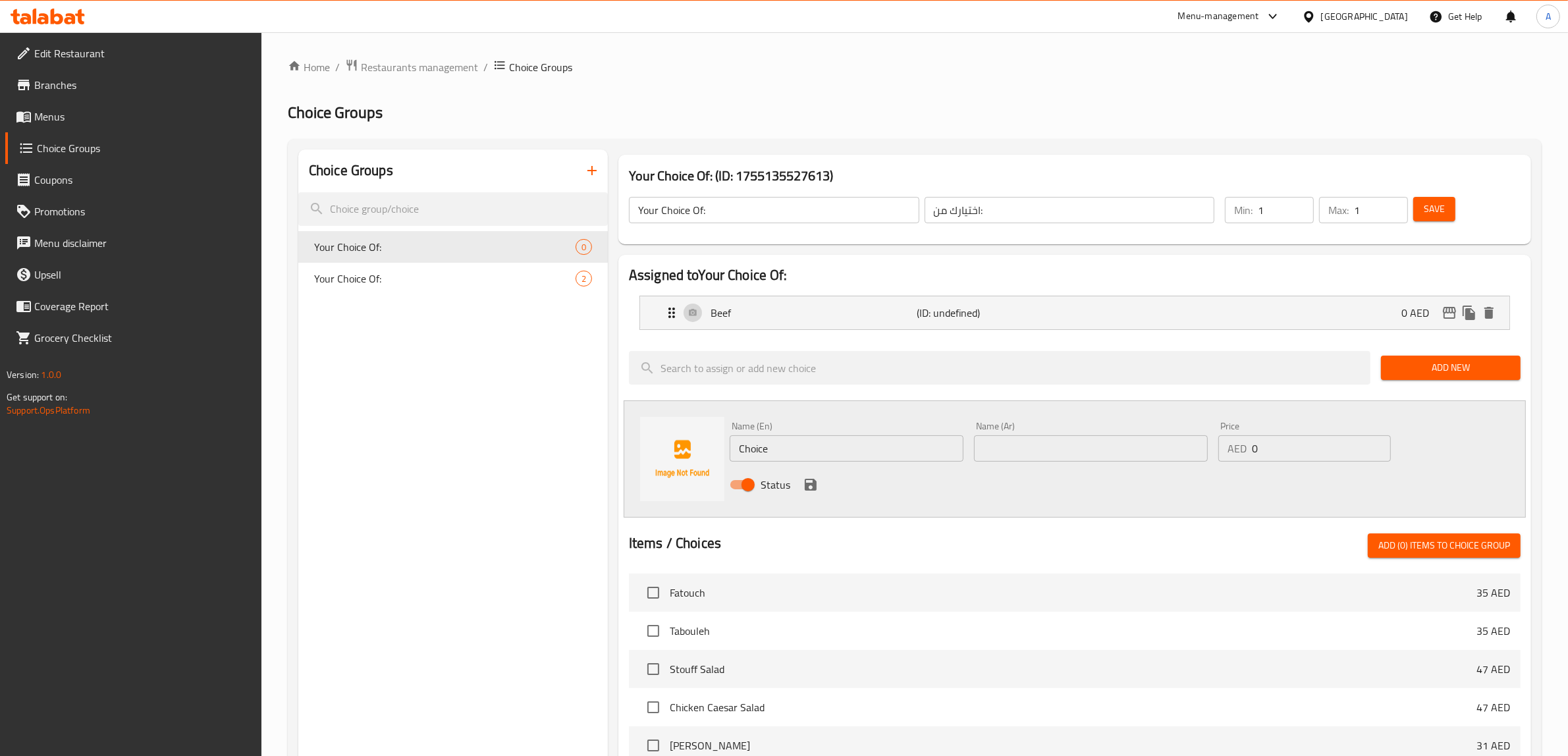
click at [882, 448] on input "Choice" at bounding box center [846, 449] width 234 height 26
type input "Chicken"
click at [999, 462] on input "text" at bounding box center [1091, 449] width 234 height 26
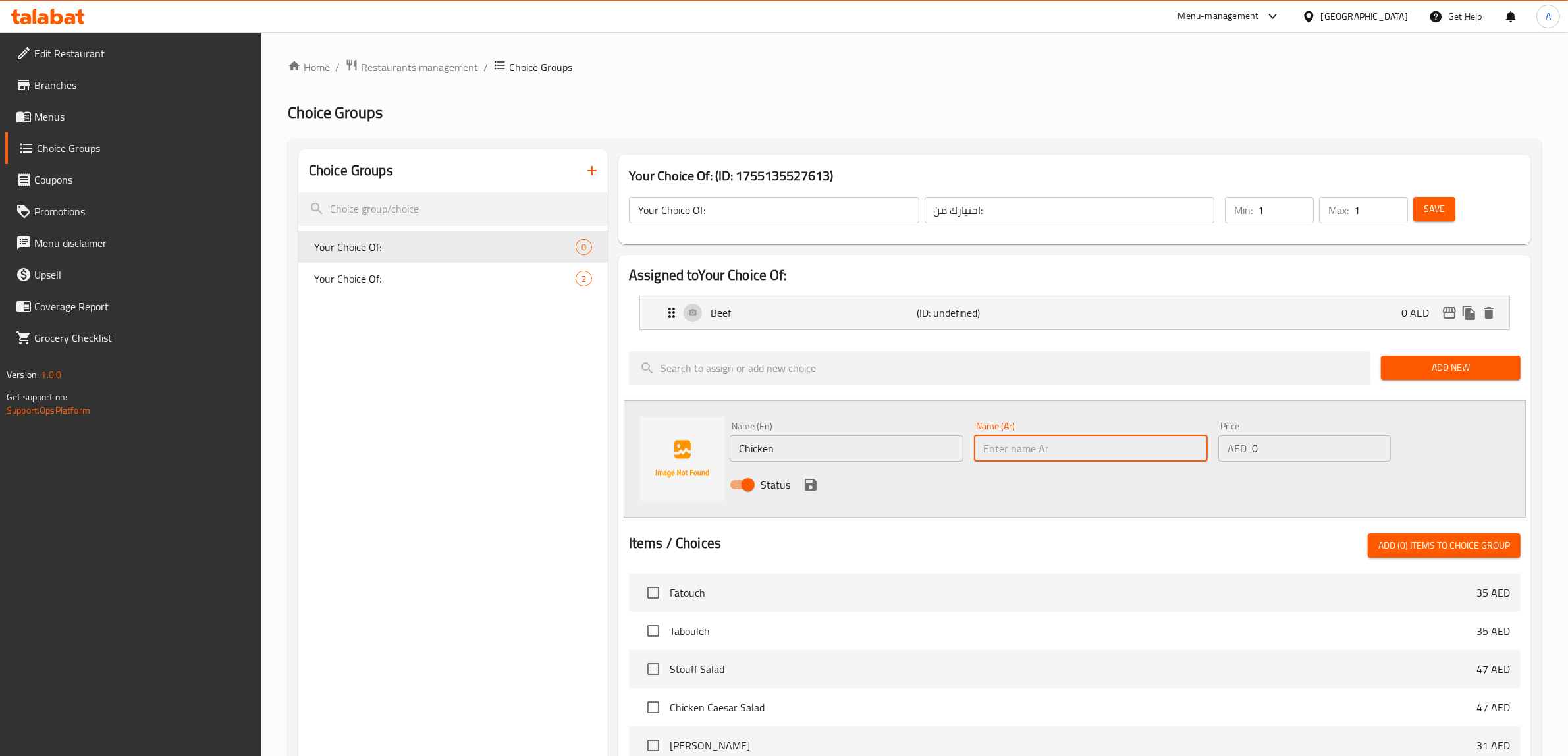
type input "دجاج"
click at [809, 492] on button "save" at bounding box center [810, 484] width 20 height 20
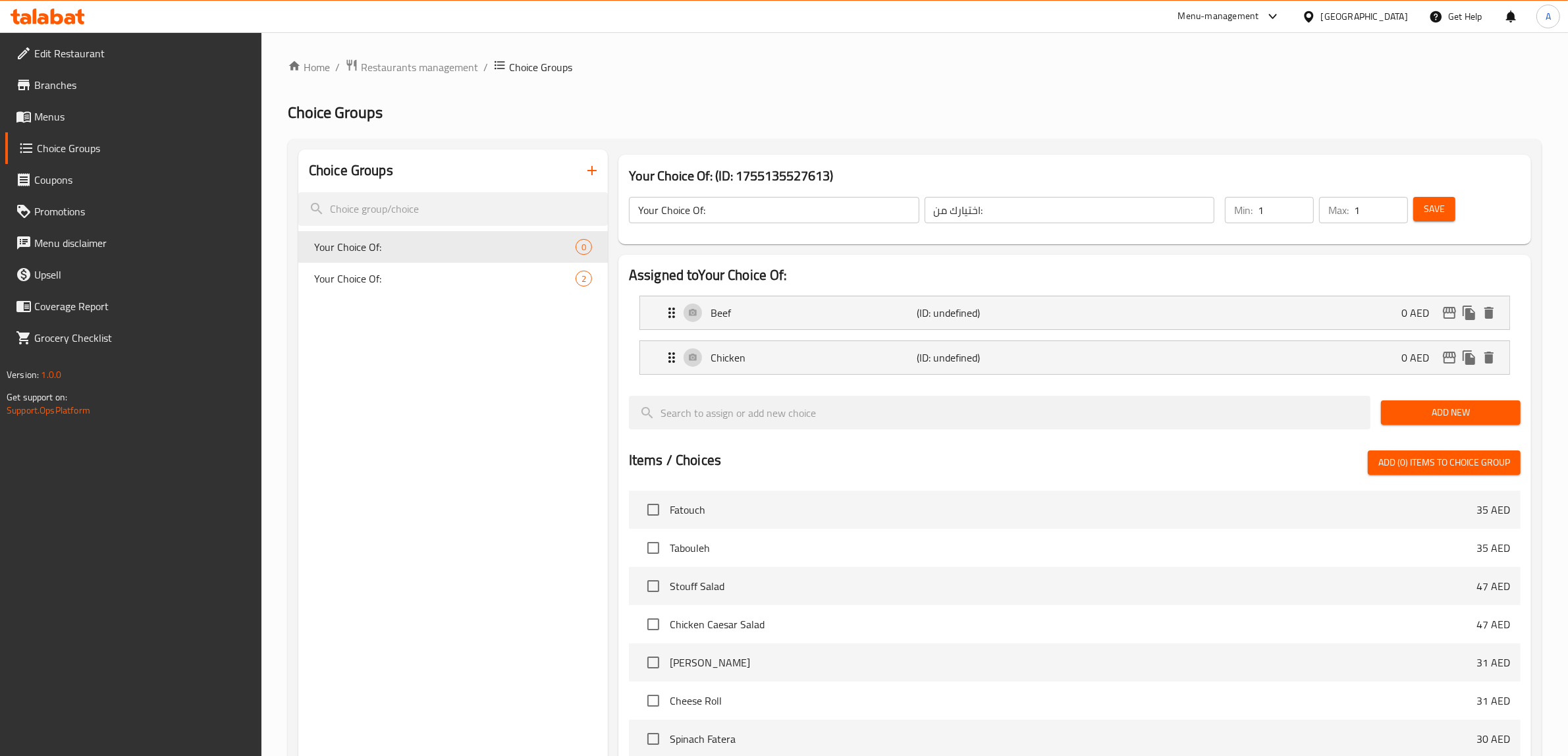
click at [1443, 221] on button "Save" at bounding box center [1433, 209] width 42 height 24
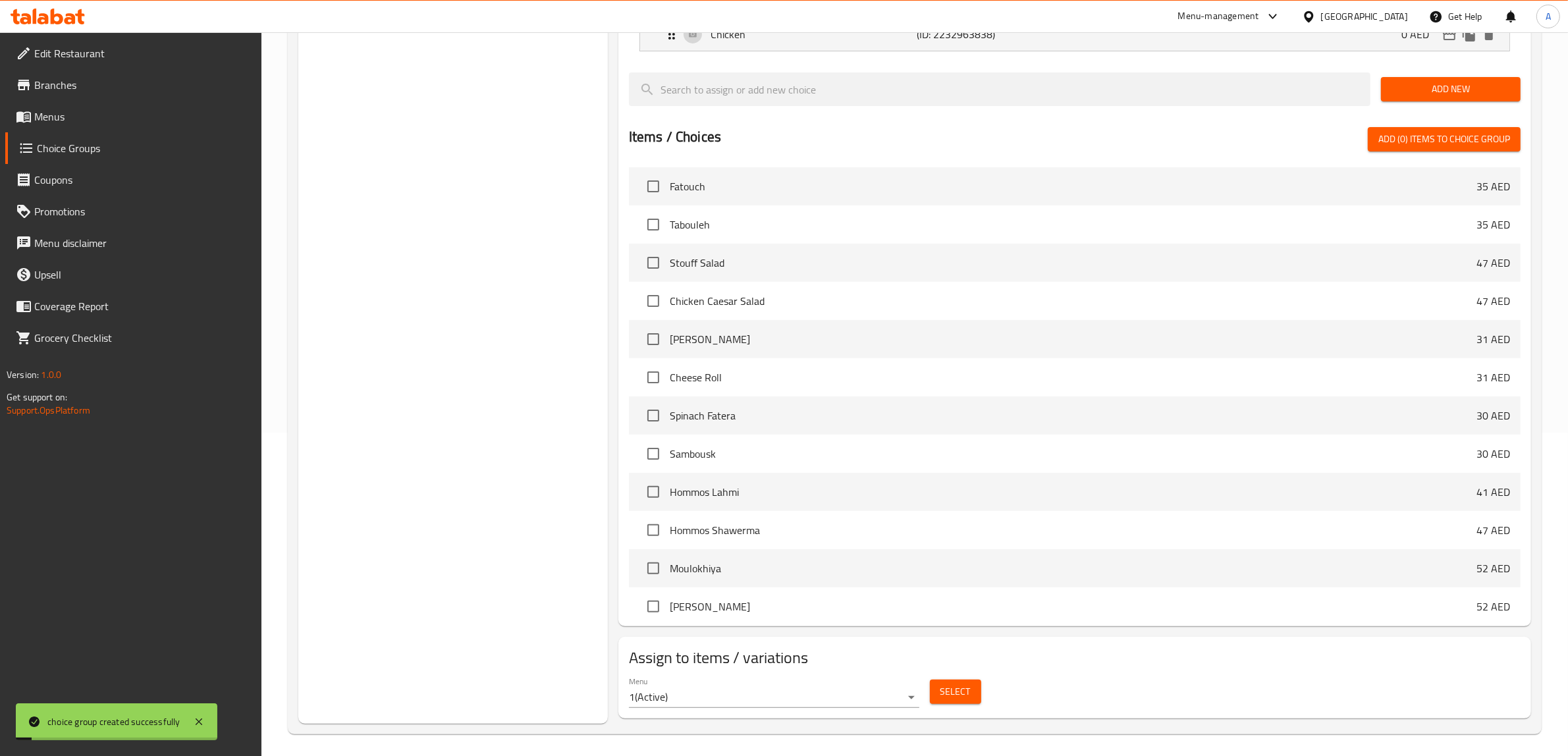
scroll to position [328, 0]
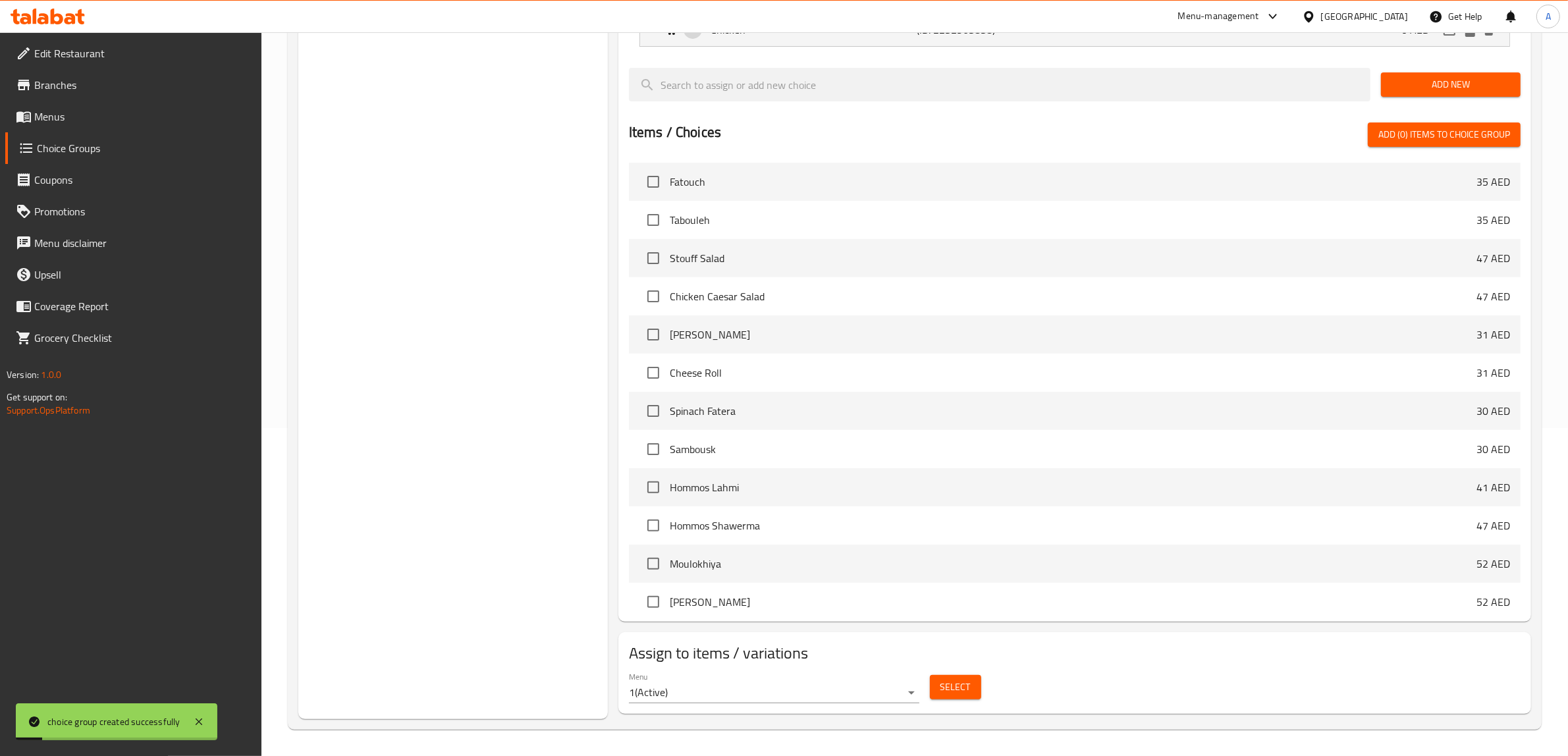
click at [966, 685] on span "Select" at bounding box center [955, 687] width 31 height 17
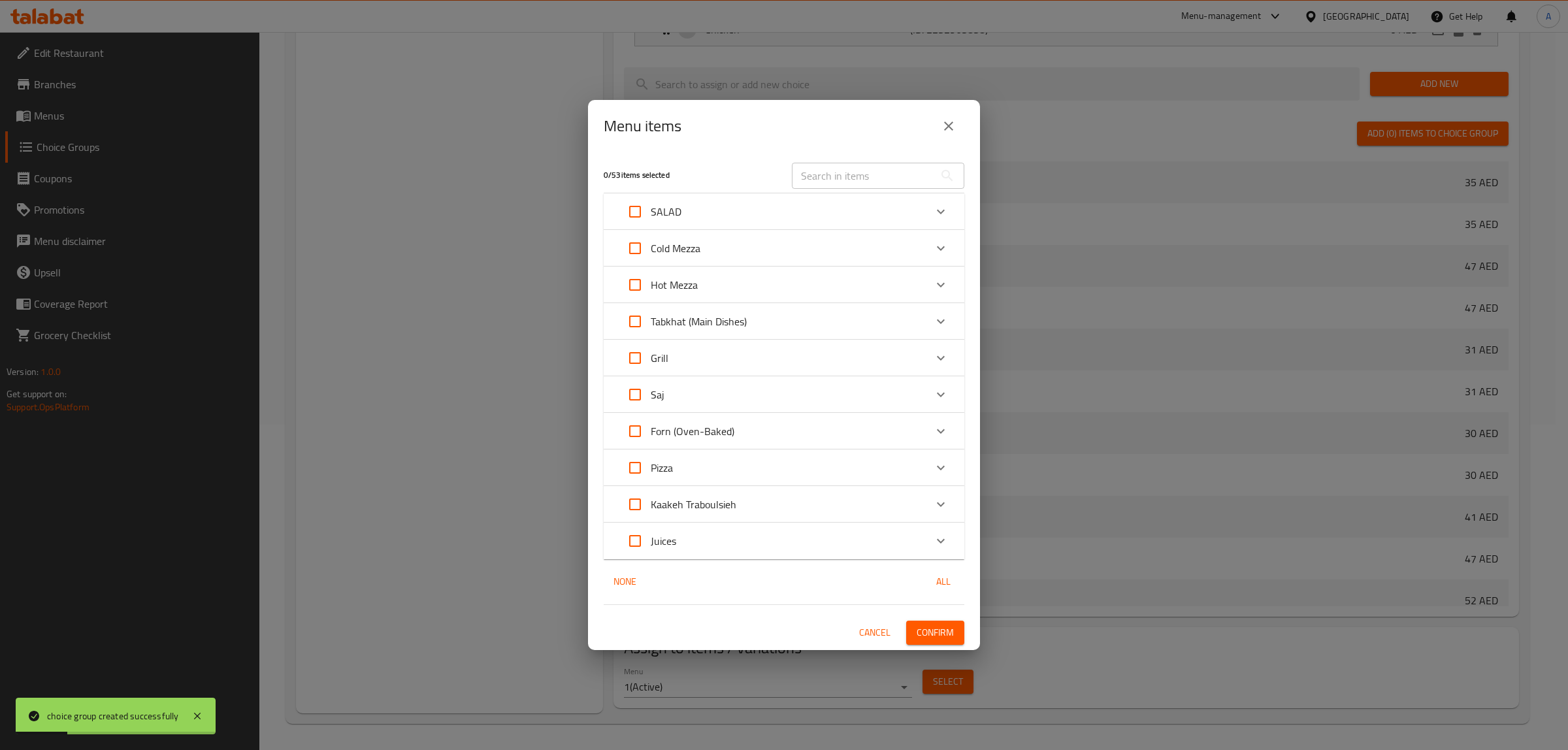
click at [642, 129] on h2 "Menu items" at bounding box center [643, 125] width 77 height 21
click at [855, 181] on input "text" at bounding box center [863, 176] width 143 height 26
paste input "Hommos Shawerma"
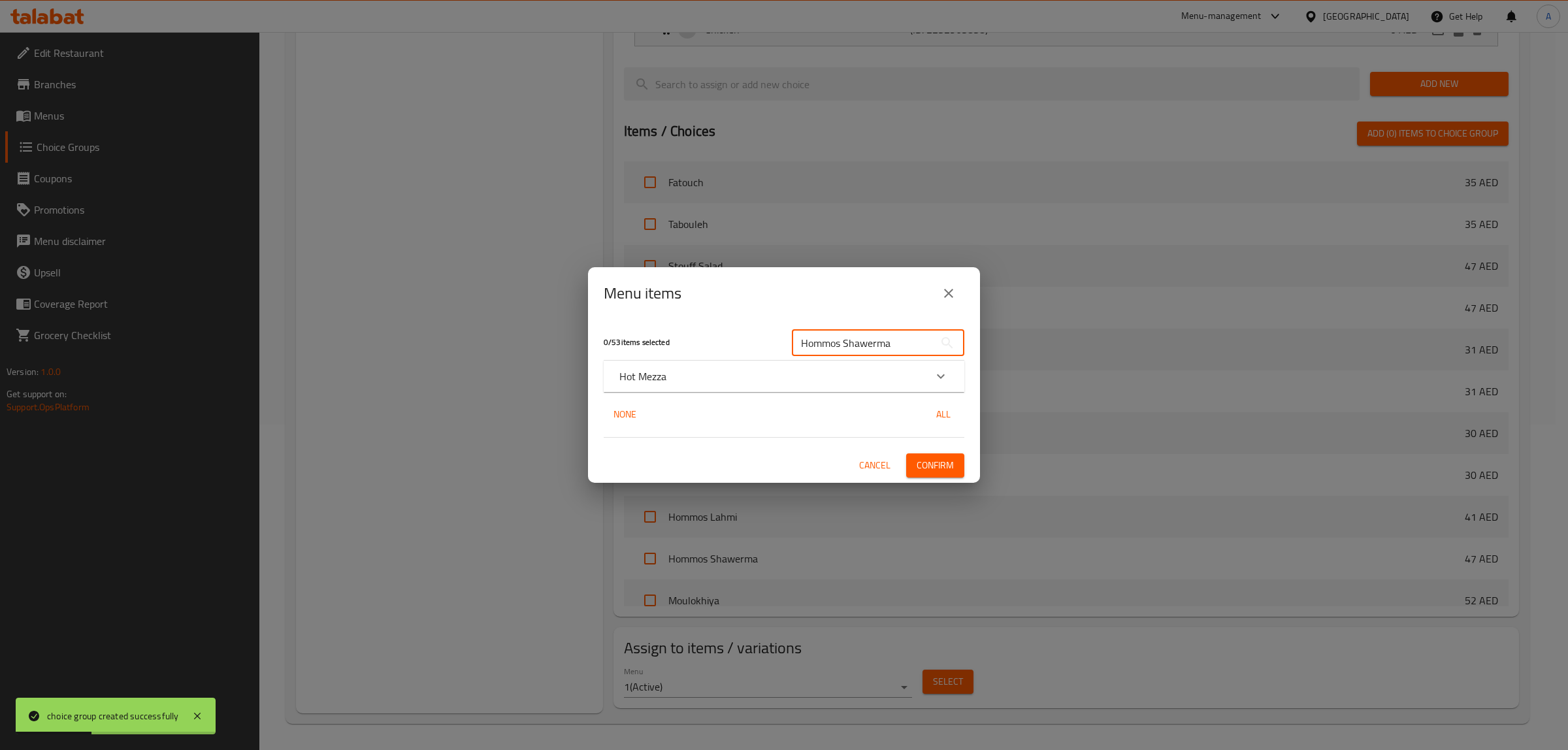
type input "Hommos Shawerma"
click at [636, 374] on p "Hot Mezza" at bounding box center [643, 376] width 47 height 16
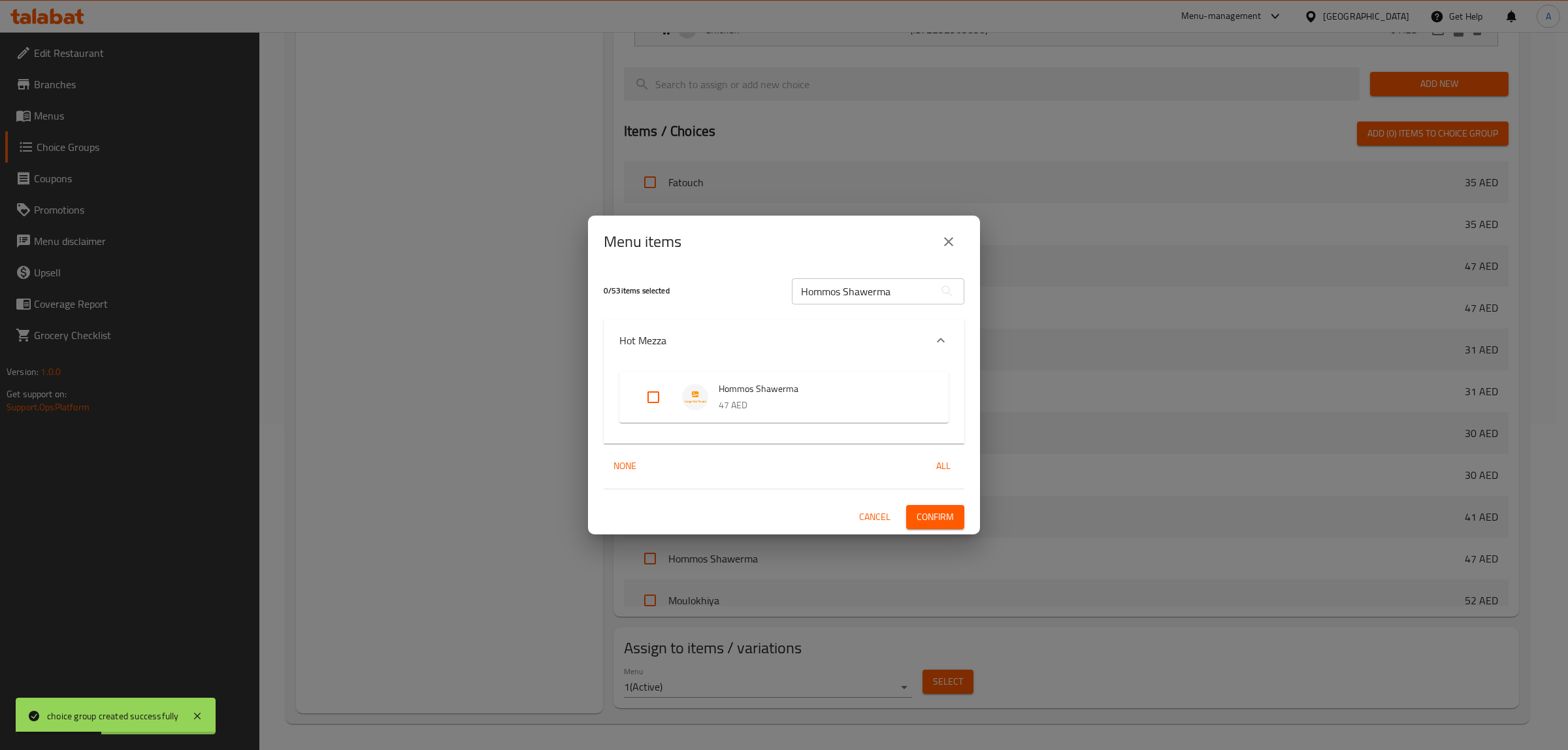
click at [654, 400] on input "Expand" at bounding box center [654, 397] width 31 height 31
checkbox input "true"
click at [919, 510] on span "Confirm" at bounding box center [936, 517] width 37 height 17
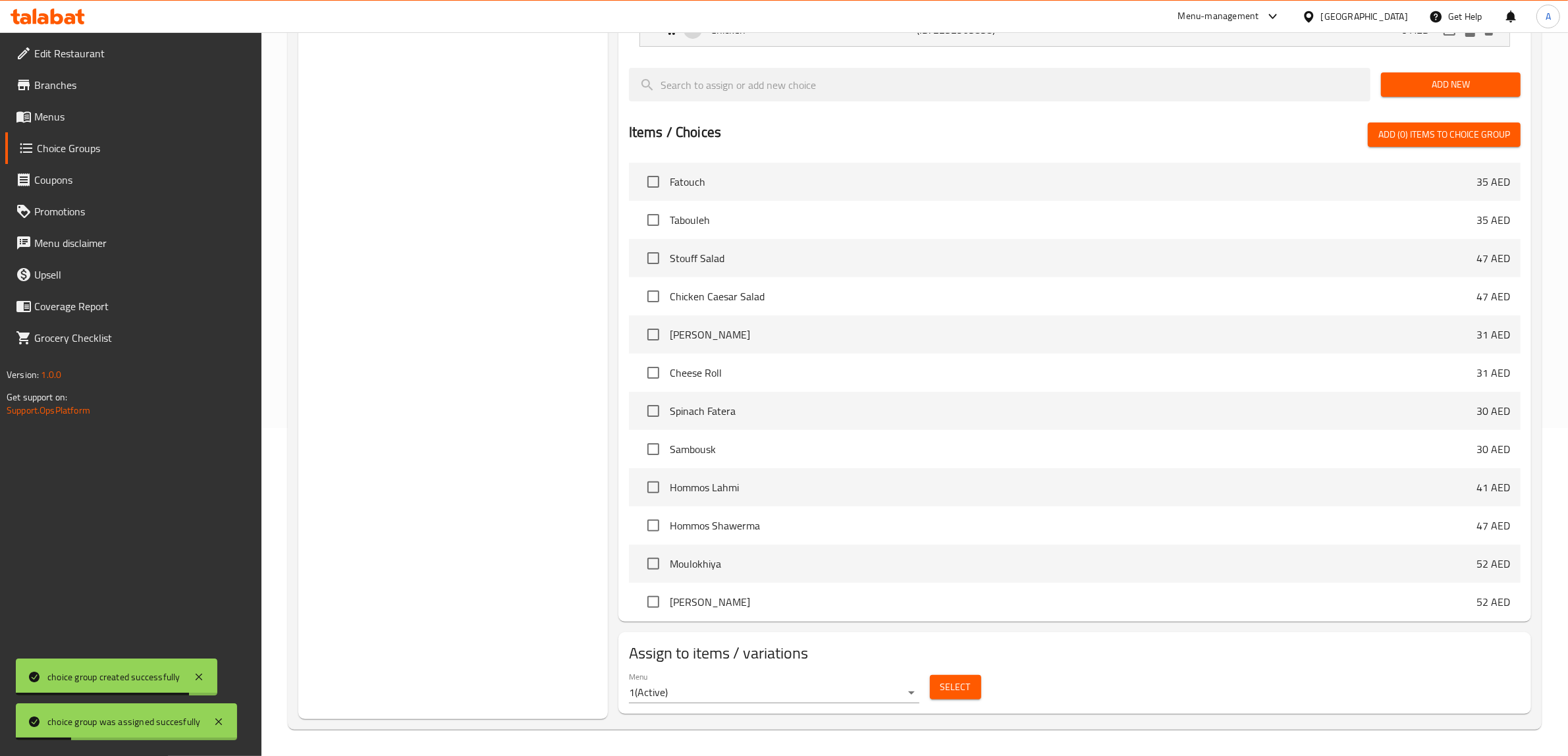
scroll to position [0, 0]
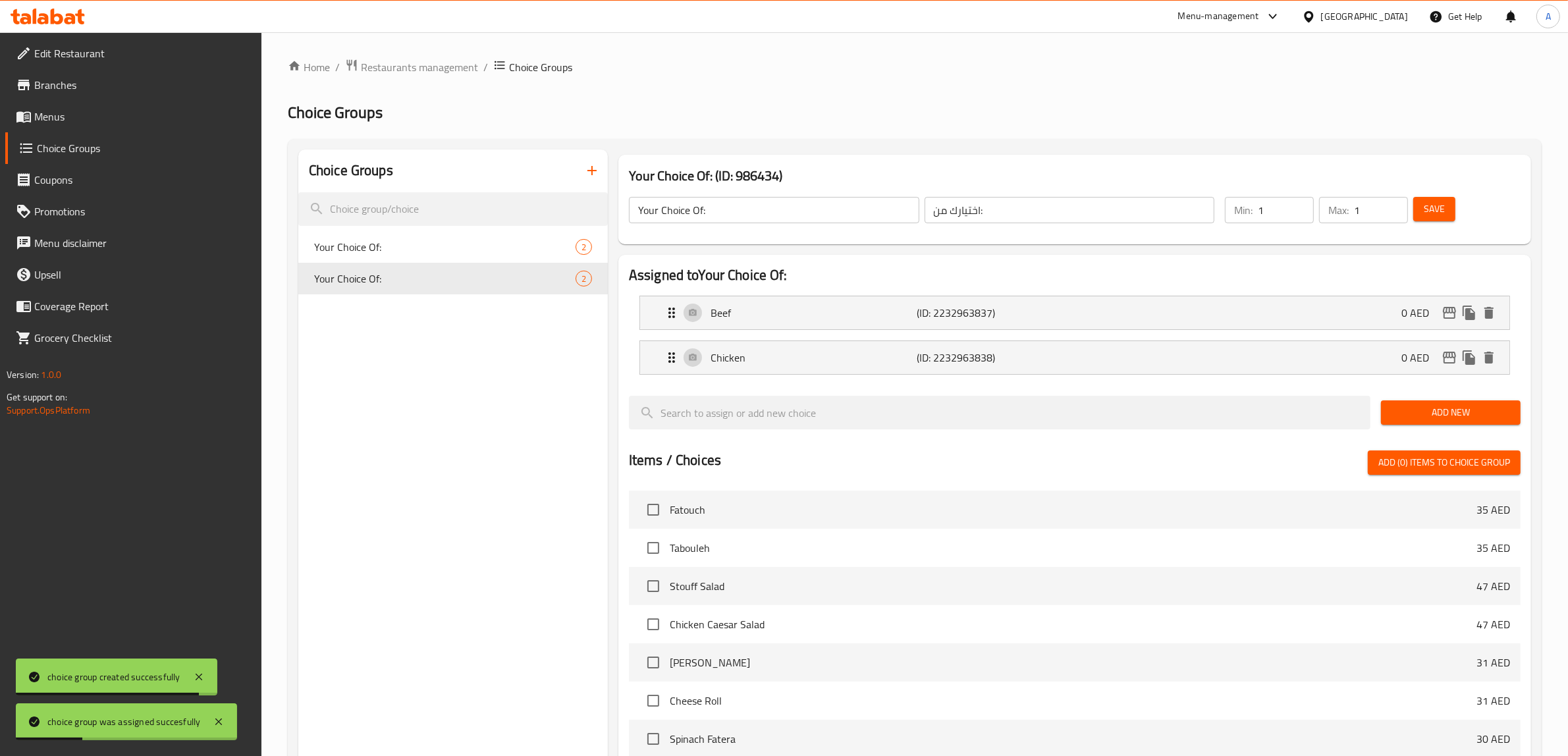
click at [588, 183] on button "button" at bounding box center [592, 171] width 32 height 32
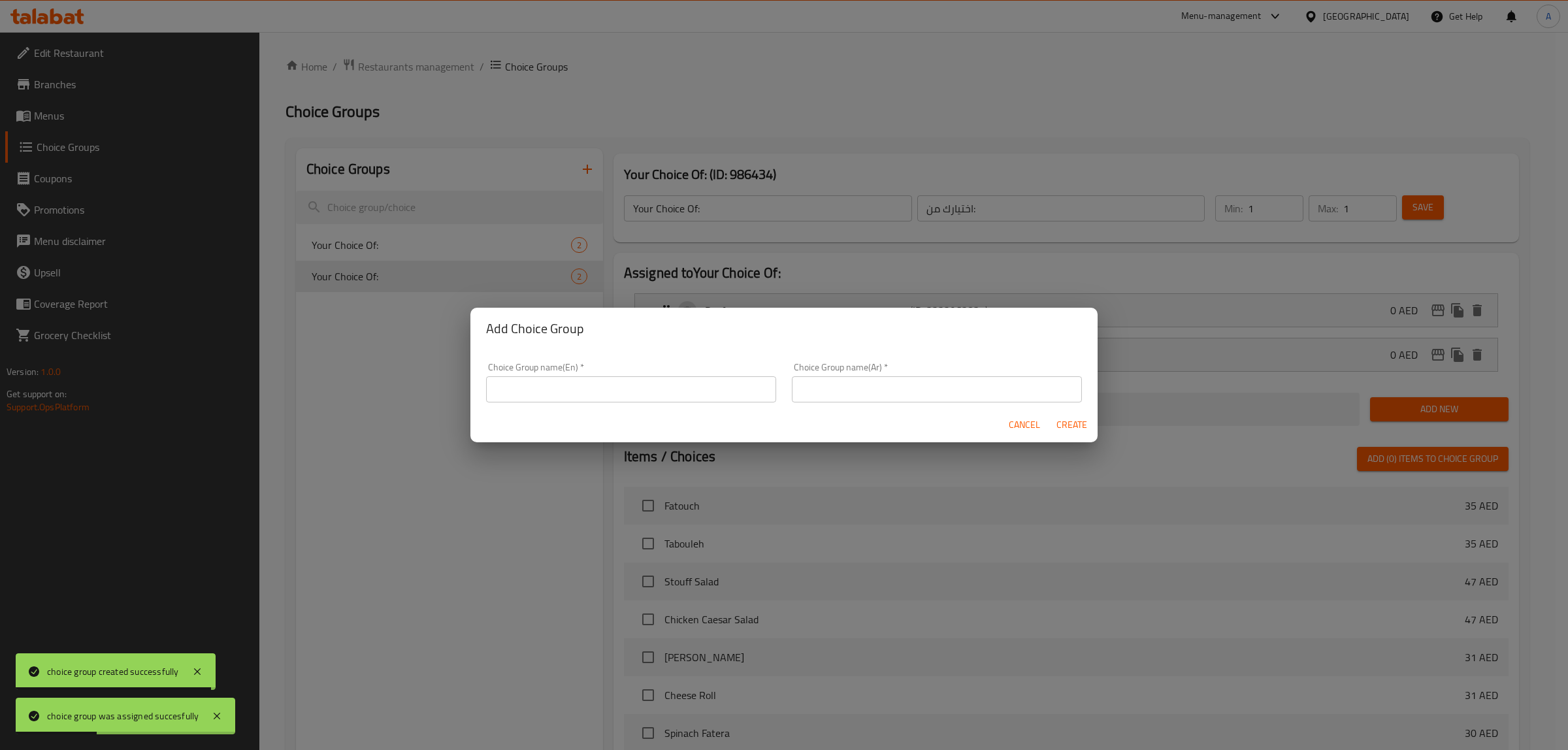
drag, startPoint x: 654, startPoint y: 410, endPoint x: 656, endPoint y: 396, distance: 14.1
click at [654, 409] on div "Cancel Create" at bounding box center [784, 425] width 628 height 35
click at [656, 396] on input "text" at bounding box center [631, 389] width 290 height 26
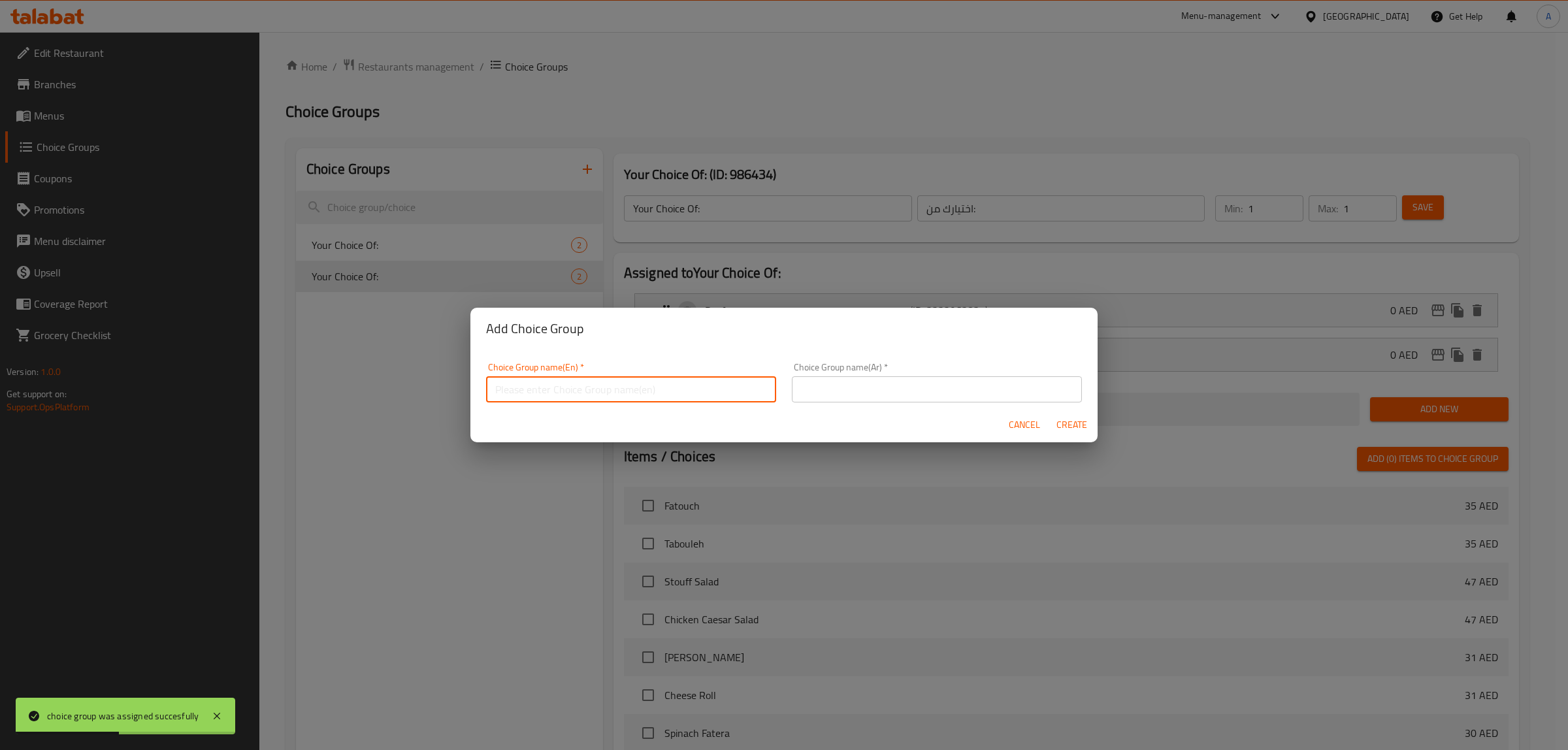
click at [665, 390] on input "text" at bounding box center [631, 389] width 290 height 26
click at [643, 391] on input "Your Choice Of:" at bounding box center [631, 389] width 290 height 26
type input "Your Choice Of:"
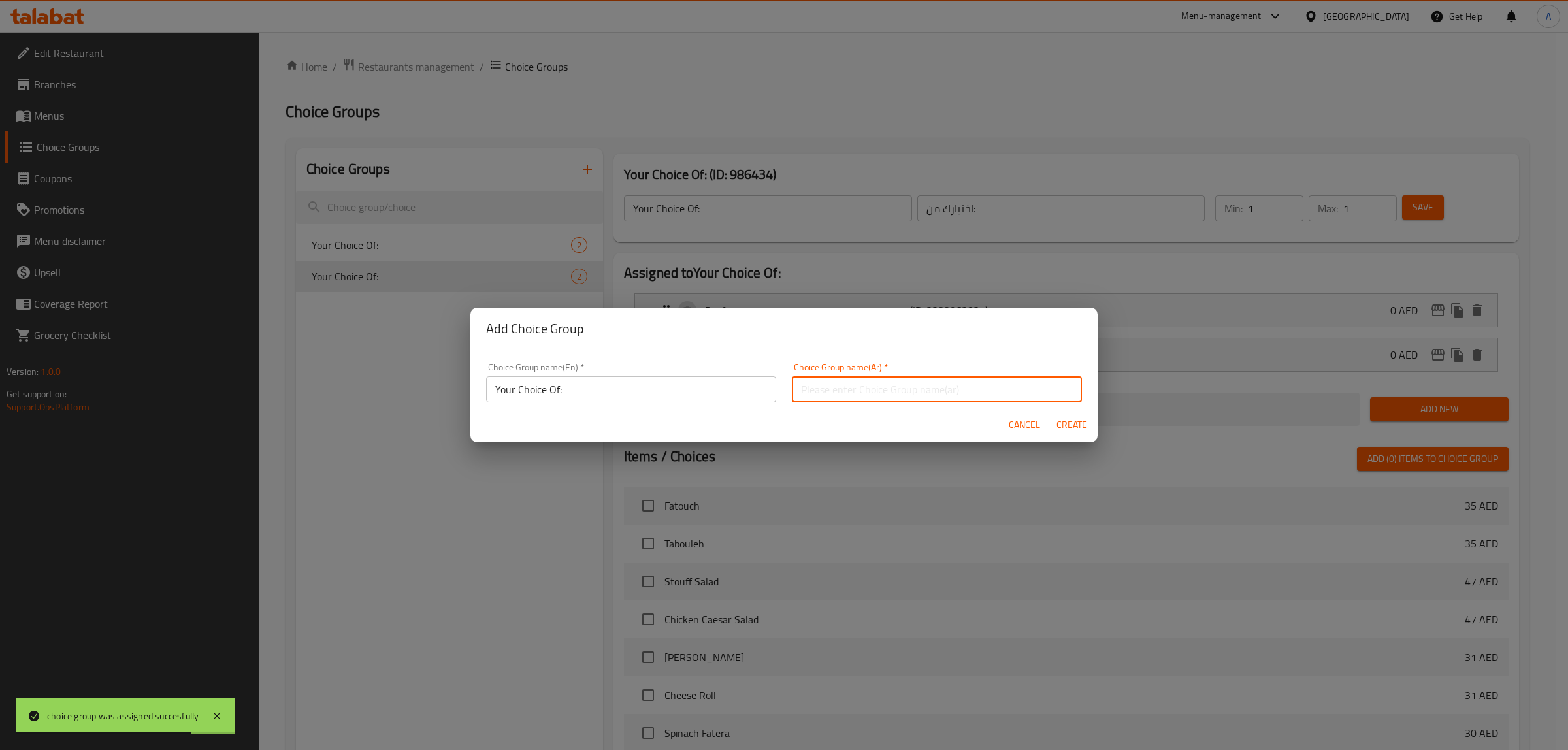
click at [834, 391] on input "text" at bounding box center [937, 389] width 290 height 26
type input "اختيارك من:"
click at [1072, 416] on span "Create" at bounding box center [1072, 425] width 31 height 17
type input "Your Choice Of:"
type input "اختيارك من:"
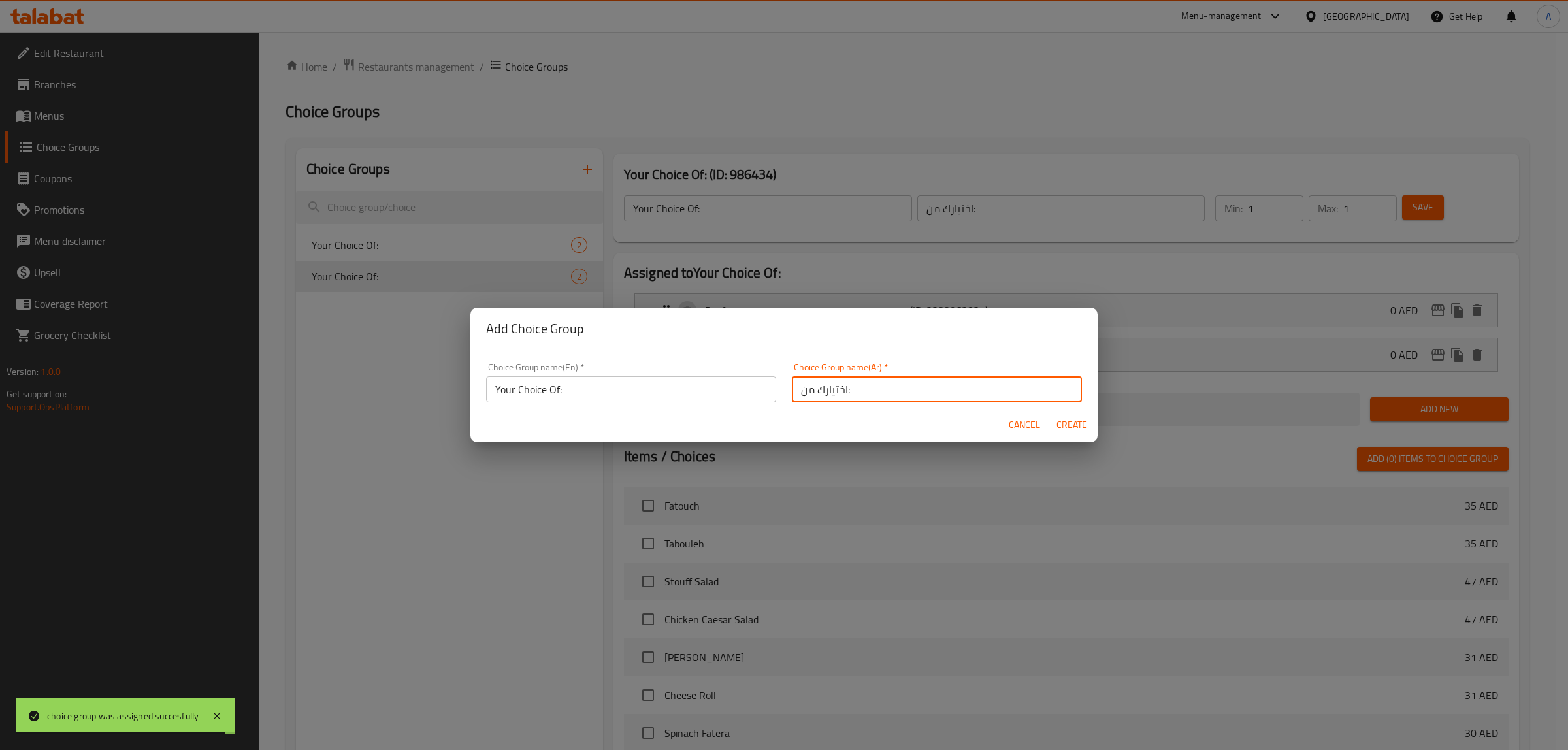
type input "0"
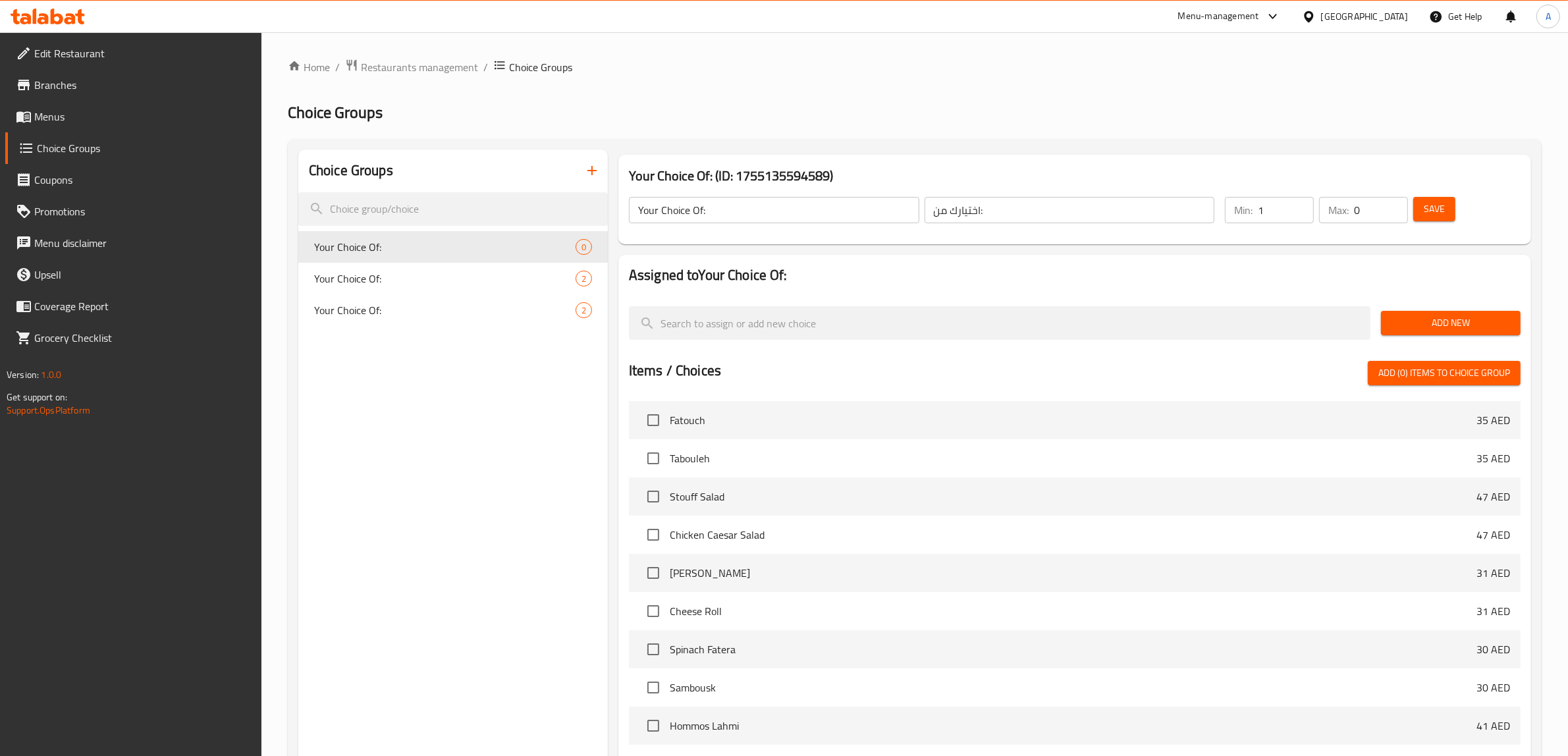
type input "1"
click at [1304, 202] on input "1" at bounding box center [1286, 210] width 56 height 26
type input "1"
click at [1398, 202] on input "1" at bounding box center [1381, 210] width 54 height 26
click at [1427, 330] on span "Add New" at bounding box center [1451, 323] width 119 height 17
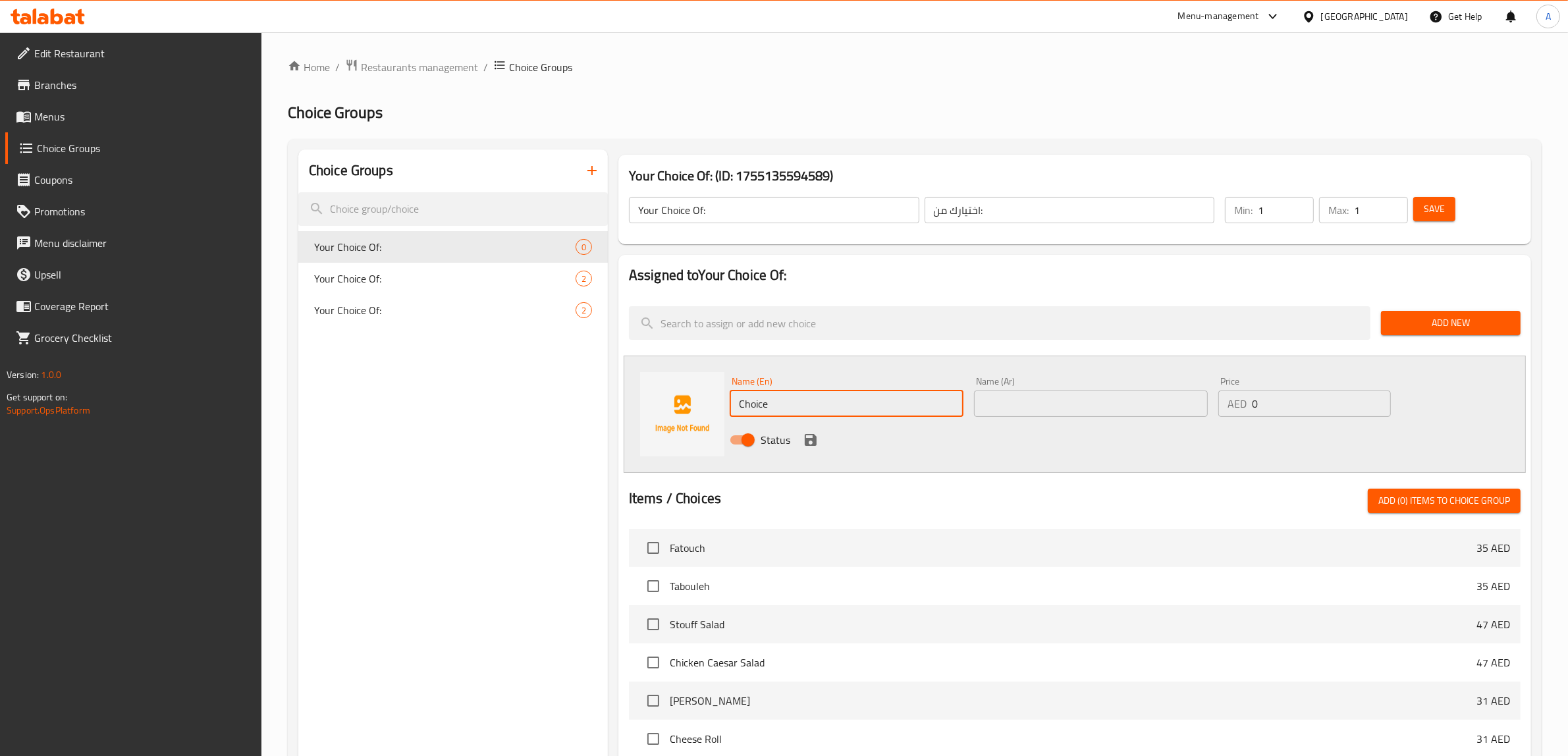
click at [778, 406] on input "Choice" at bounding box center [846, 403] width 234 height 26
paste input "chicken"
type input "chicken"
click at [1057, 409] on input "text" at bounding box center [1091, 403] width 234 height 26
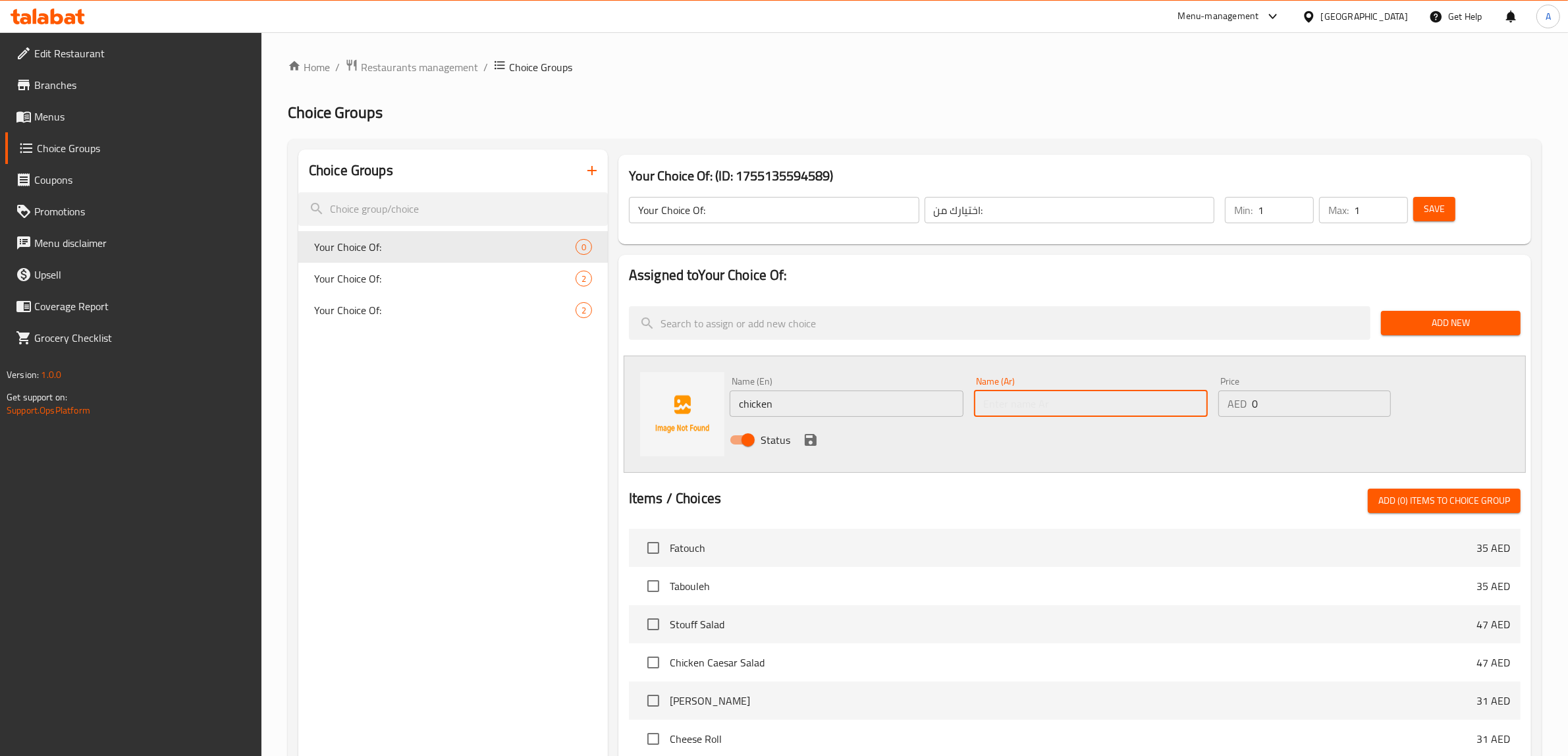
type input "دجاج"
click at [804, 435] on icon "save" at bounding box center [810, 439] width 16 height 16
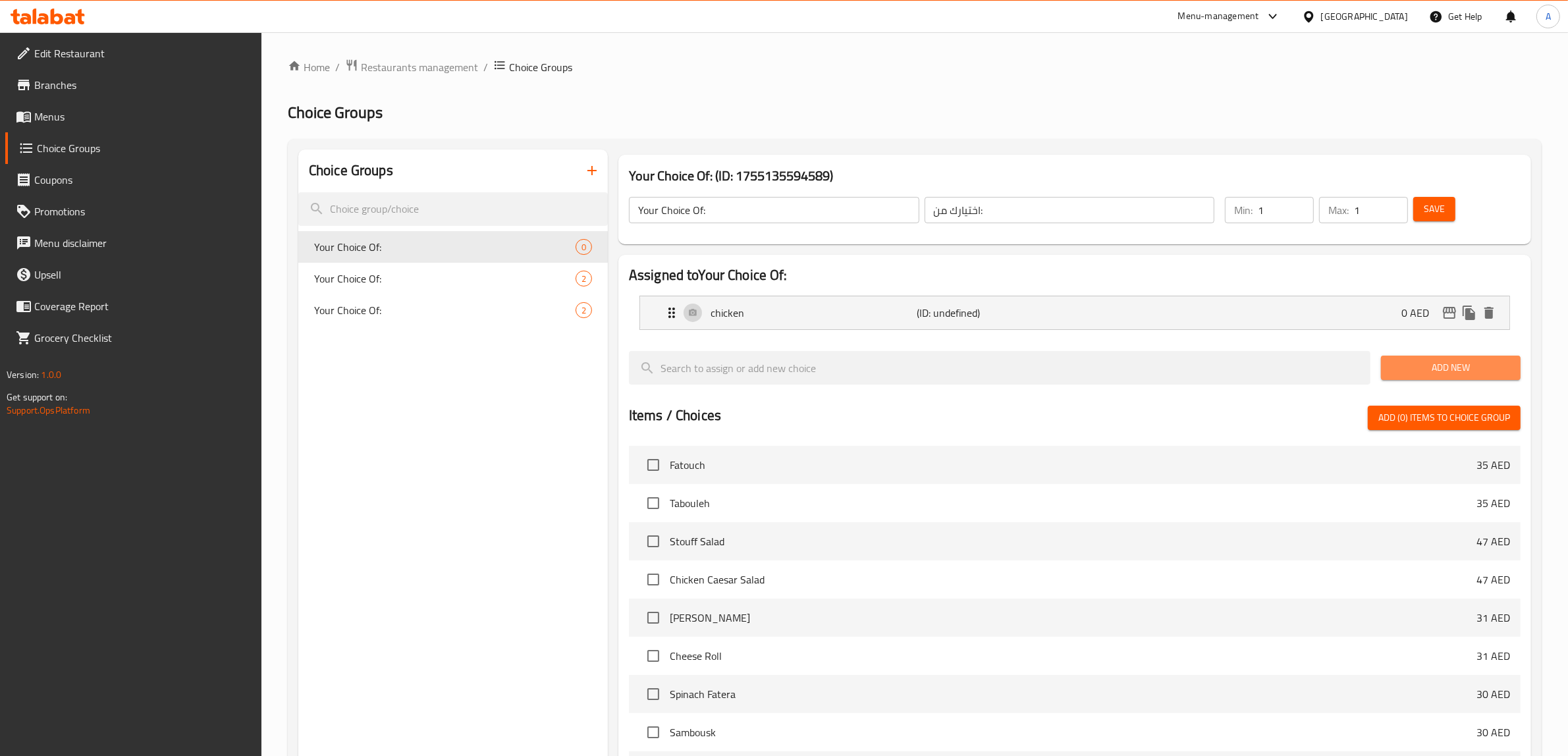
click at [1432, 358] on button "Add New" at bounding box center [1451, 368] width 139 height 24
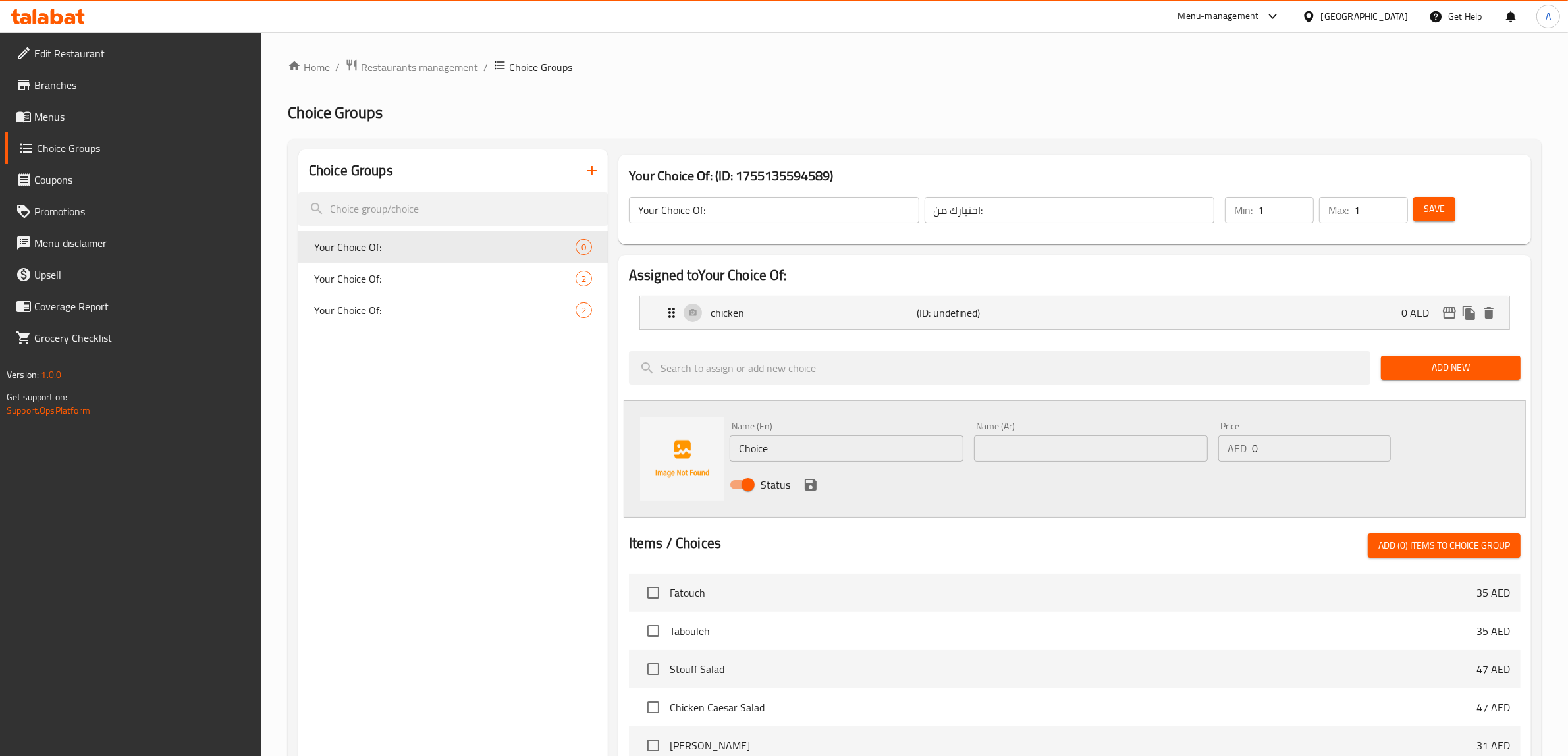
click at [795, 440] on input "Choice" at bounding box center [846, 449] width 234 height 26
paste input "meat"
type input "meat"
click at [1004, 455] on input "text" at bounding box center [1091, 449] width 234 height 26
paste input "لحم"
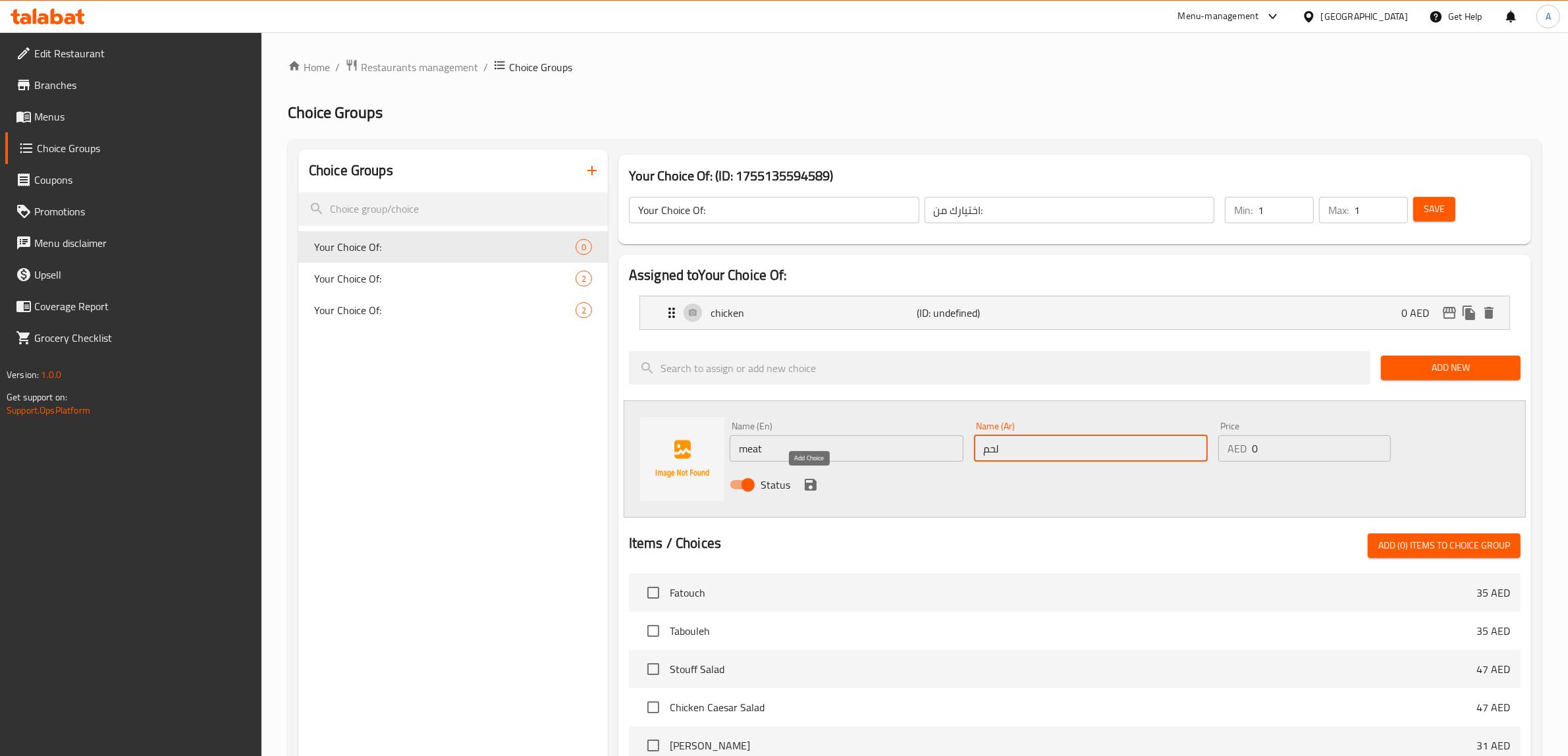
type input "لحم"
click at [811, 485] on icon "save" at bounding box center [810, 484] width 12 height 12
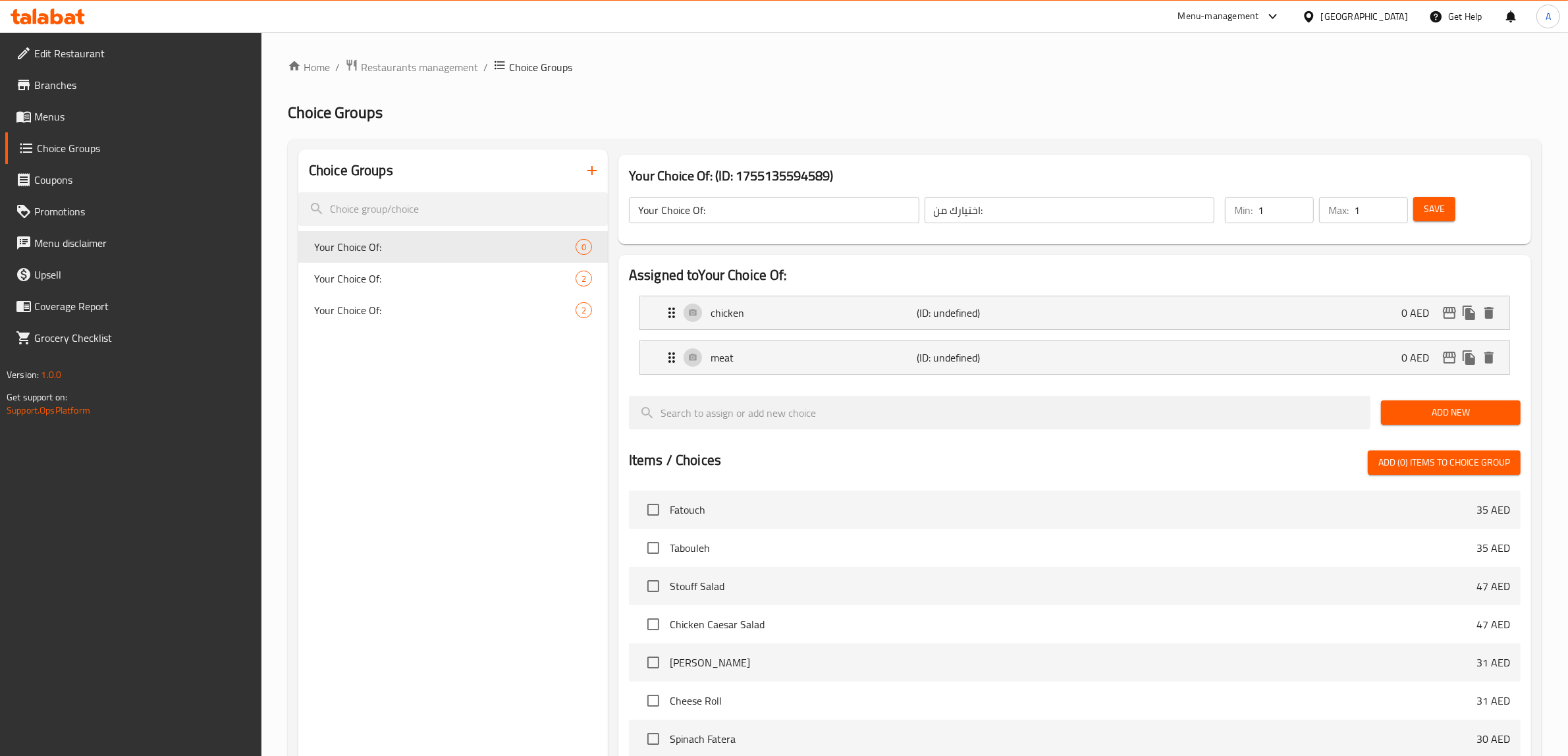
click at [1431, 205] on span "Save" at bounding box center [1434, 209] width 21 height 17
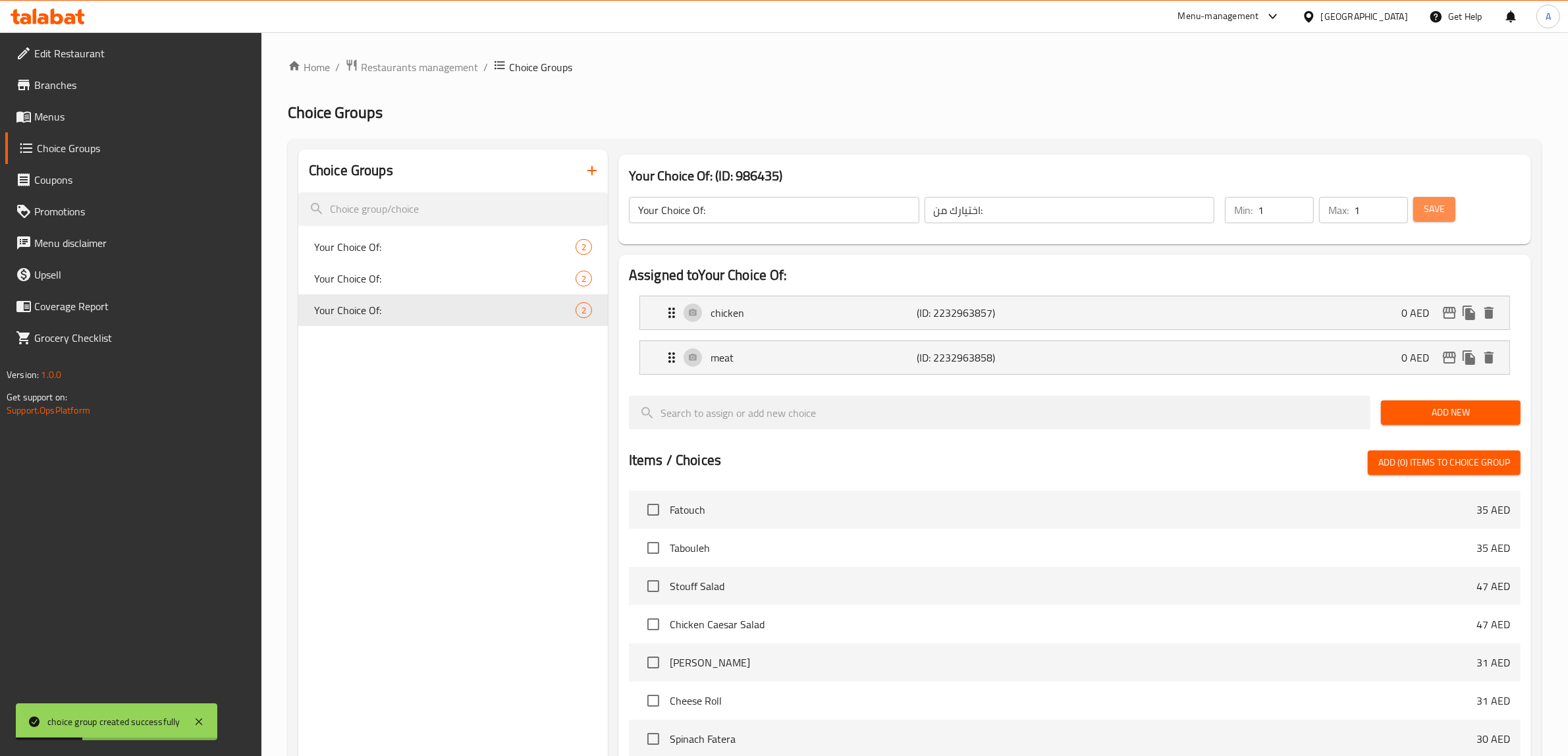
click at [1430, 215] on span "Save" at bounding box center [1434, 209] width 21 height 17
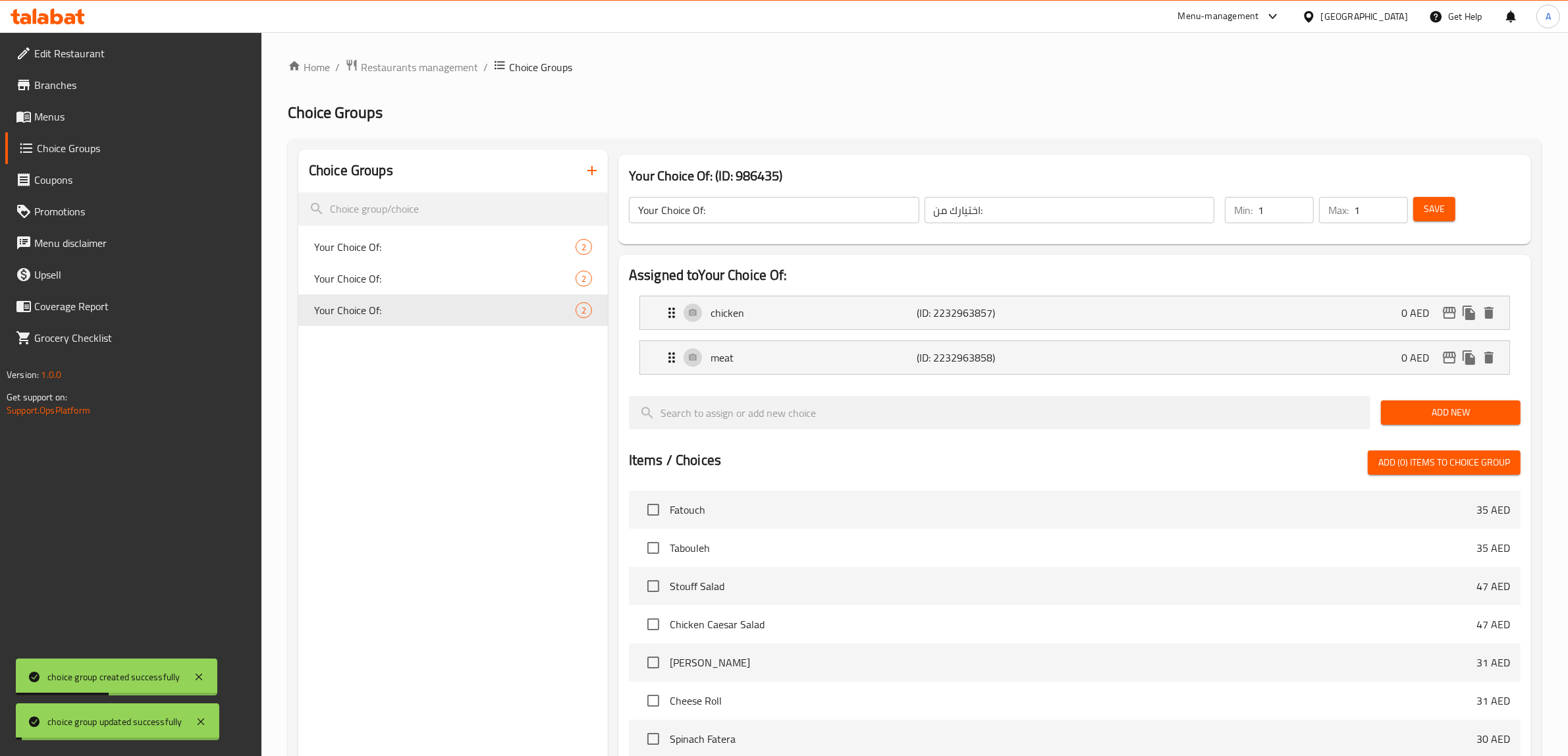
scroll to position [328, 0]
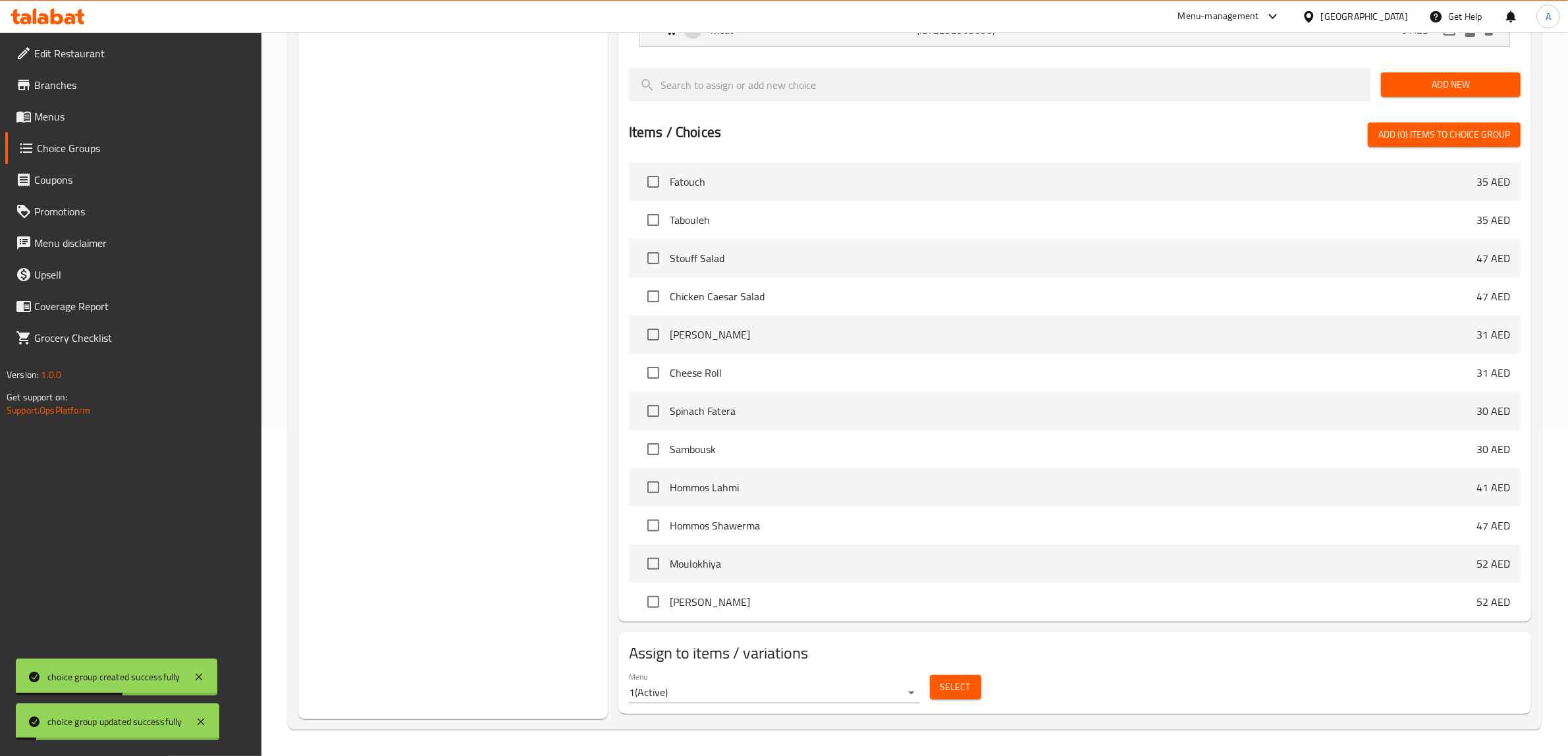
click at [965, 689] on span "Select" at bounding box center [955, 687] width 31 height 17
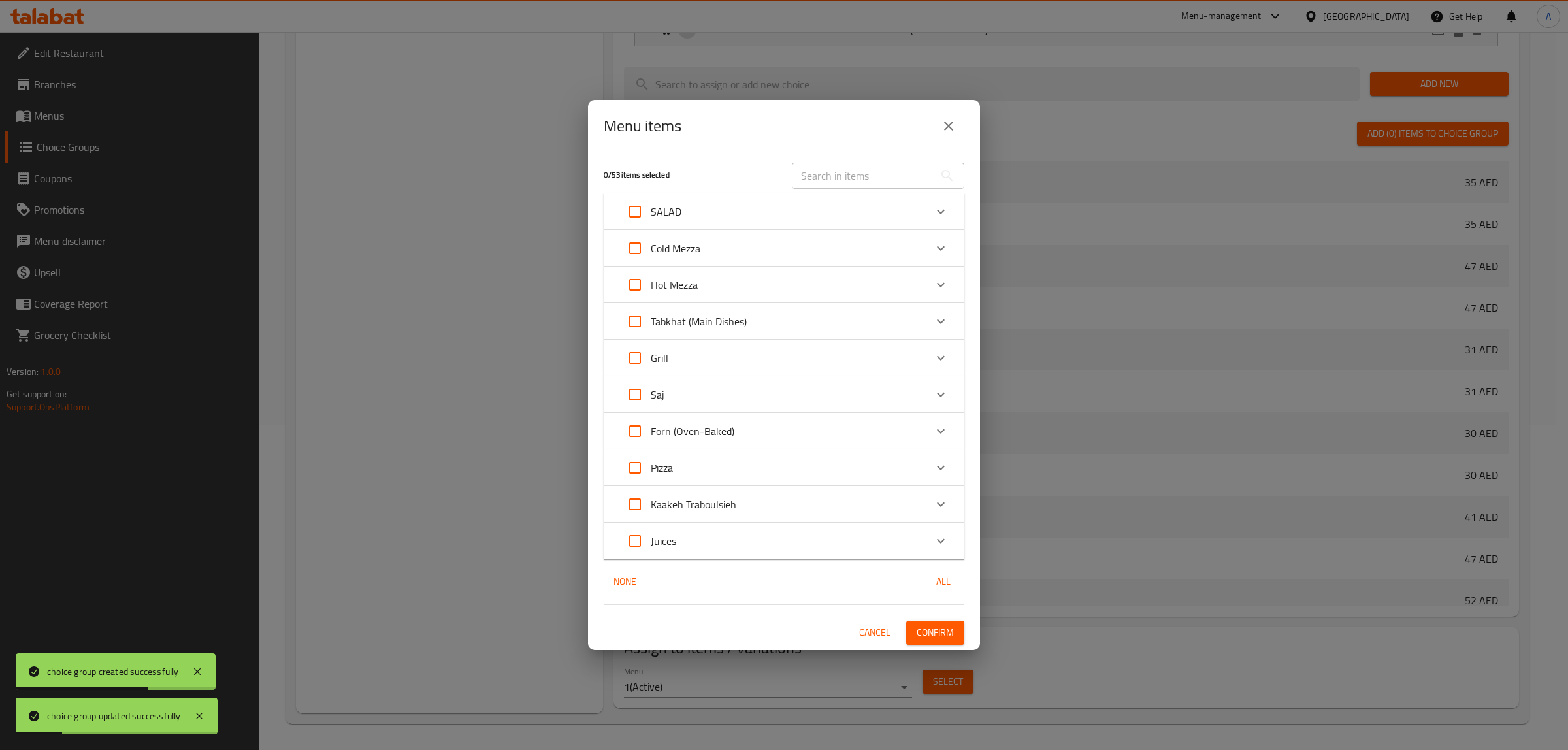
drag, startPoint x: 645, startPoint y: 139, endPoint x: 752, endPoint y: 187, distance: 117.3
click at [645, 136] on h2 "Menu items" at bounding box center [643, 125] width 77 height 21
click at [825, 167] on input "text" at bounding box center [863, 176] width 143 height 26
paste input "Moulokhiya"
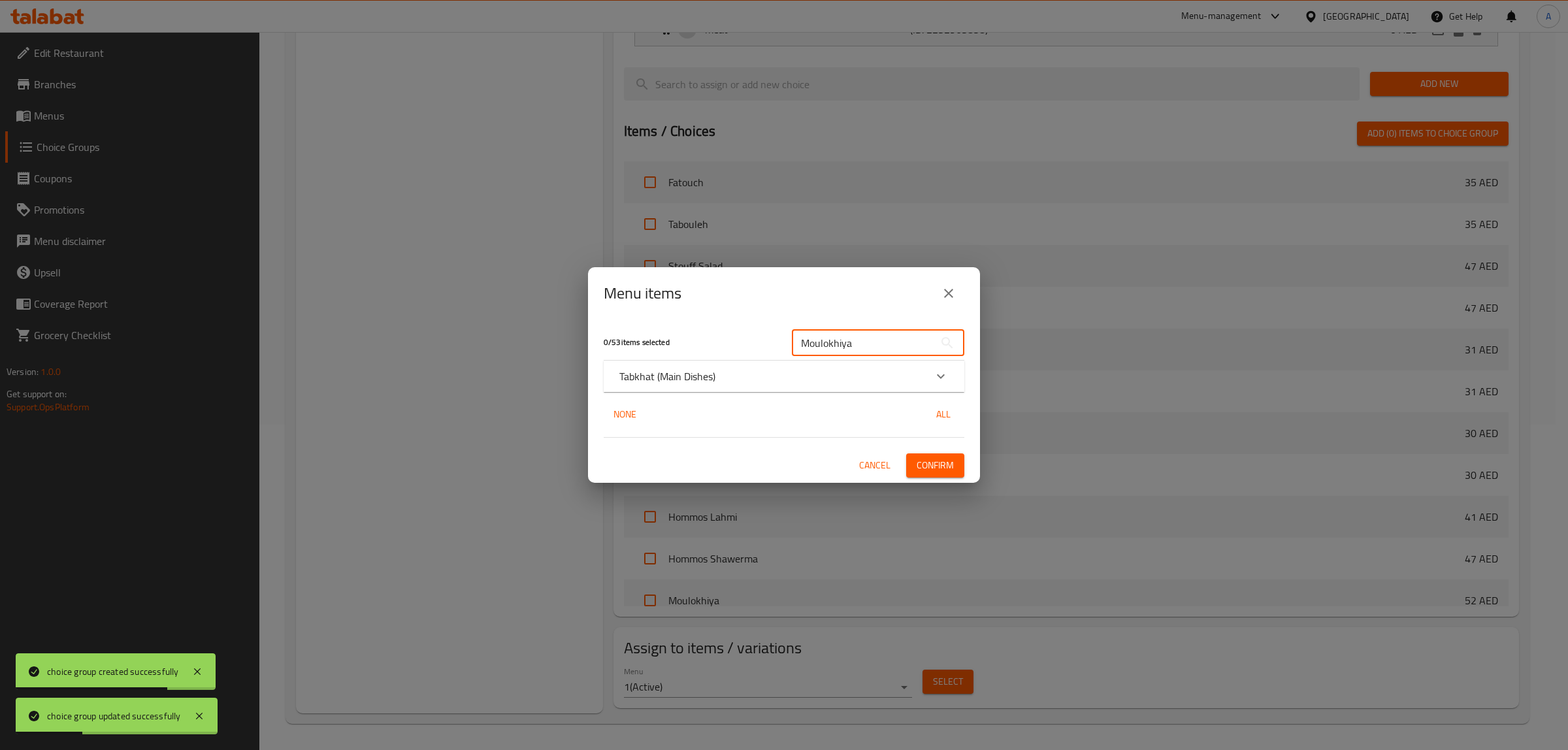
type input "Moulokhiya"
click at [680, 371] on p "Tabkhat (Main Dishes)" at bounding box center [667, 376] width 96 height 16
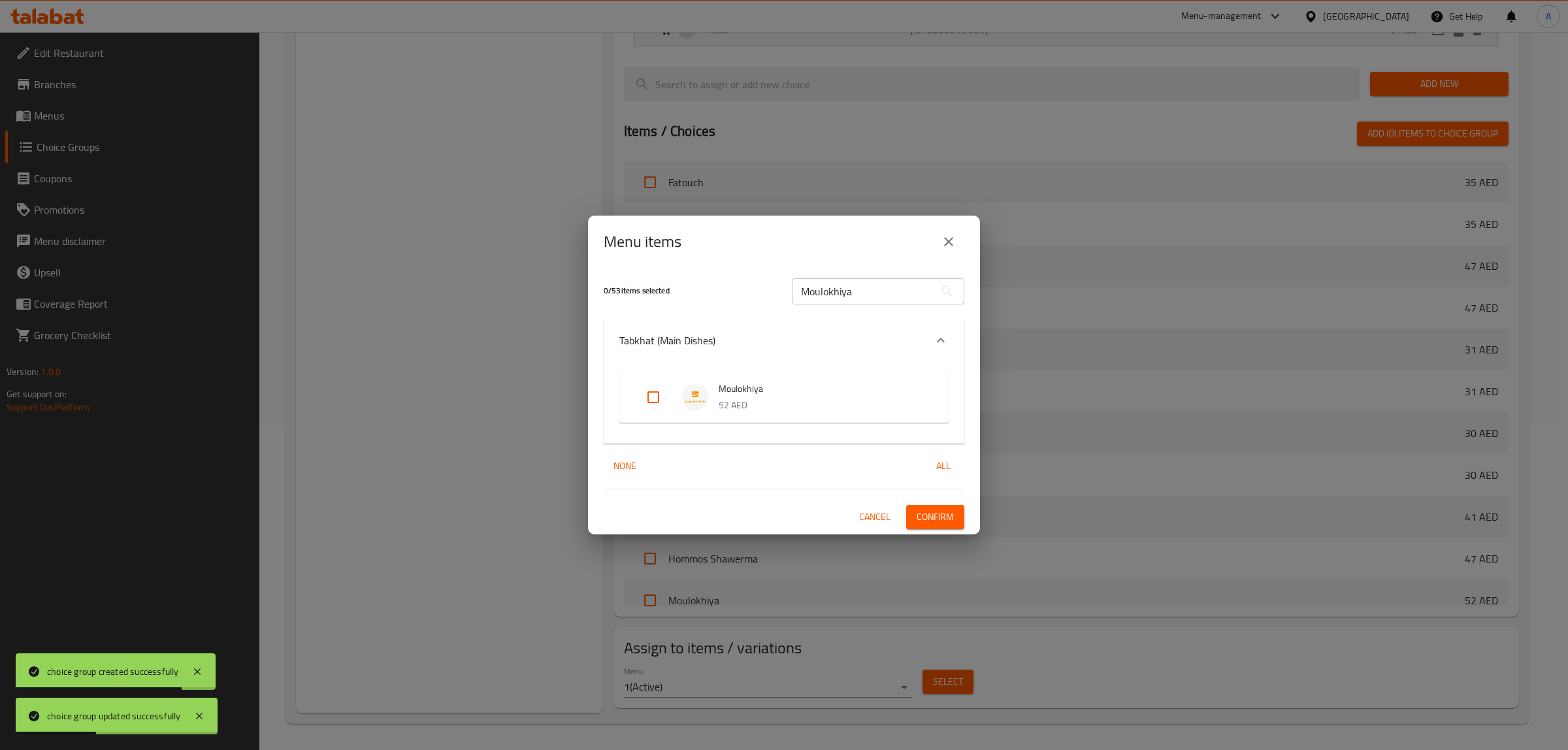
click at [666, 397] on input "Expand" at bounding box center [654, 397] width 31 height 31
checkbox input "true"
click at [946, 518] on span "Confirm" at bounding box center [936, 517] width 37 height 17
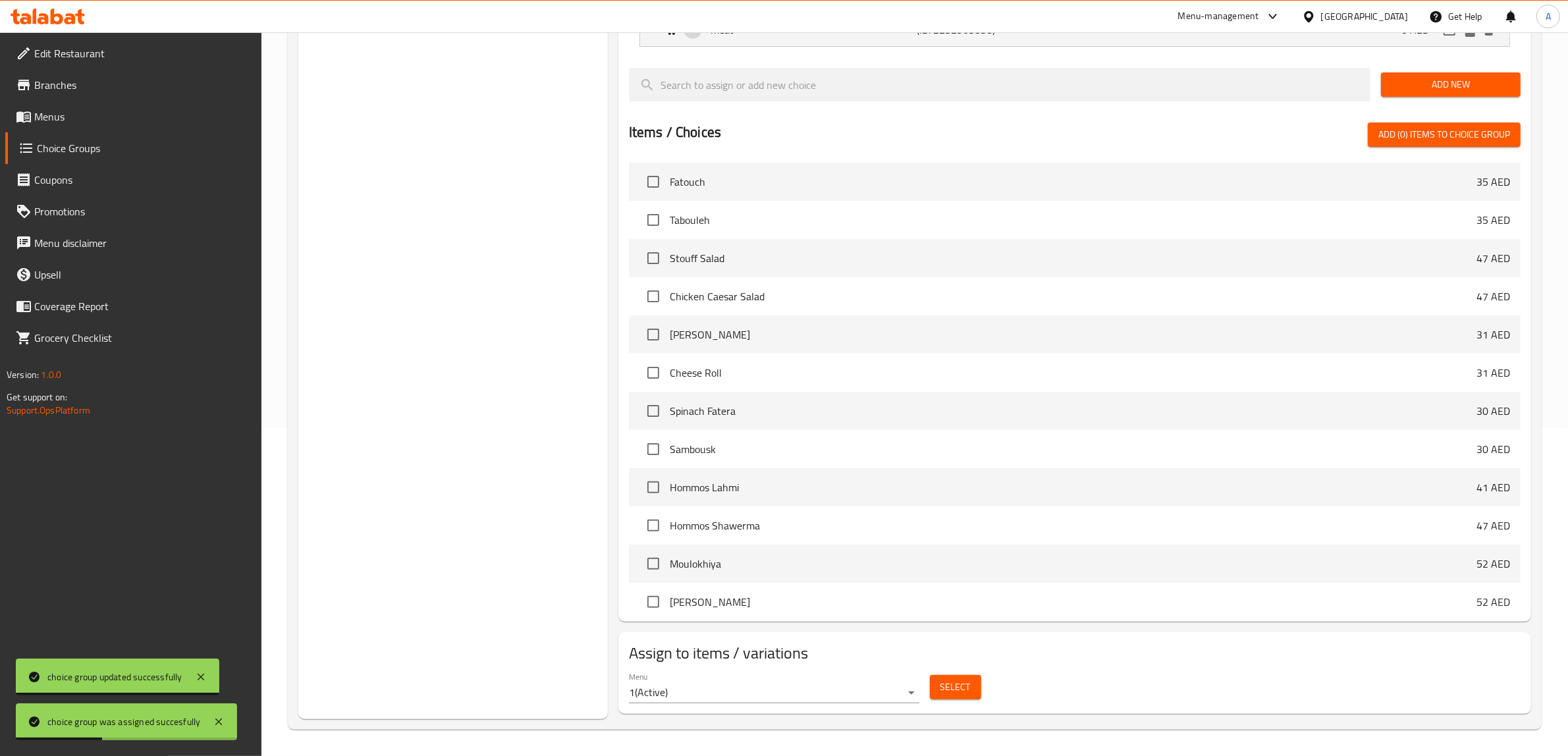
click at [454, 351] on div "Choice Groups Your Choice Of: 2 Your Choice Of: 2 Your Choice Of: 2" at bounding box center [452, 270] width 309 height 897
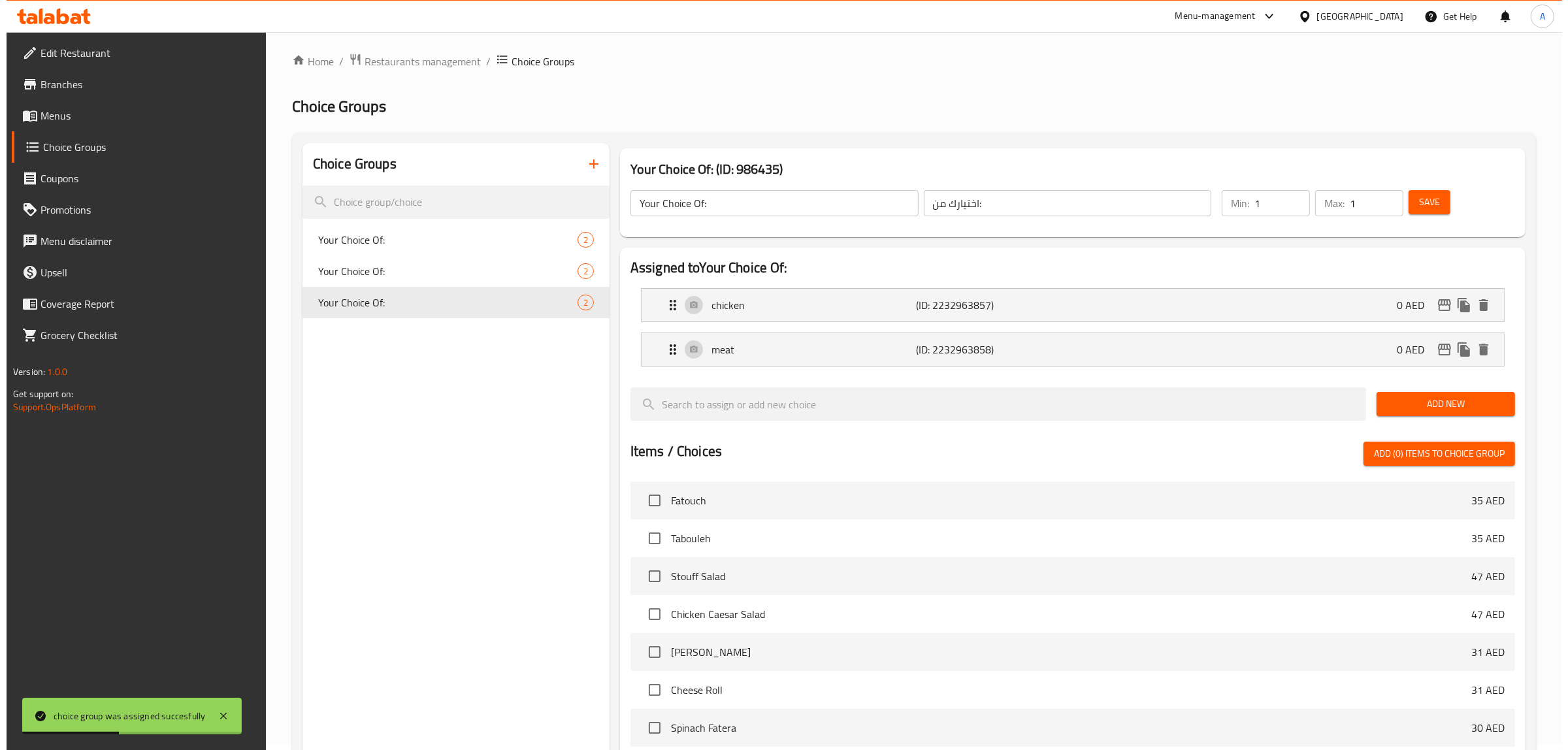
scroll to position [0, 0]
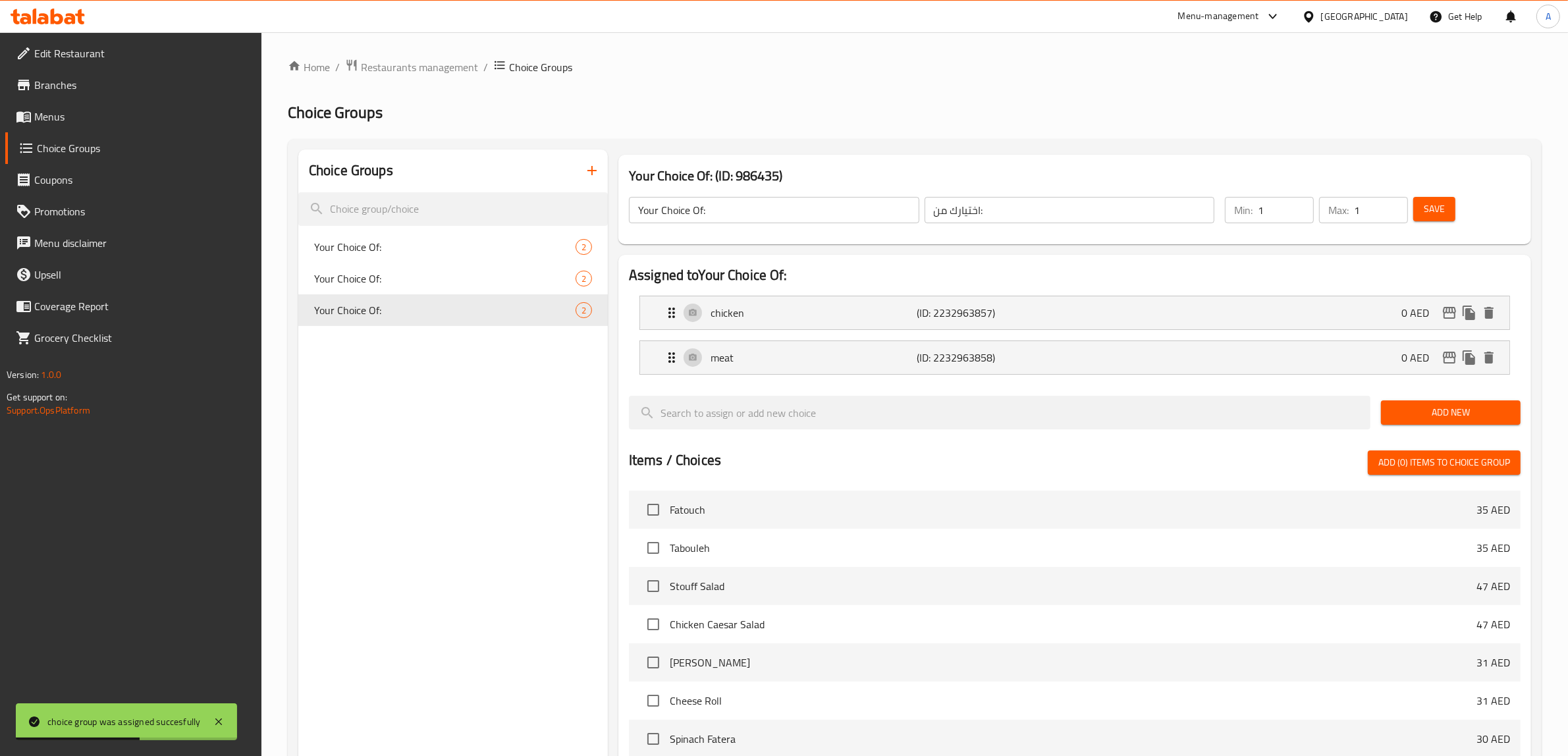
click at [483, 397] on div "Choice Groups Your Choice Of: 2 Your Choice Of: 2 Your Choice Of: 2" at bounding box center [452, 598] width 309 height 897
click at [449, 415] on div "Choice Groups Your Choice Of: 2 Your Choice Of: 2 Your Choice Of: 2" at bounding box center [452, 598] width 309 height 897
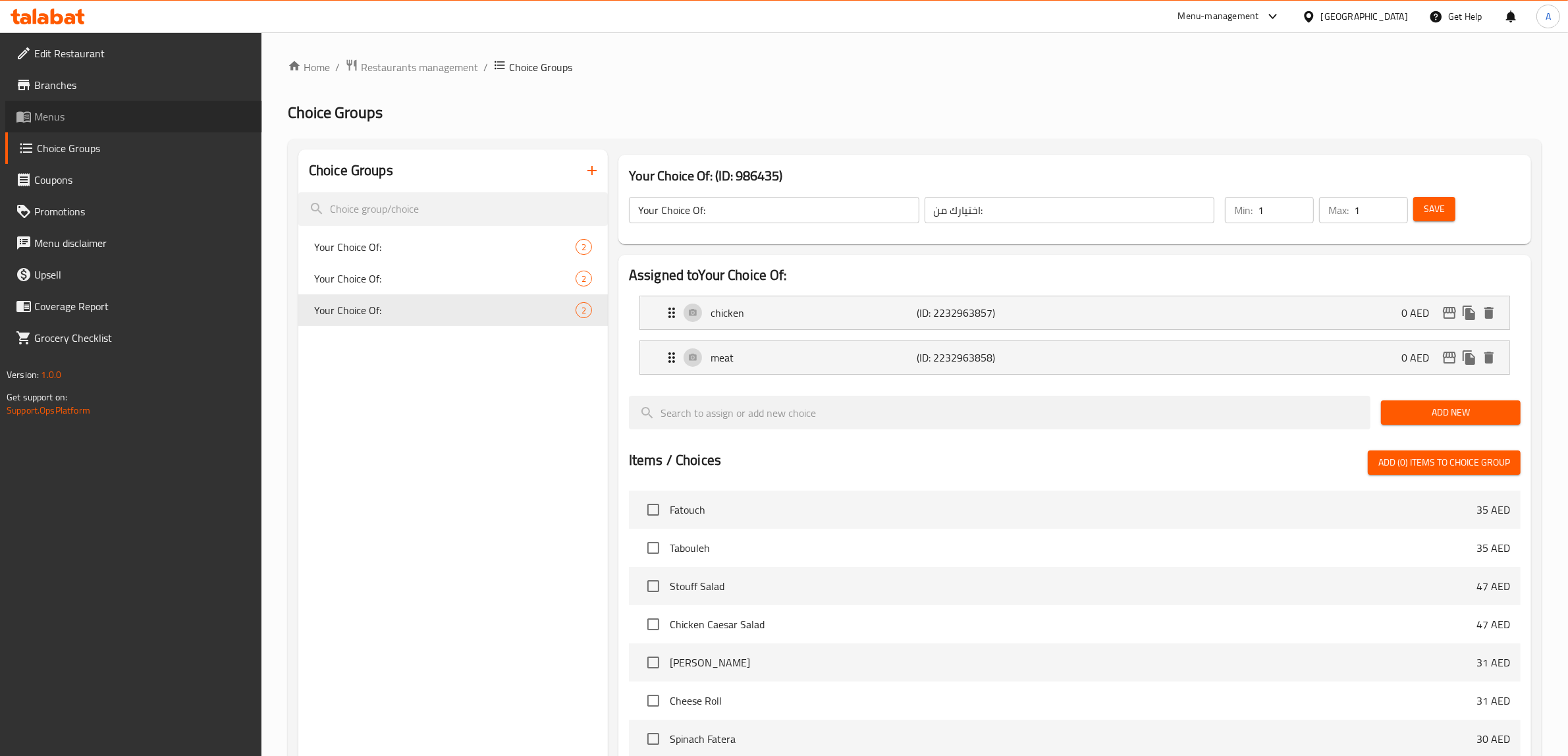
click at [87, 116] on span "Menus" at bounding box center [143, 116] width 217 height 16
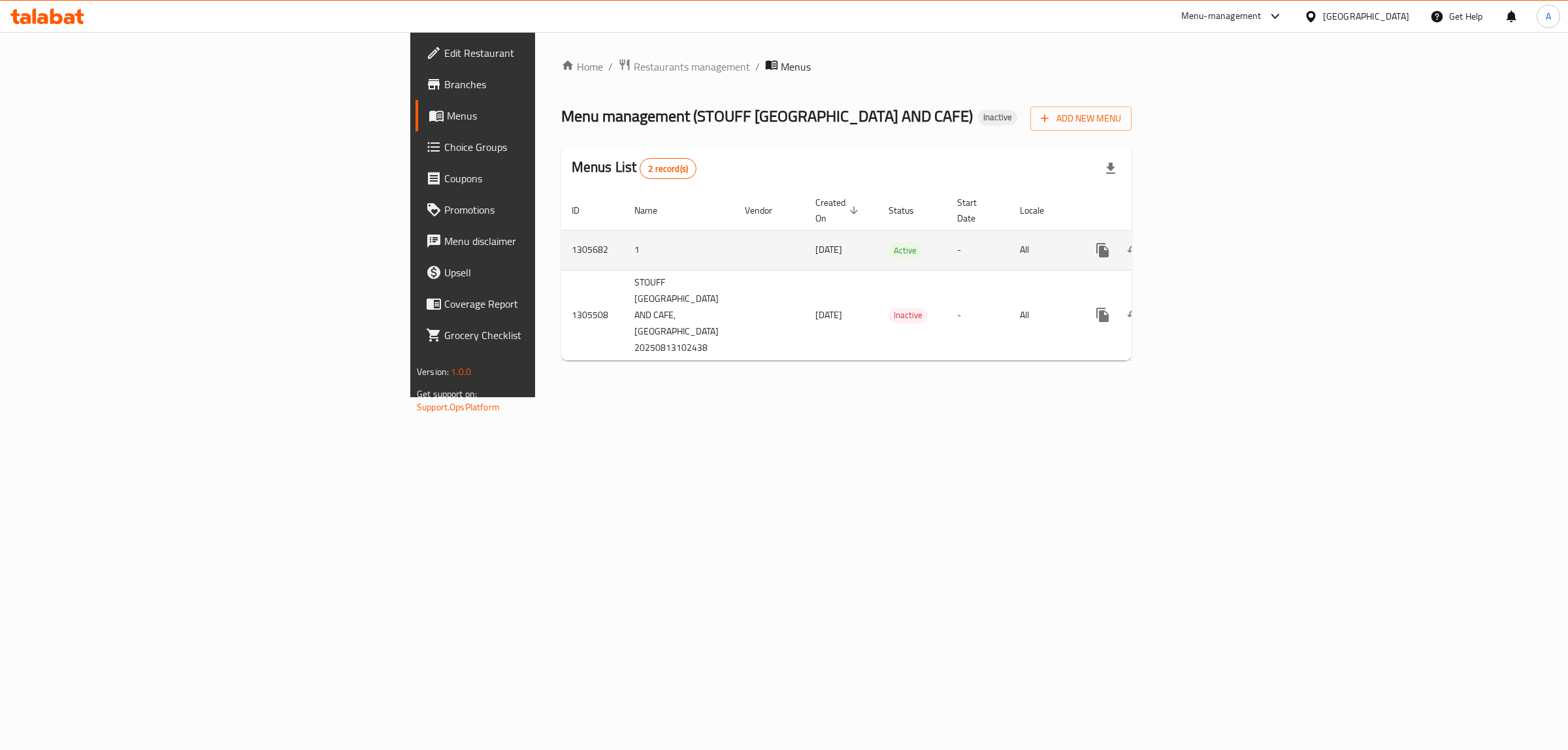
click at [1205, 242] on icon "enhanced table" at bounding box center [1197, 250] width 16 height 16
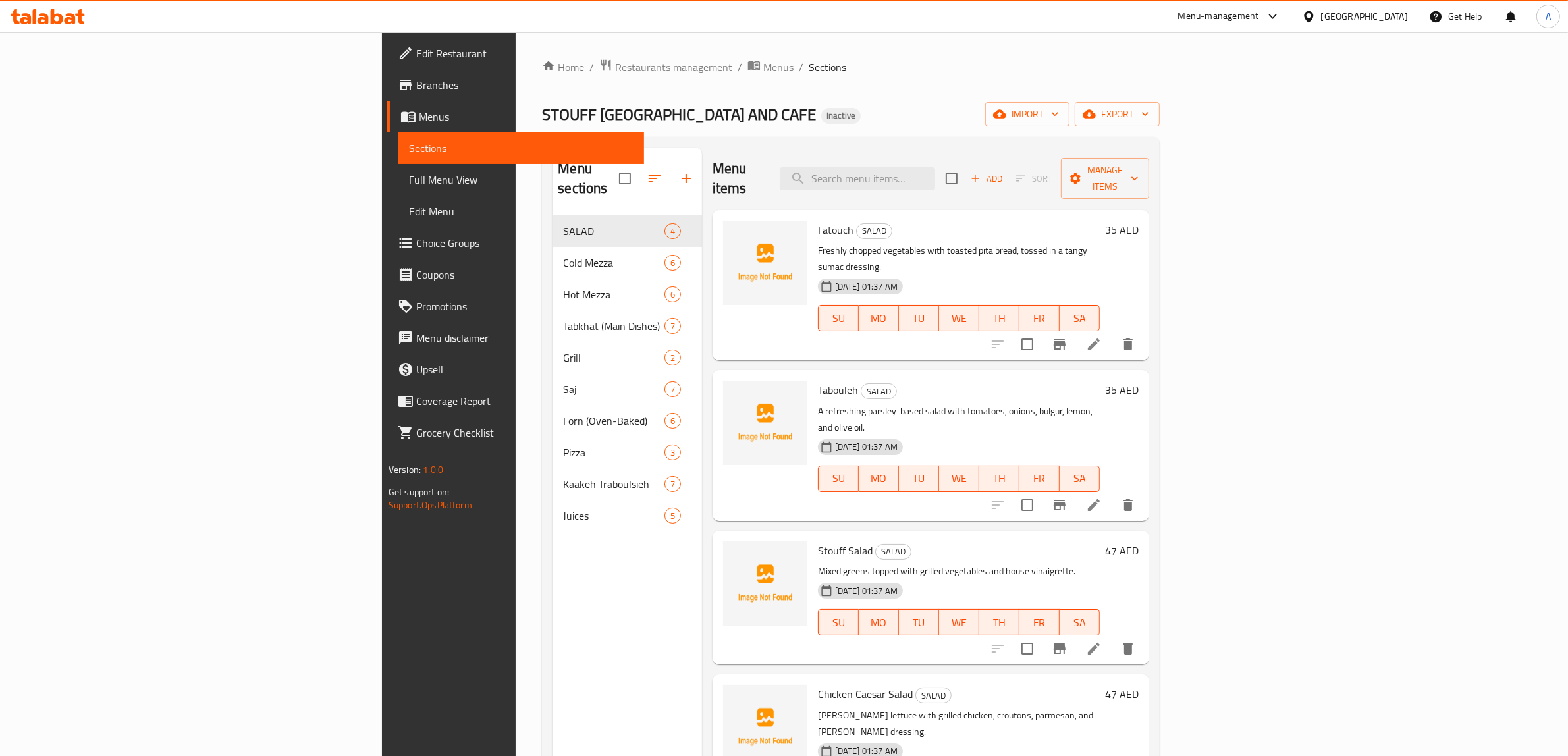
click at [615, 66] on span "Restaurants management" at bounding box center [673, 67] width 117 height 16
